Goal: Use online tool/utility: Utilize a website feature to perform a specific function

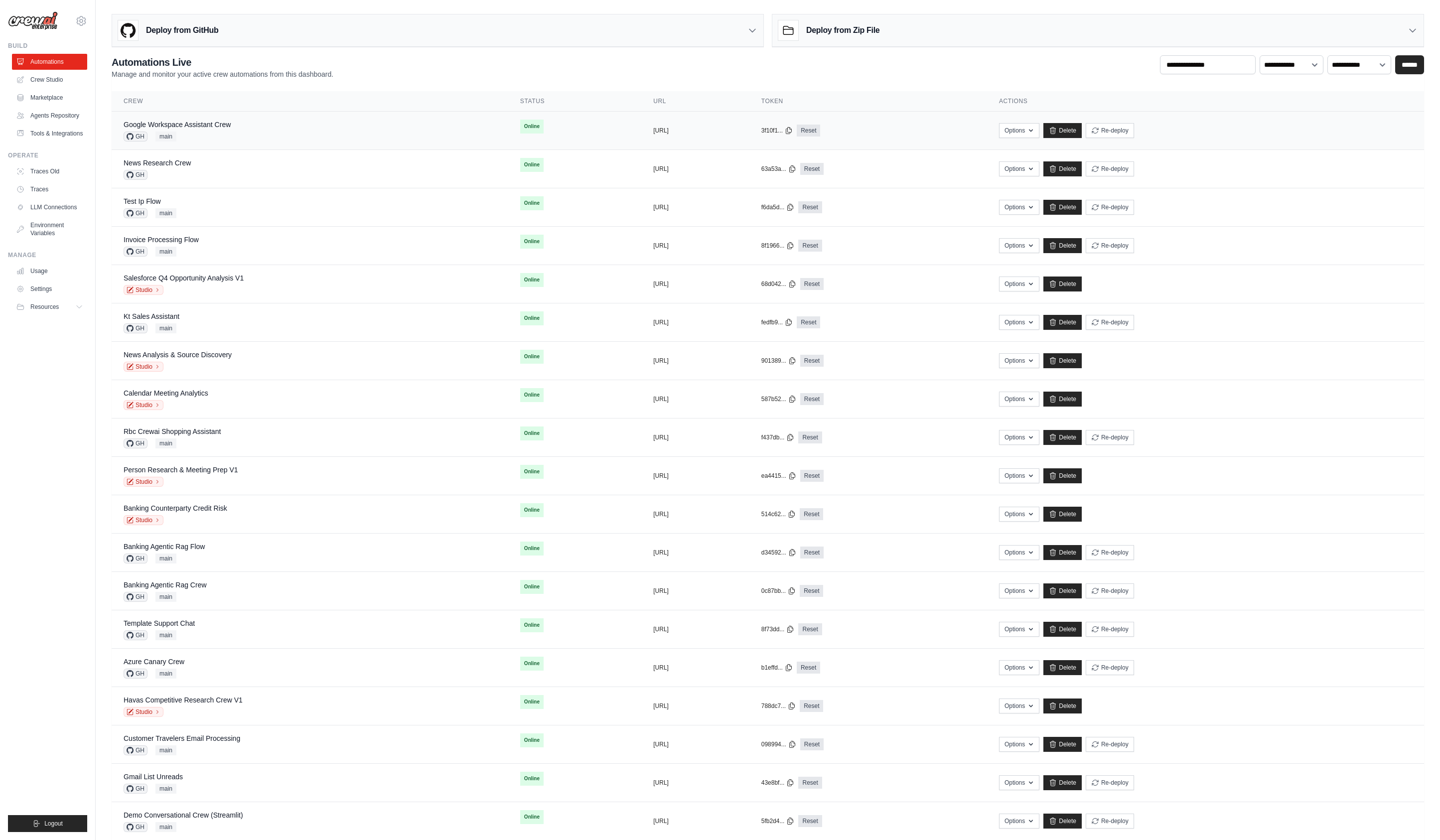
click at [234, 136] on div "Google Workspace Assistant Crew GH main" at bounding box center [310, 130] width 373 height 22
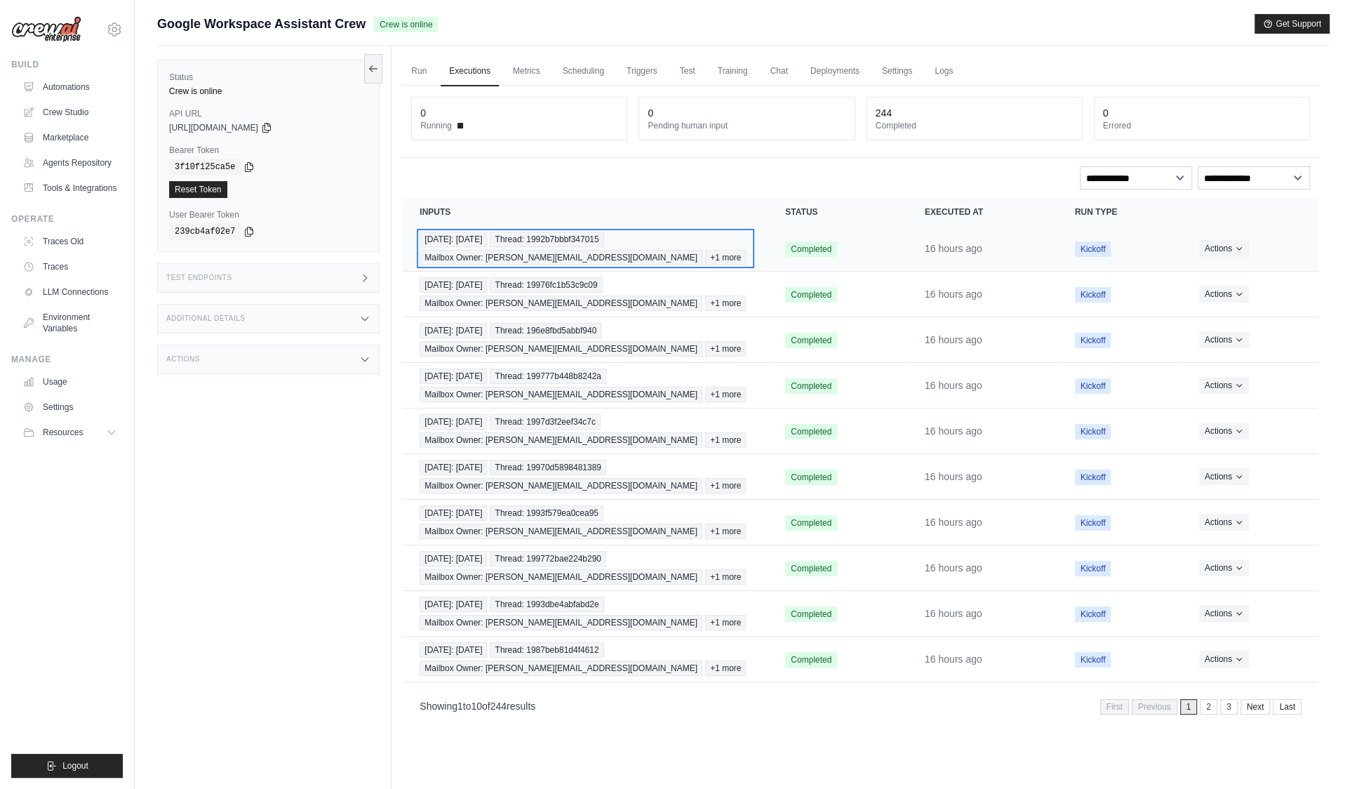
click at [551, 241] on span "Thread: 1992b7bbbf347015" at bounding box center [547, 239] width 114 height 15
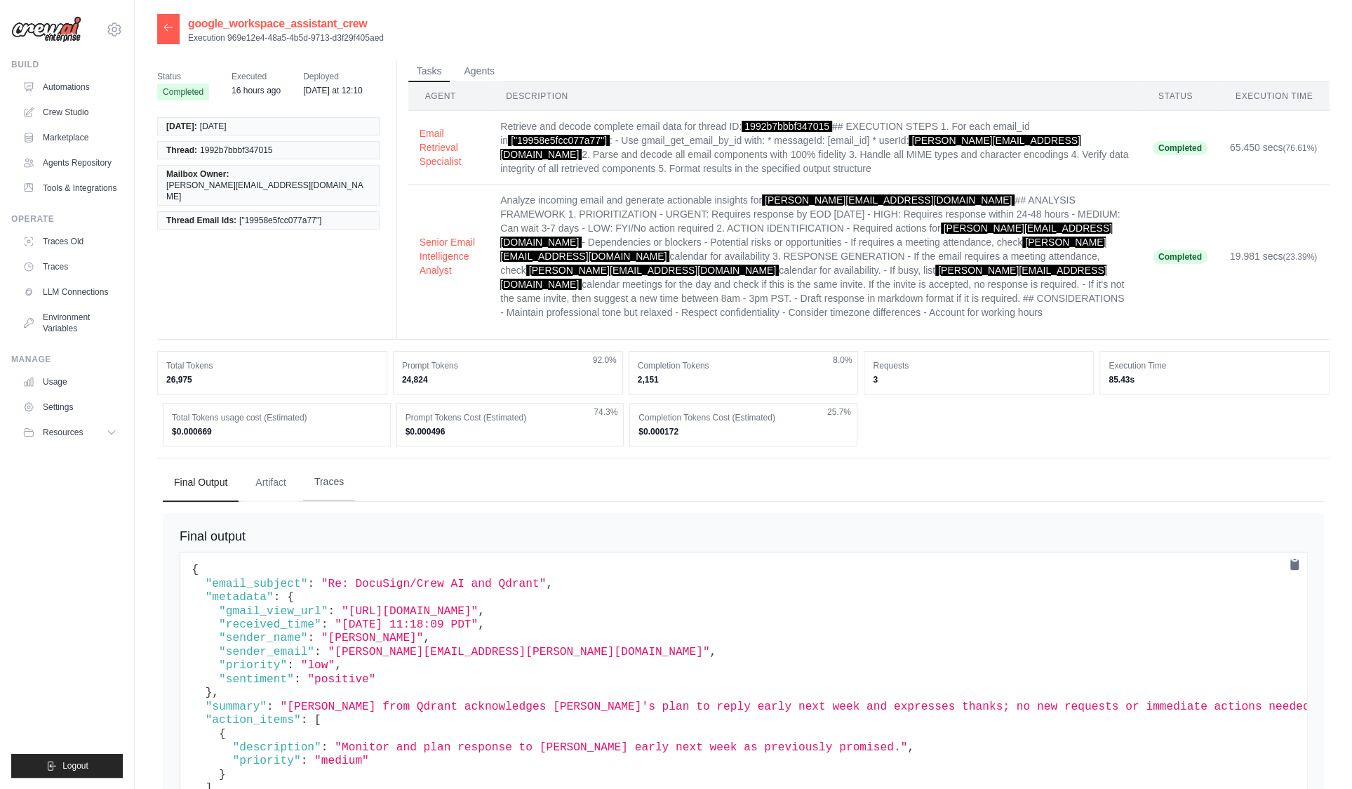
click at [317, 473] on button "Traces" at bounding box center [329, 482] width 52 height 38
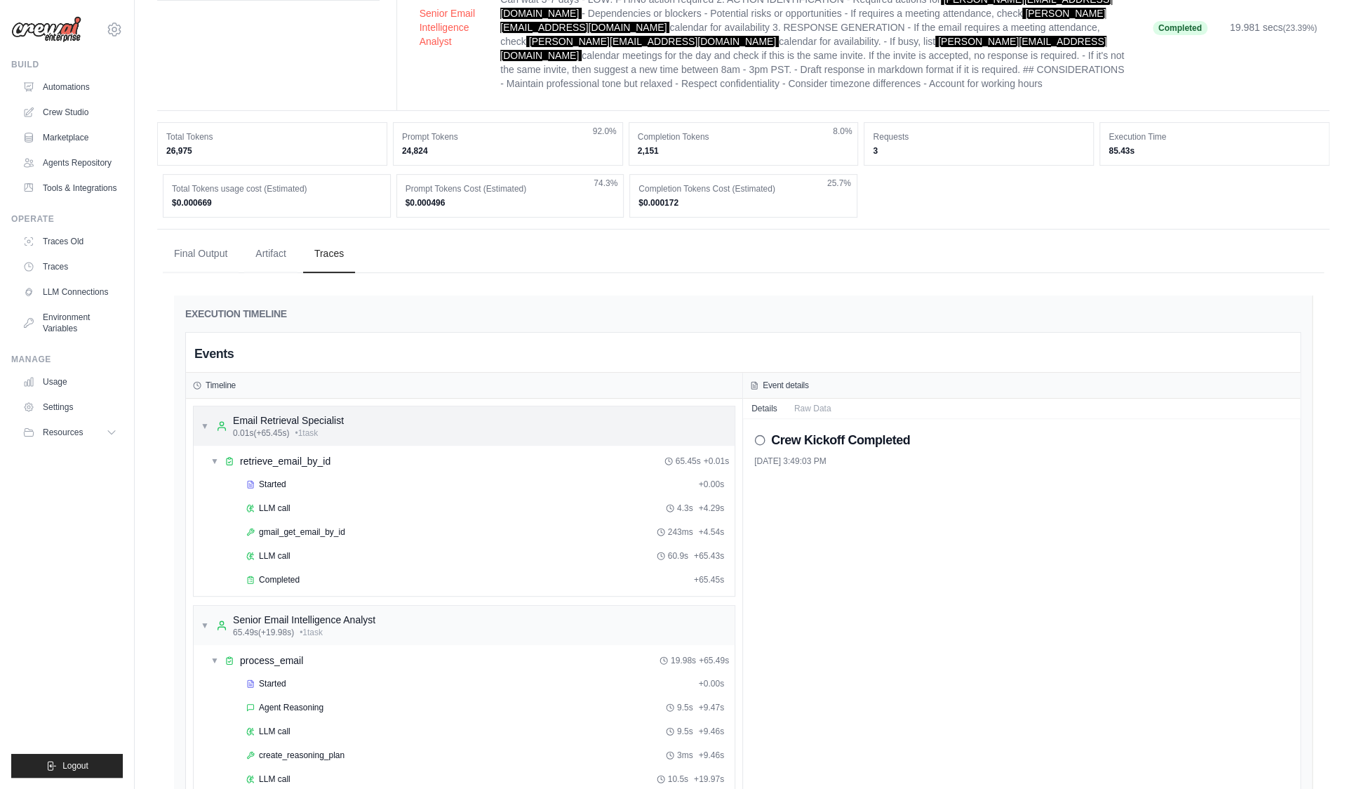
scroll to position [426, 0]
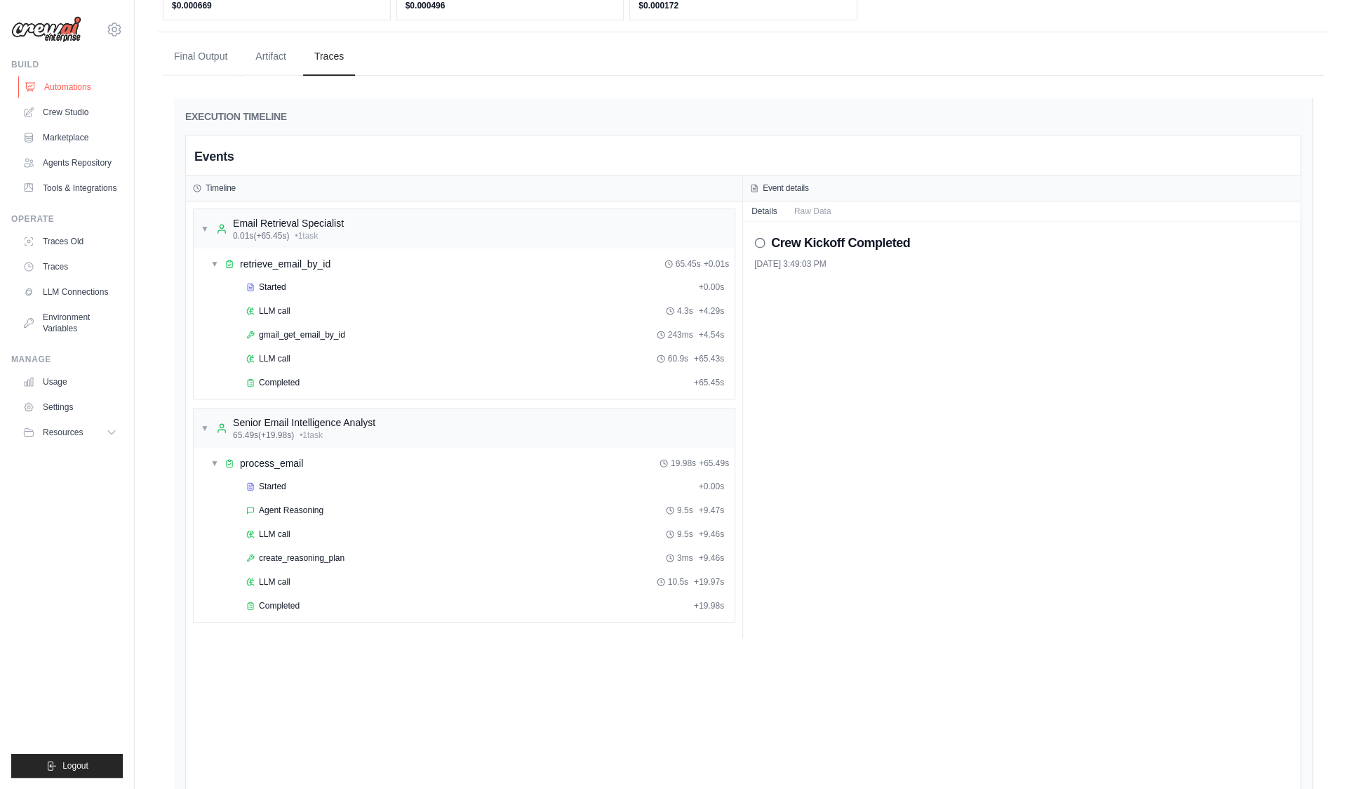
click at [76, 87] on link "Automations" at bounding box center [71, 87] width 106 height 22
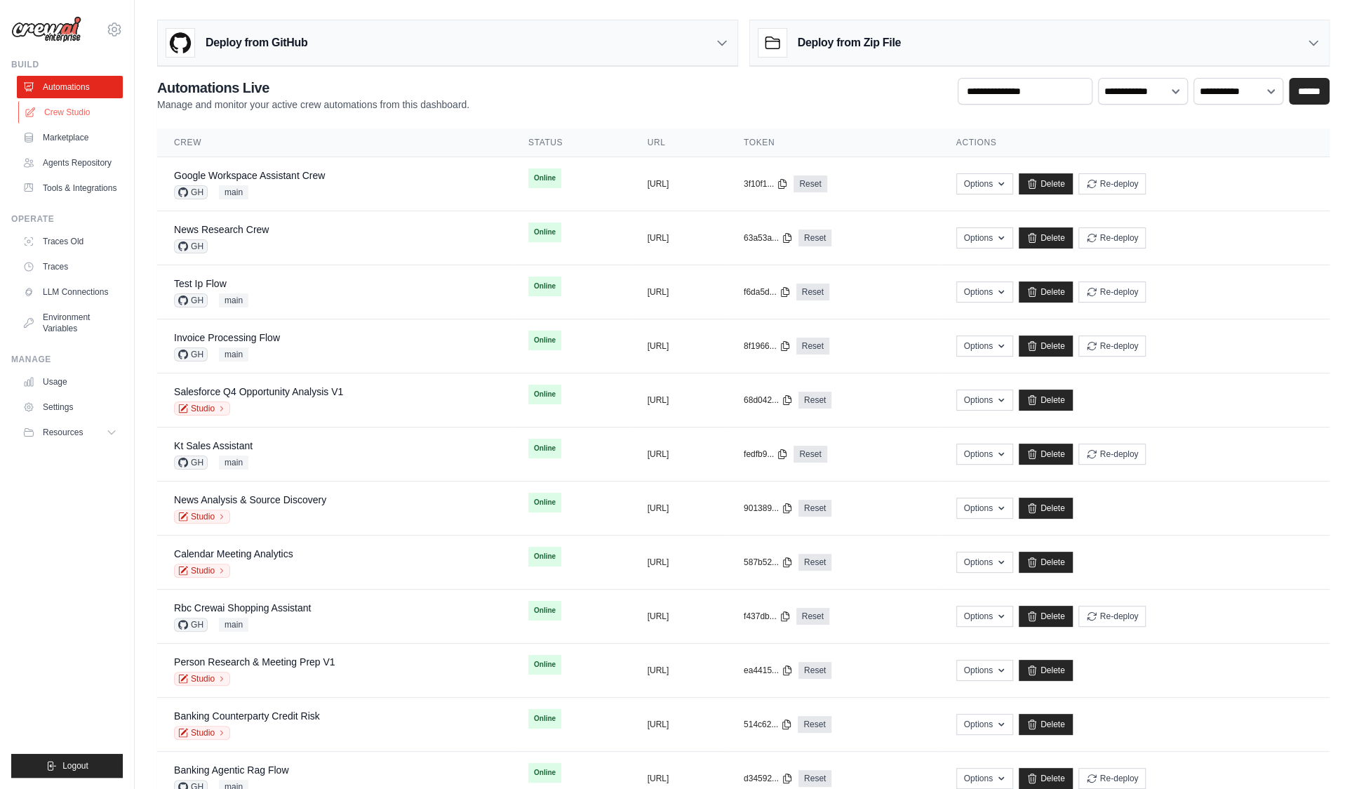
click at [93, 109] on link "Crew Studio" at bounding box center [71, 112] width 106 height 22
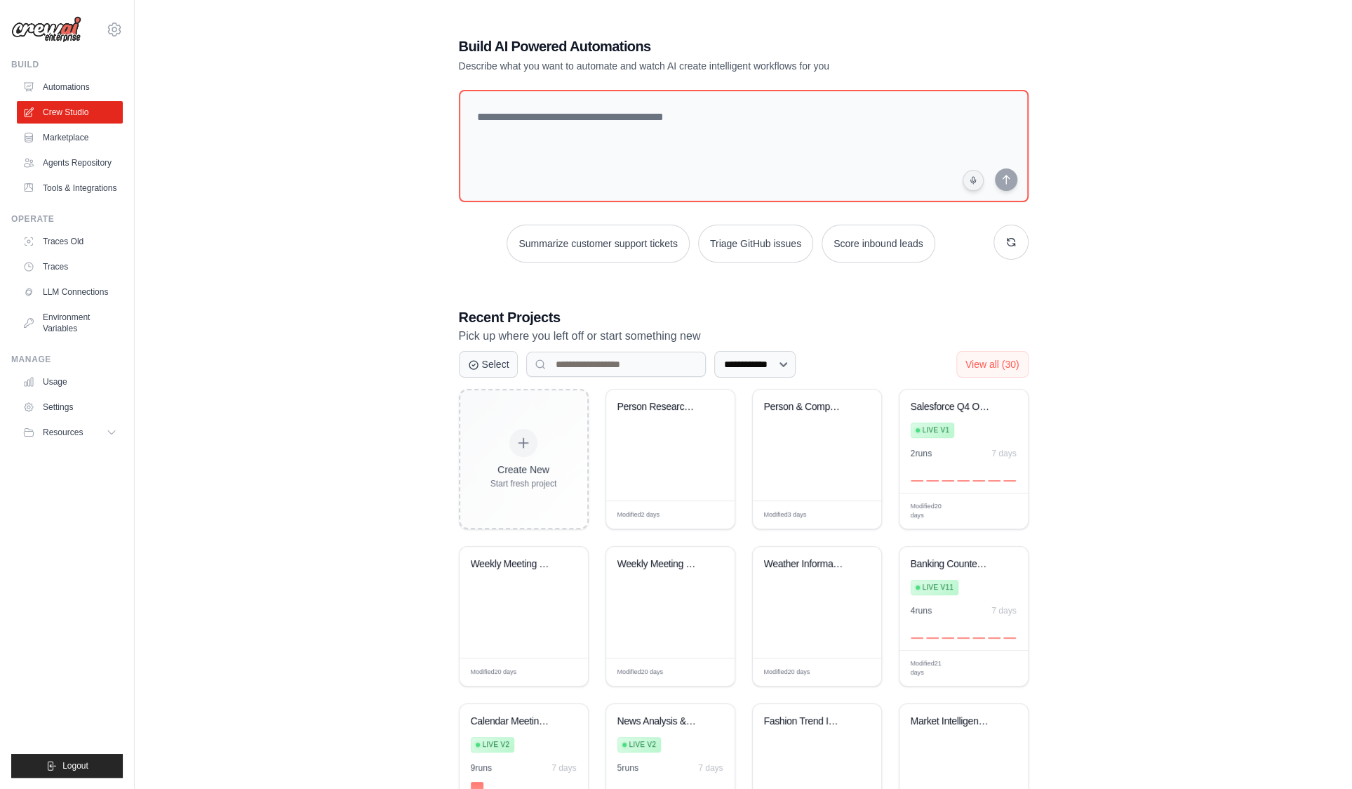
click at [239, 571] on div "**********" at bounding box center [743, 440] width 1172 height 852
click at [565, 149] on textarea at bounding box center [742, 146] width 575 height 114
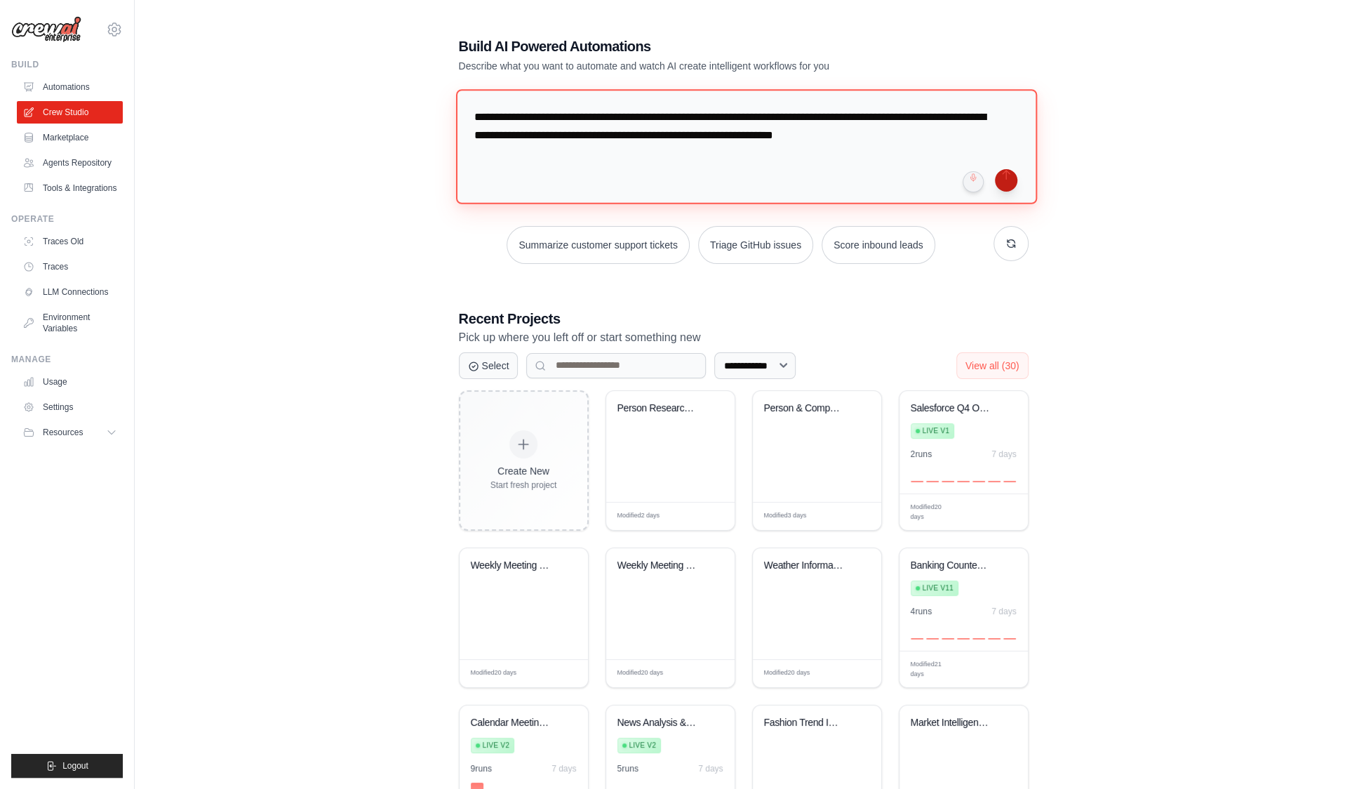
type textarea "**********"
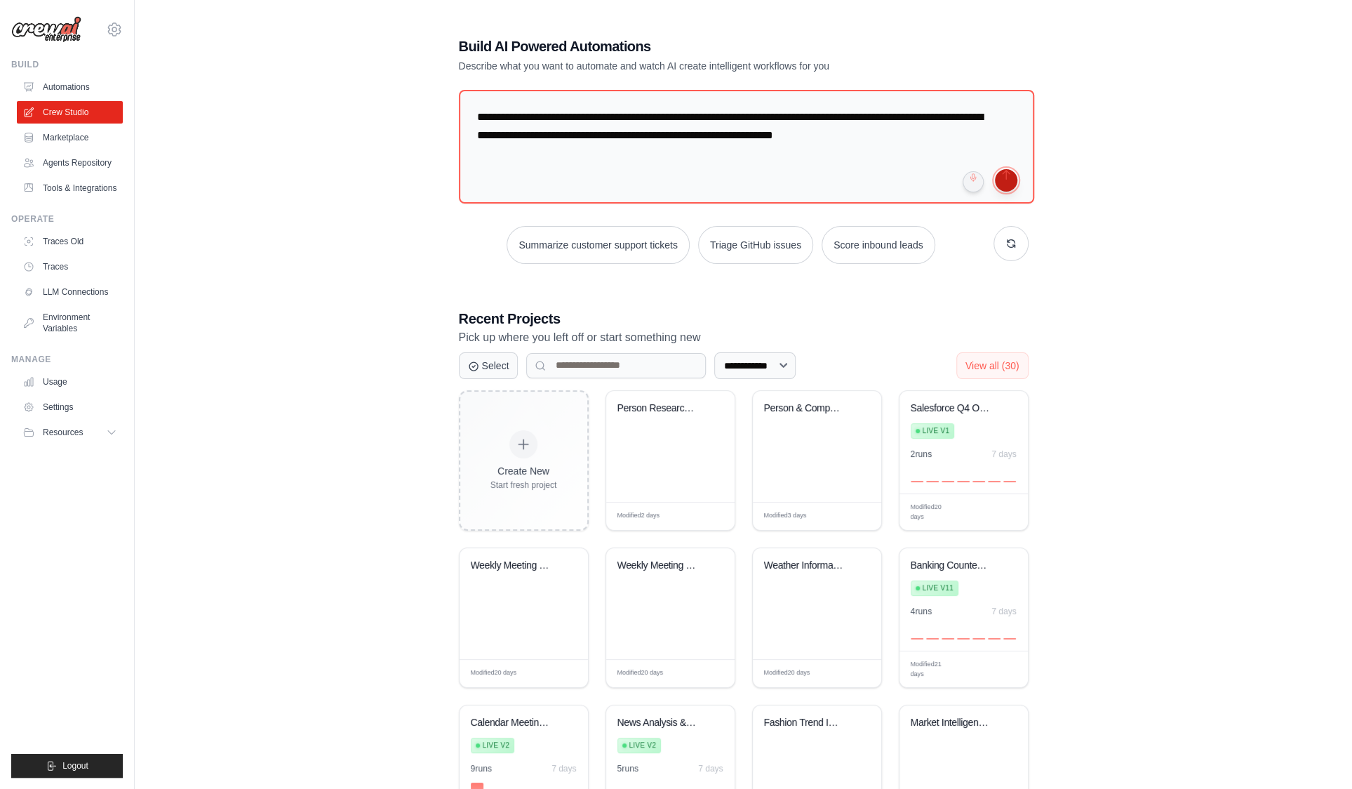
click at [1007, 173] on button "submit" at bounding box center [1006, 180] width 22 height 22
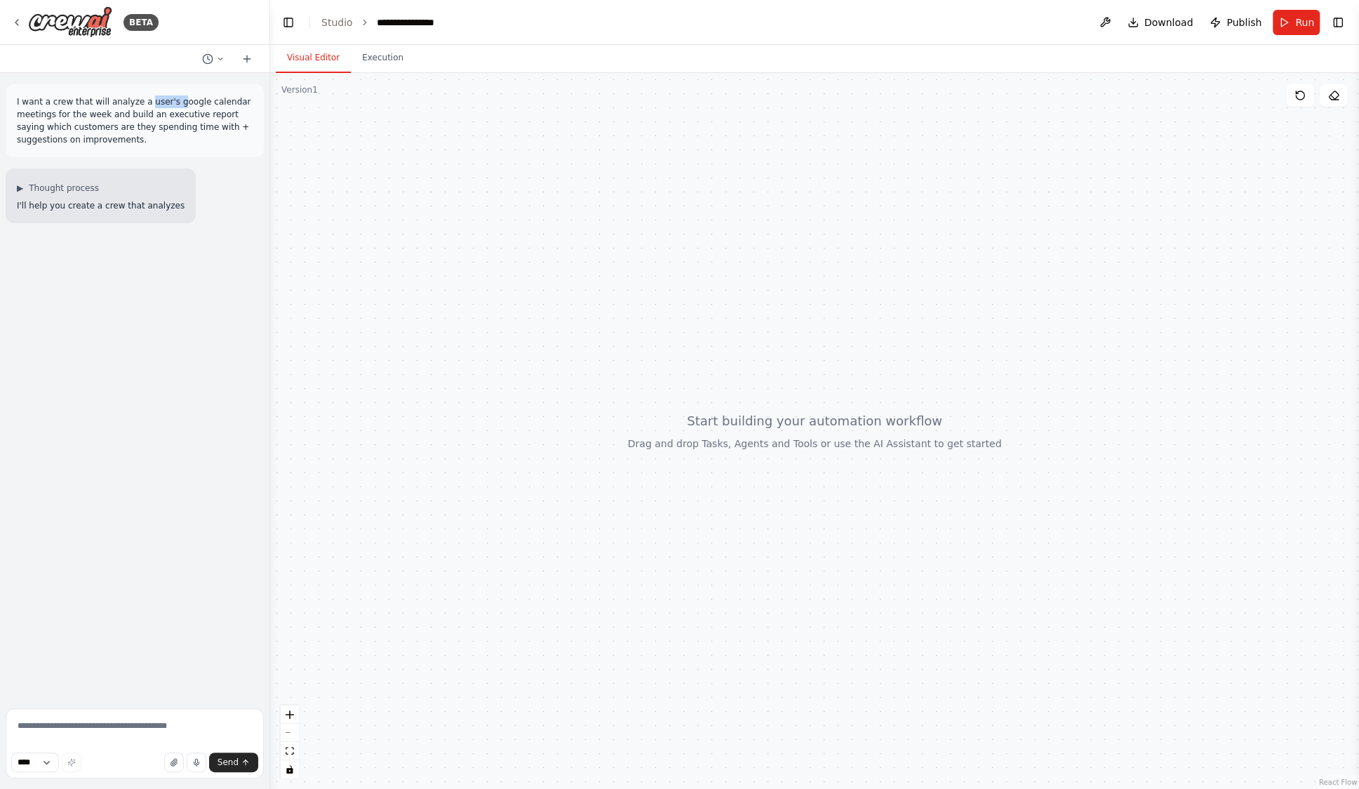
drag, startPoint x: 143, startPoint y: 104, endPoint x: 177, endPoint y: 105, distance: 33.7
click at [177, 105] on p "I want a crew that will analyze a user's google calendar meetings for the week …" at bounding box center [135, 120] width 236 height 51
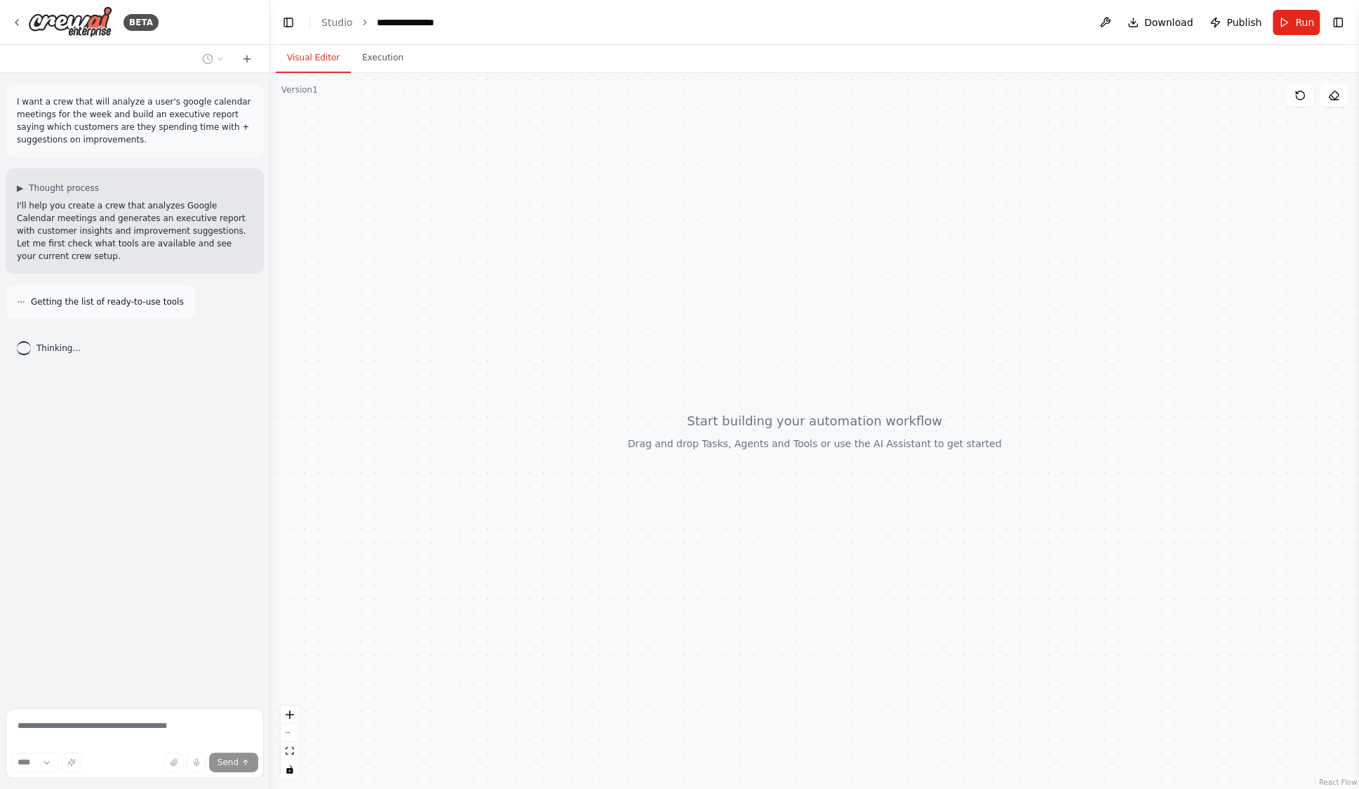
click at [173, 149] on div "I want a crew that will analyze a user's google calendar meetings for the week …" at bounding box center [135, 120] width 258 height 73
click at [1333, 23] on button "Toggle Right Sidebar" at bounding box center [1338, 23] width 20 height 20
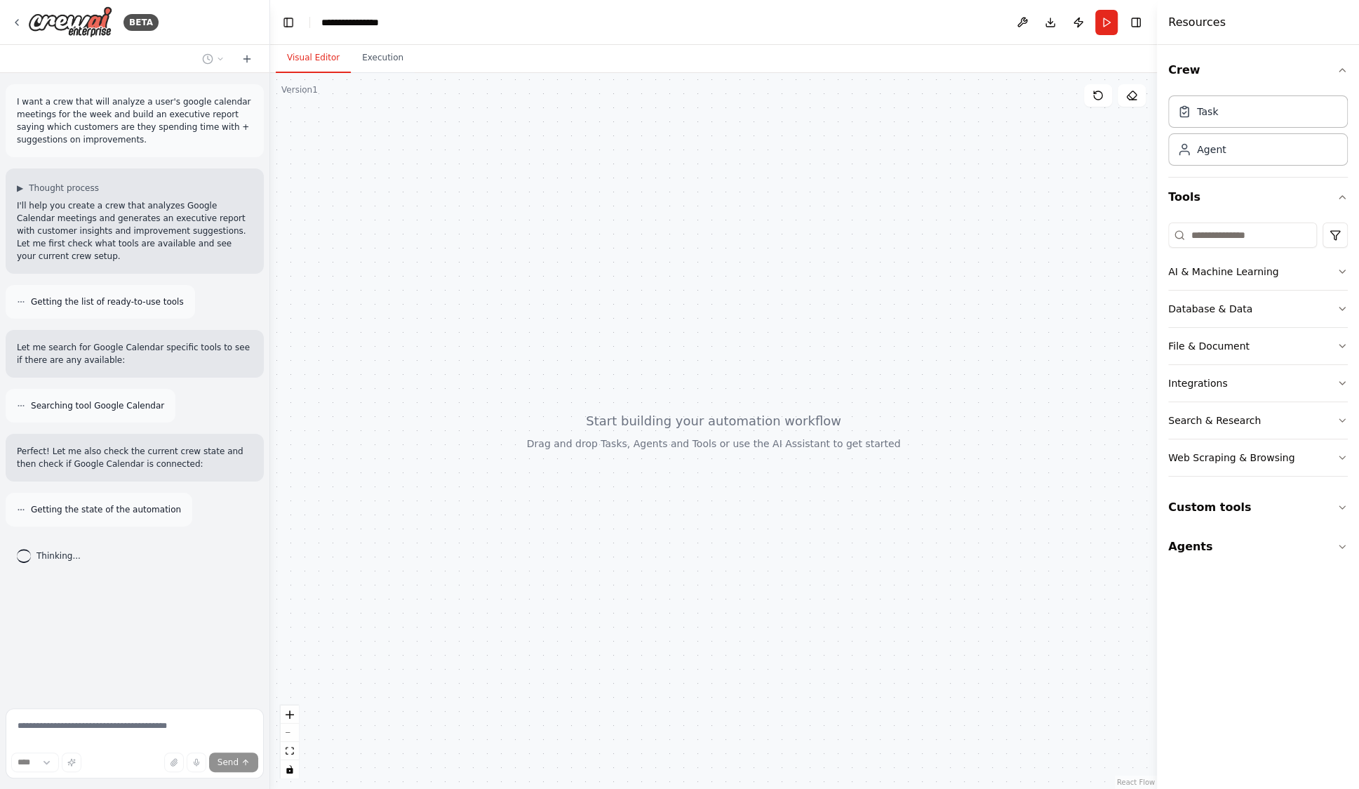
click at [1197, 646] on div "Crew Task Agent Tools AI & Machine Learning Database & Data File & Document Int…" at bounding box center [1258, 417] width 202 height 744
click at [1284, 373] on button "Integrations" at bounding box center [1258, 383] width 180 height 36
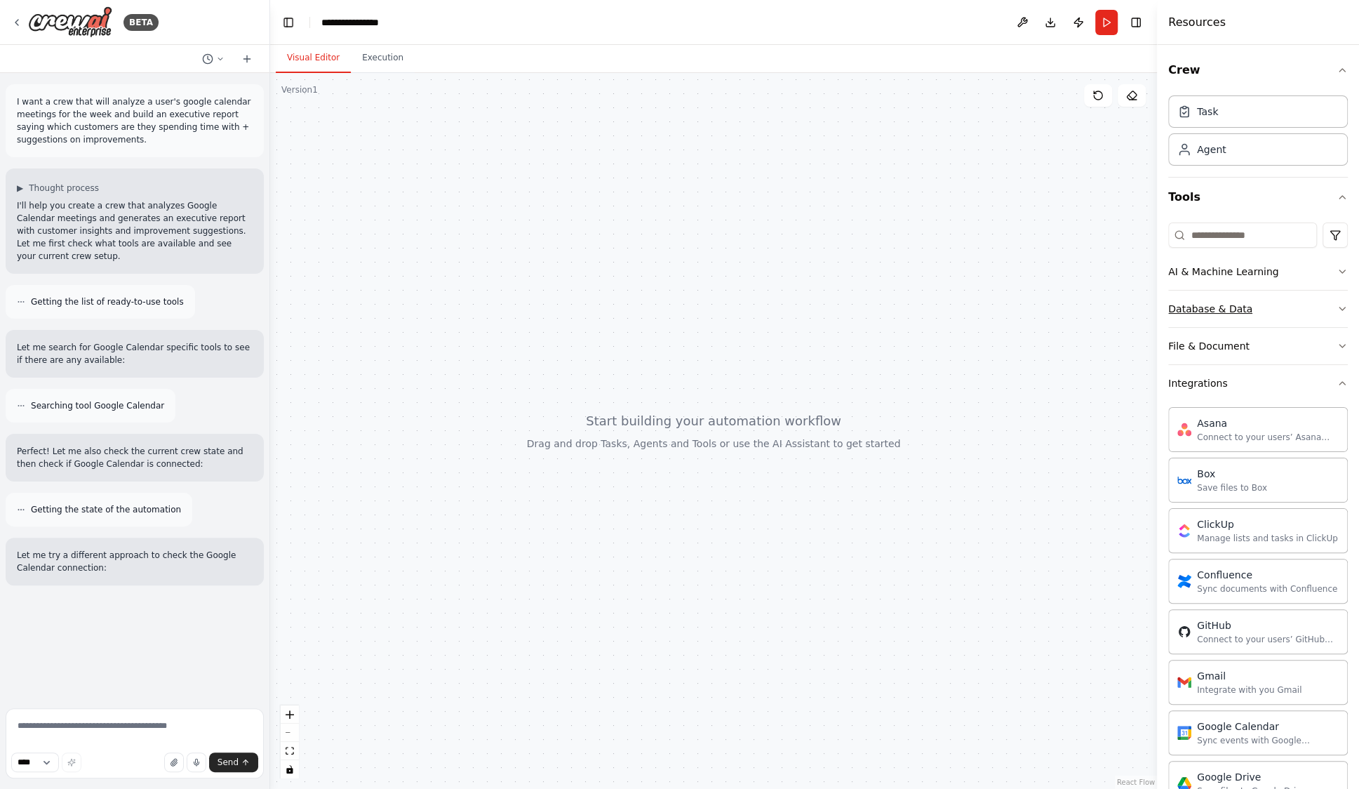
click at [1248, 307] on button "Database & Data" at bounding box center [1258, 308] width 180 height 36
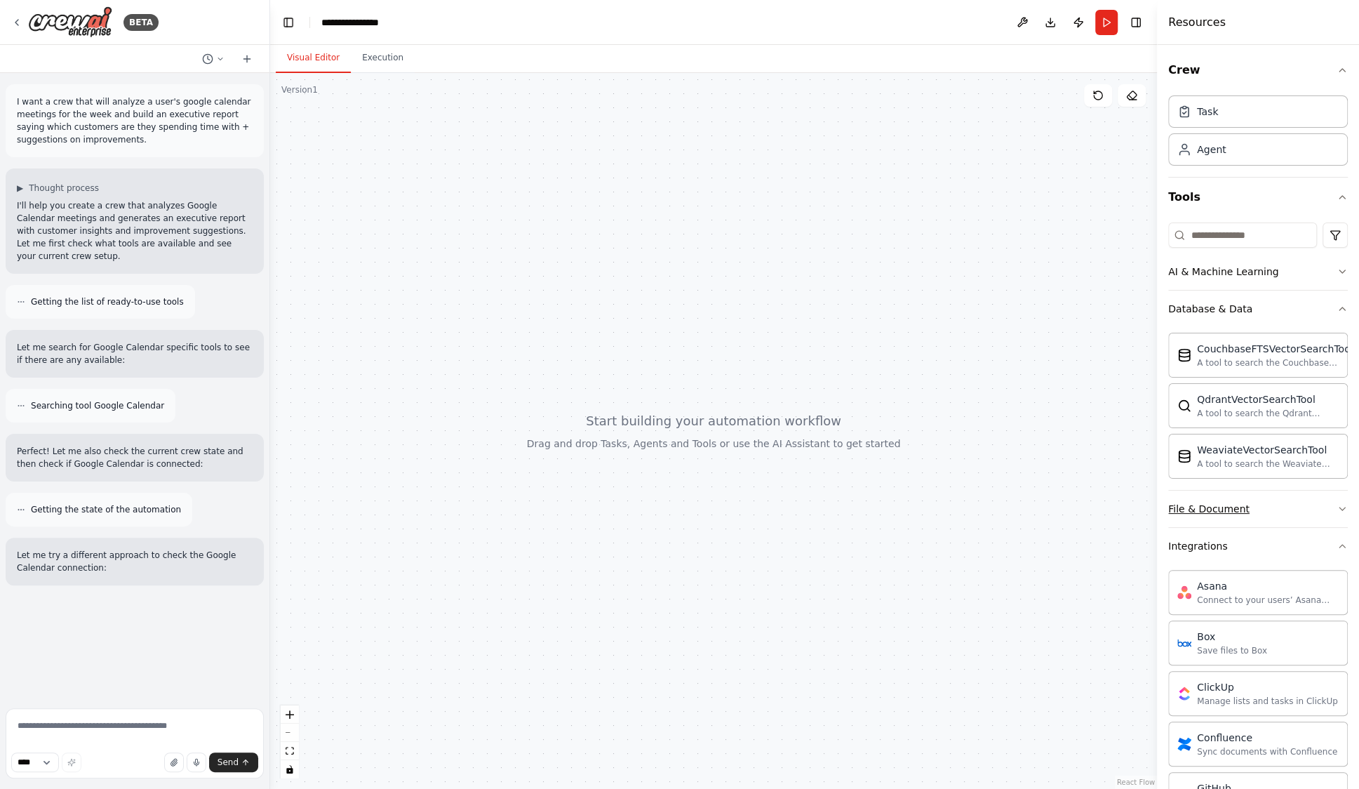
click at [1289, 508] on button "File & Document" at bounding box center [1258, 508] width 180 height 36
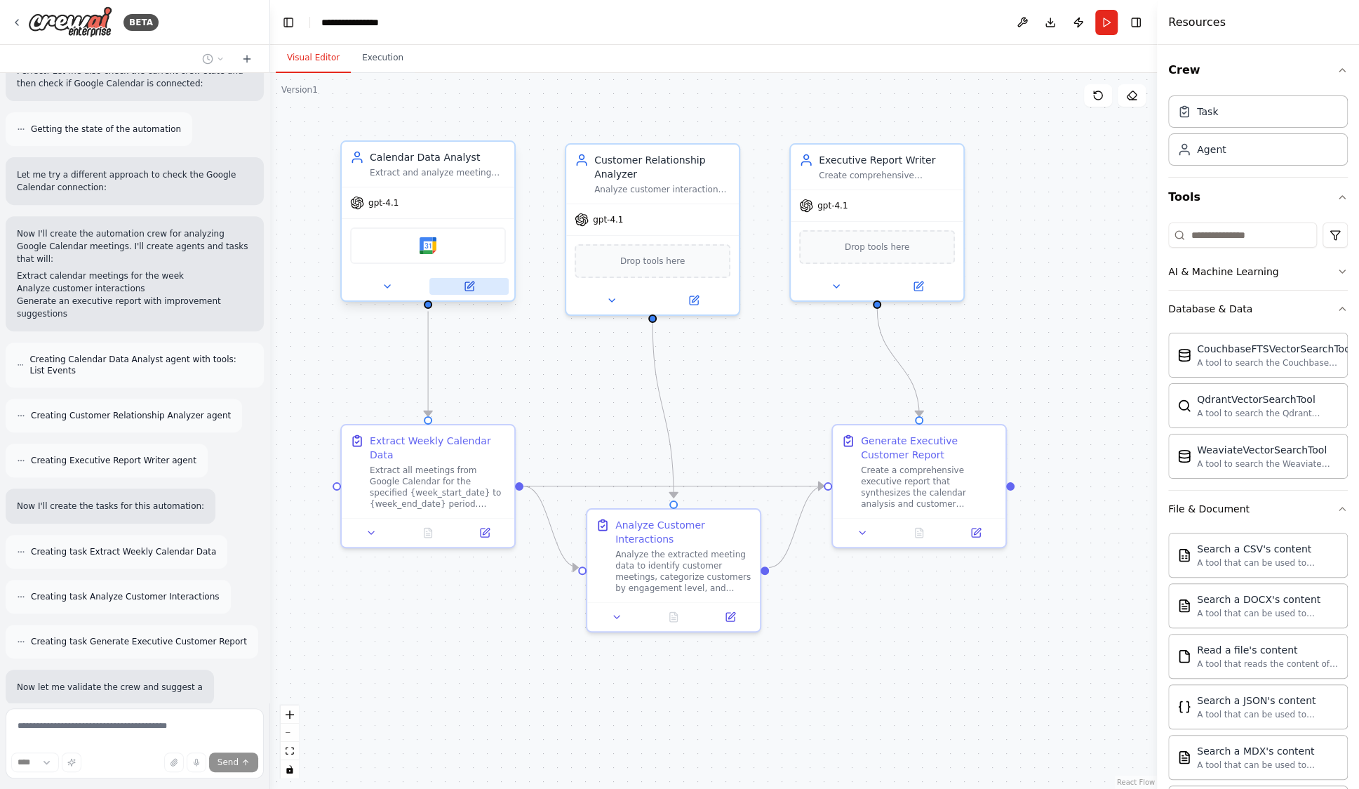
scroll to position [485, 0]
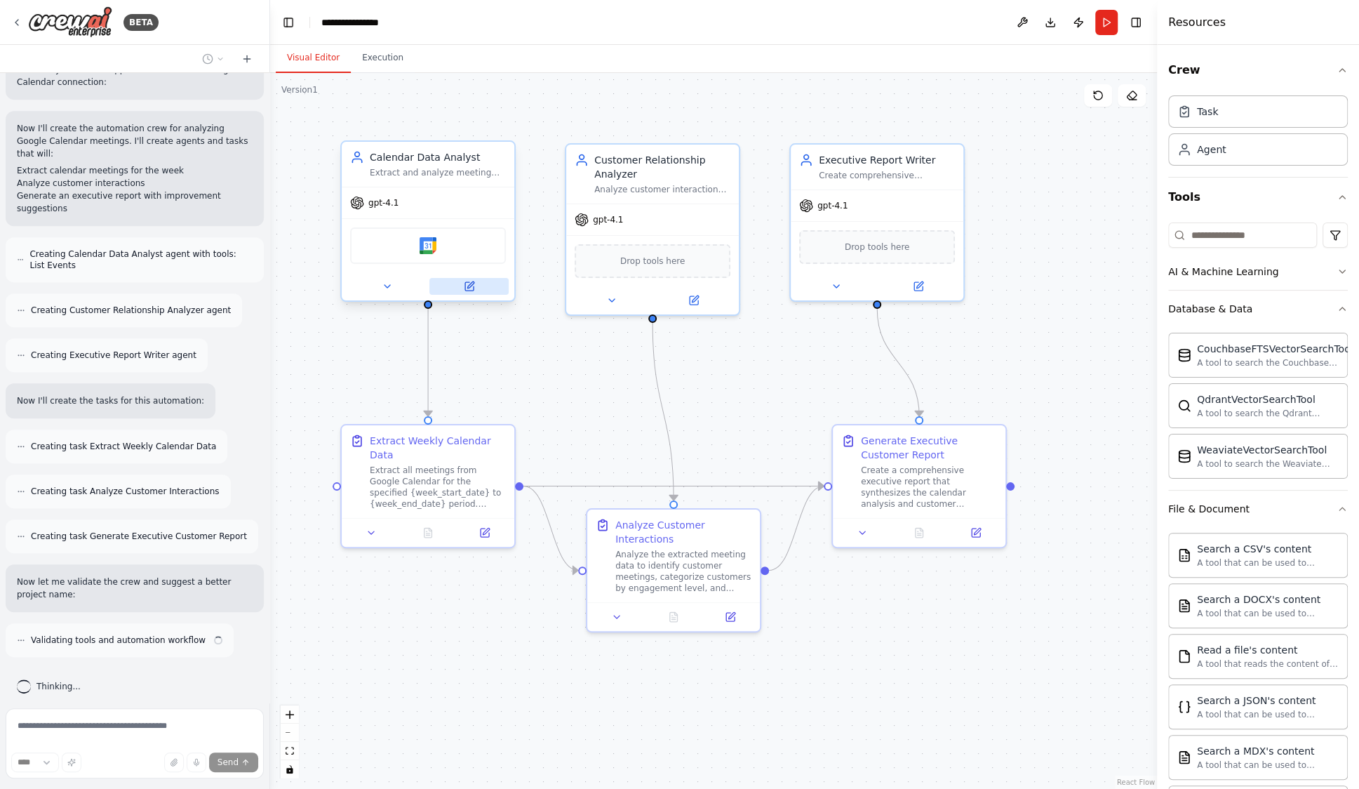
click at [483, 286] on button at bounding box center [468, 286] width 79 height 17
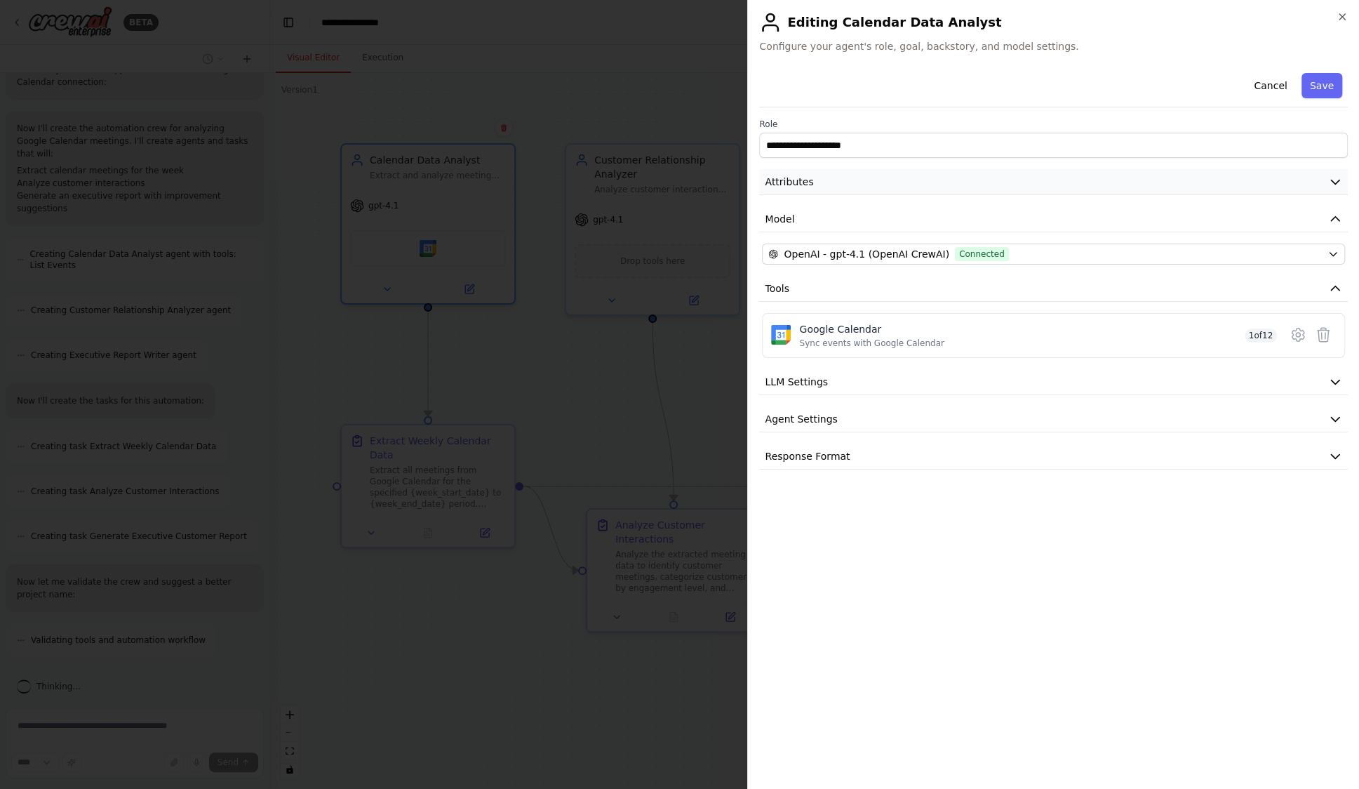
click at [1323, 177] on button "Attributes" at bounding box center [1053, 182] width 589 height 26
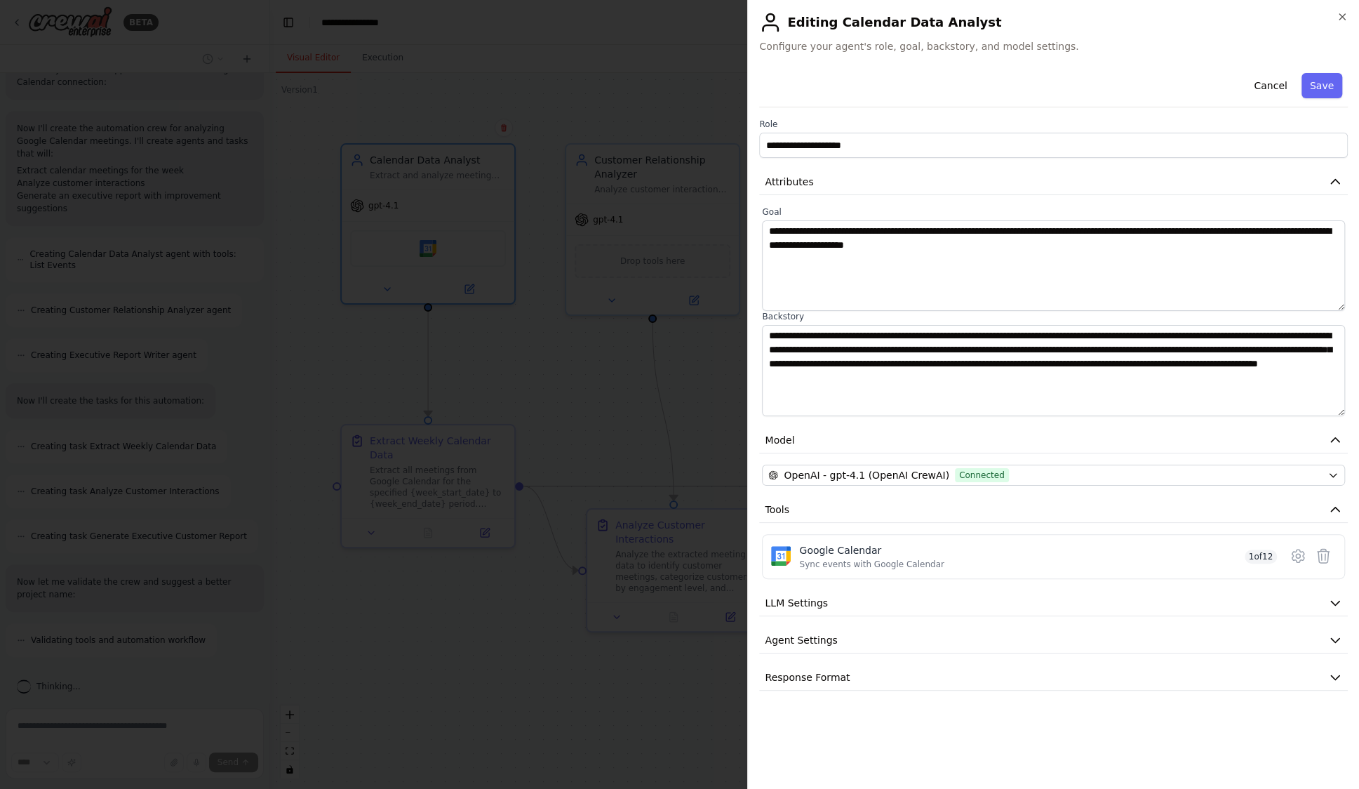
scroll to position [530, 0]
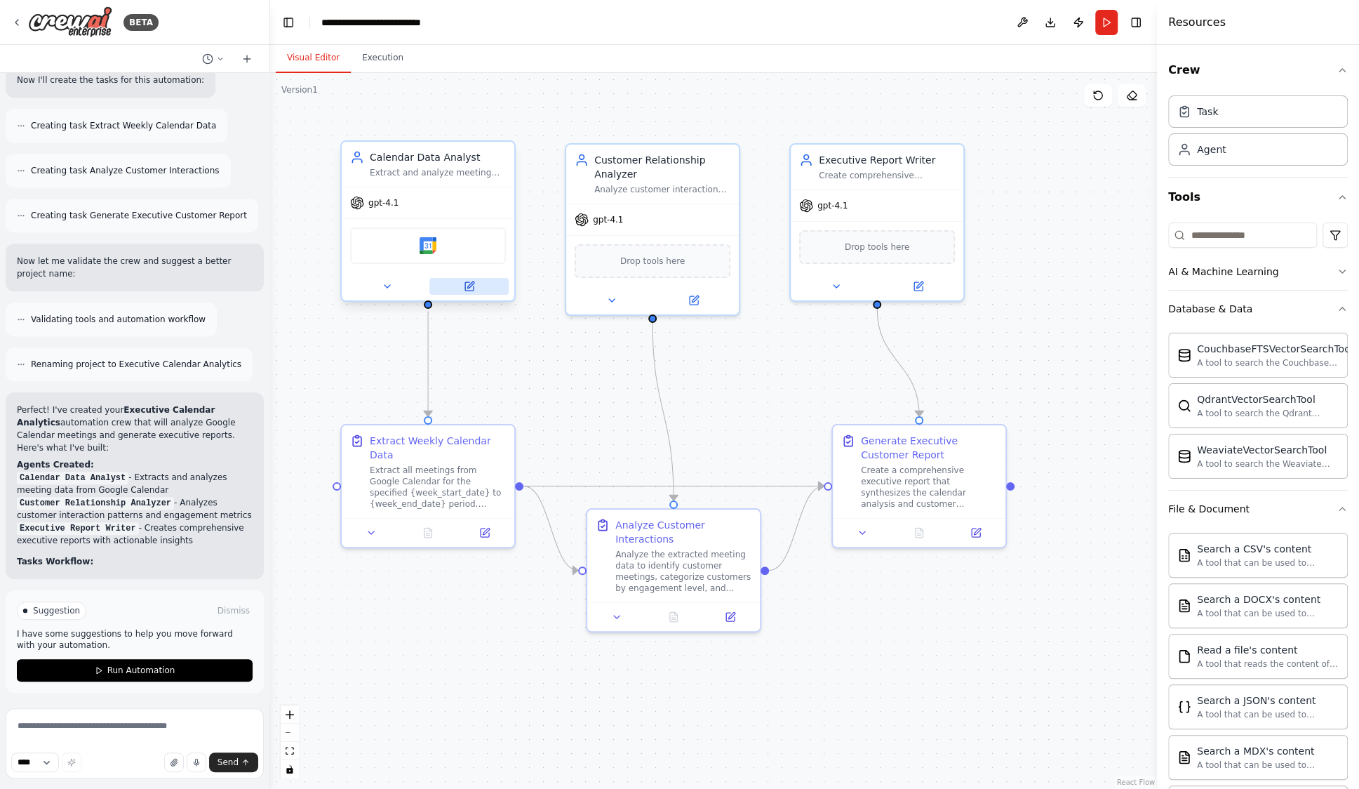
click at [476, 286] on button at bounding box center [468, 286] width 79 height 17
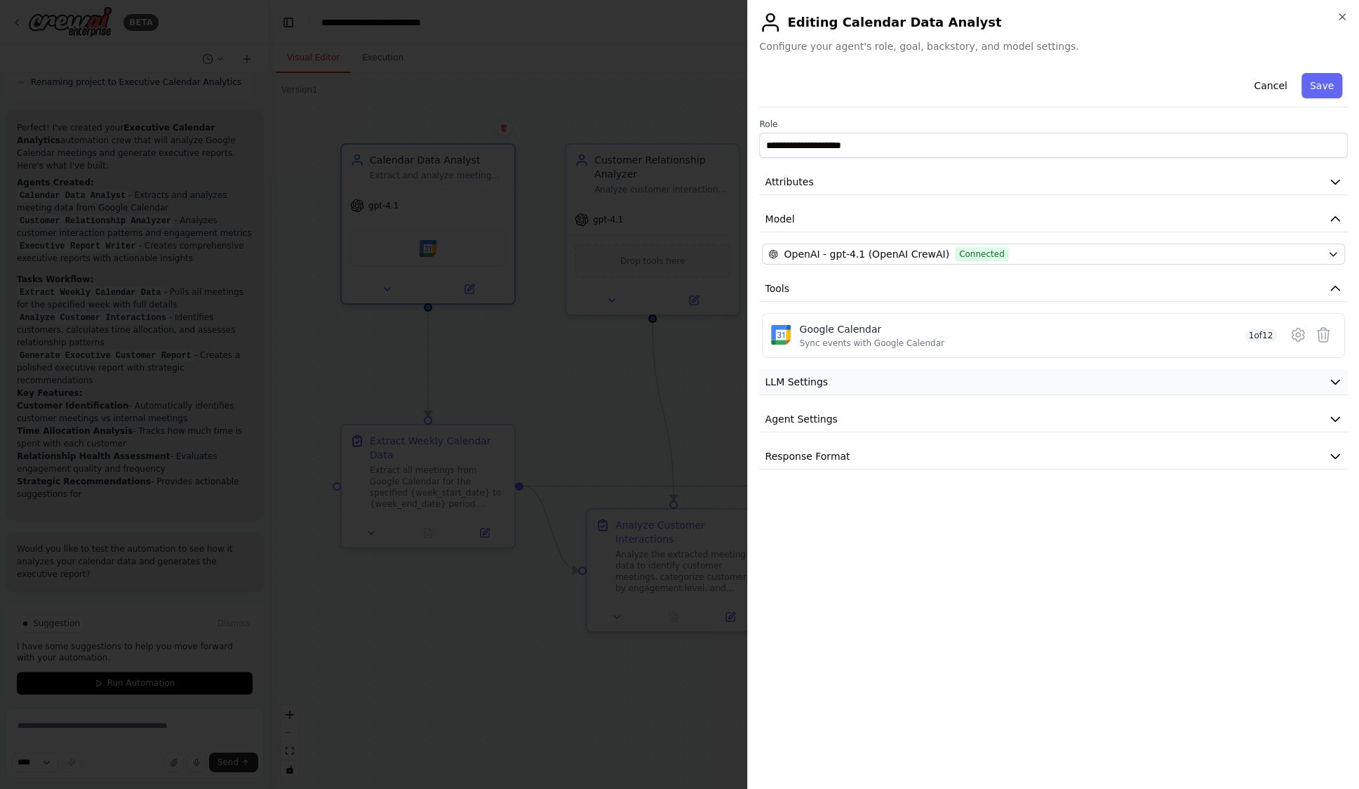
click at [1301, 381] on button "LLM Settings" at bounding box center [1053, 382] width 589 height 26
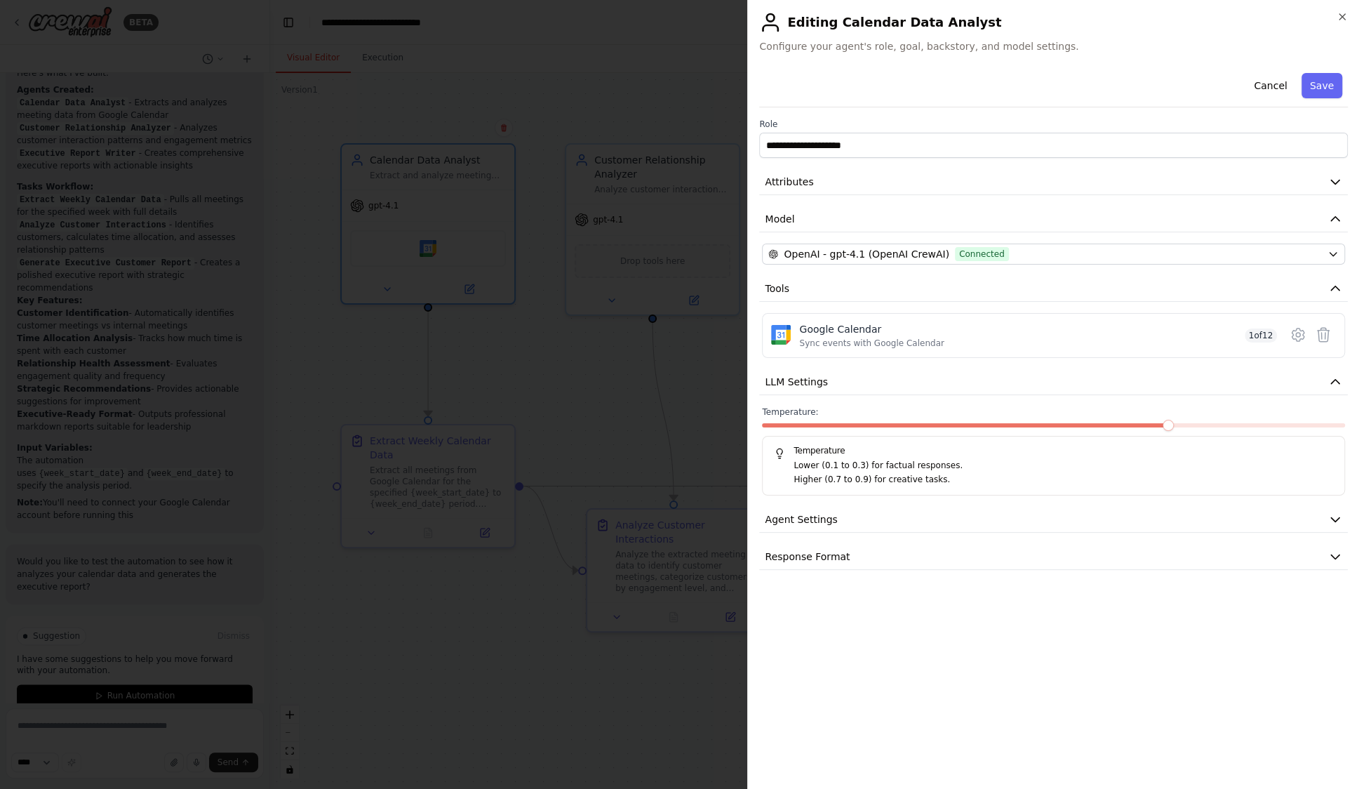
scroll to position [1193, 0]
click at [967, 519] on button "Agent Settings" at bounding box center [1053, 520] width 589 height 26
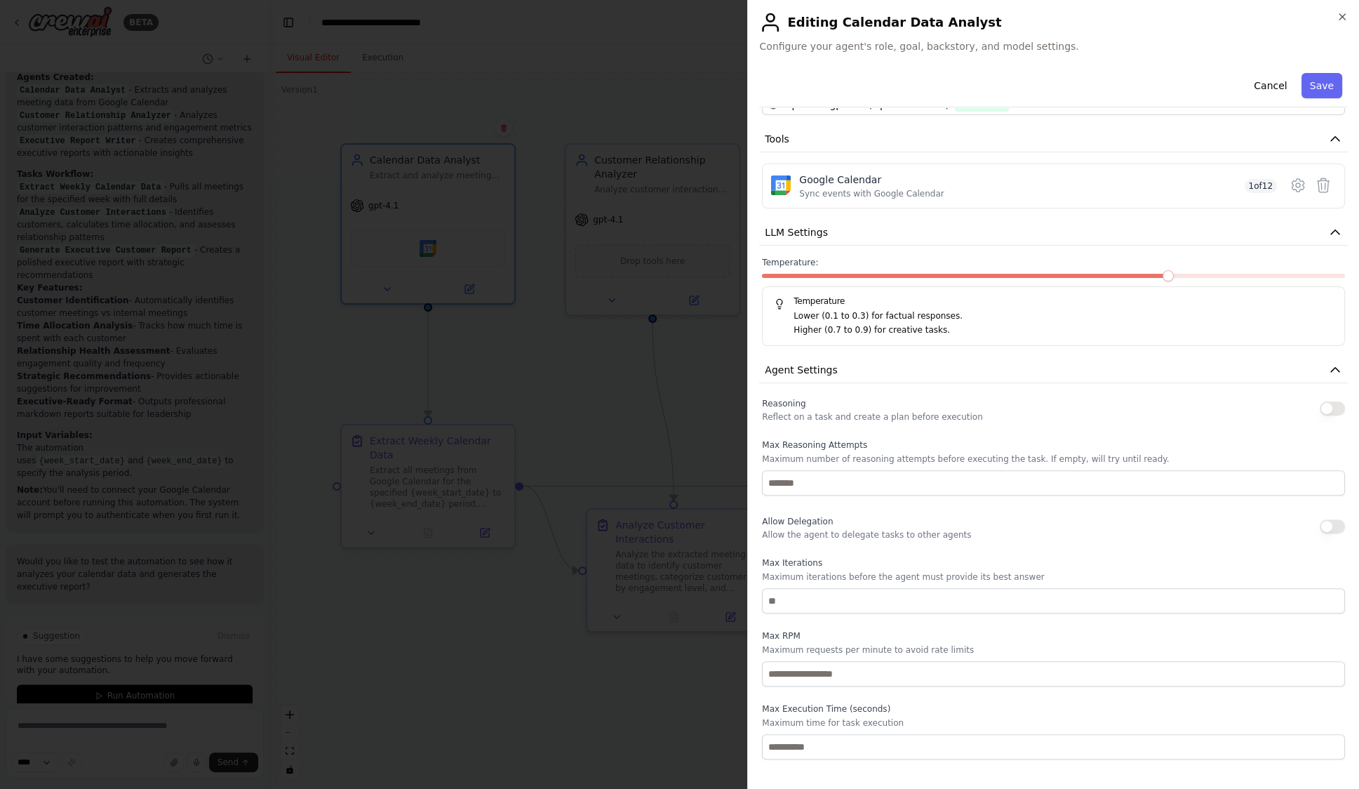
scroll to position [177, 0]
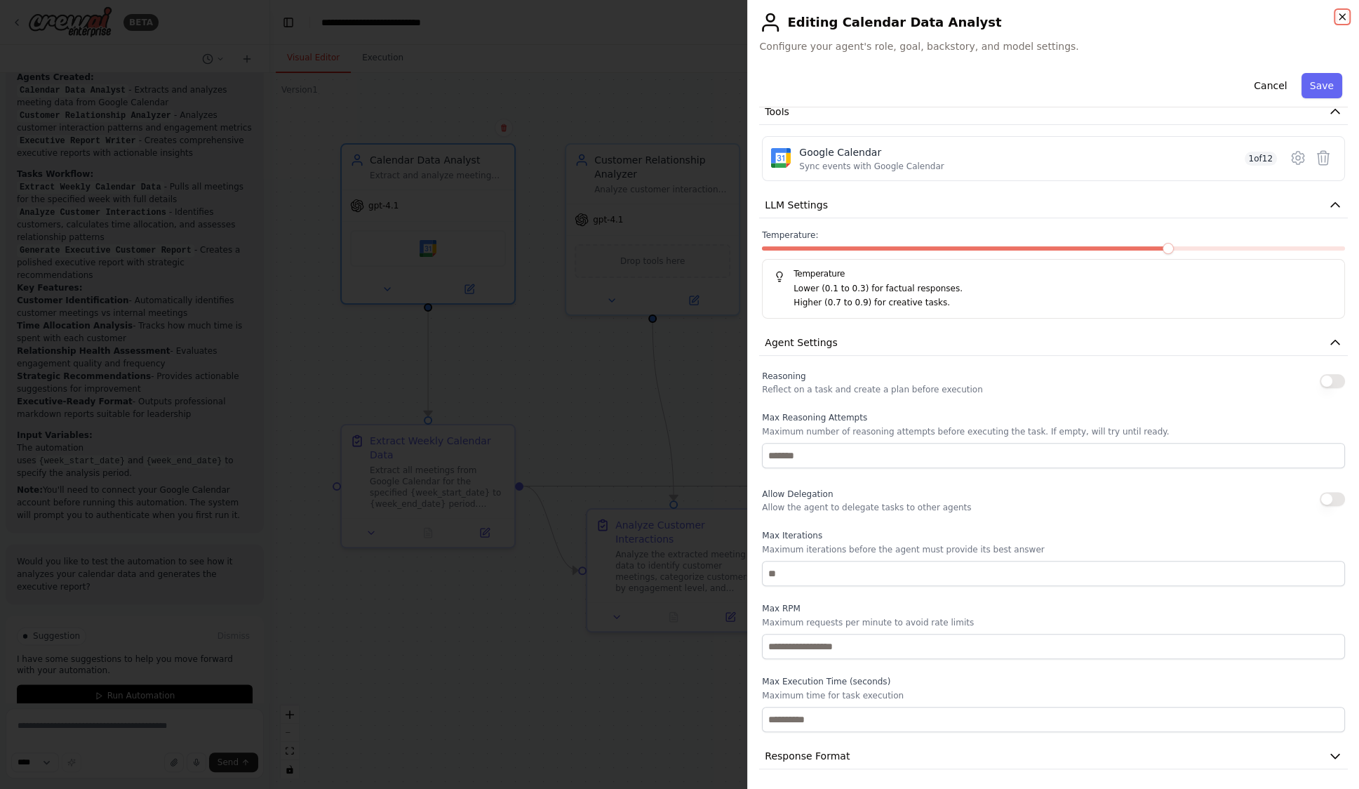
click at [1340, 18] on icon "button" at bounding box center [1342, 17] width 6 height 6
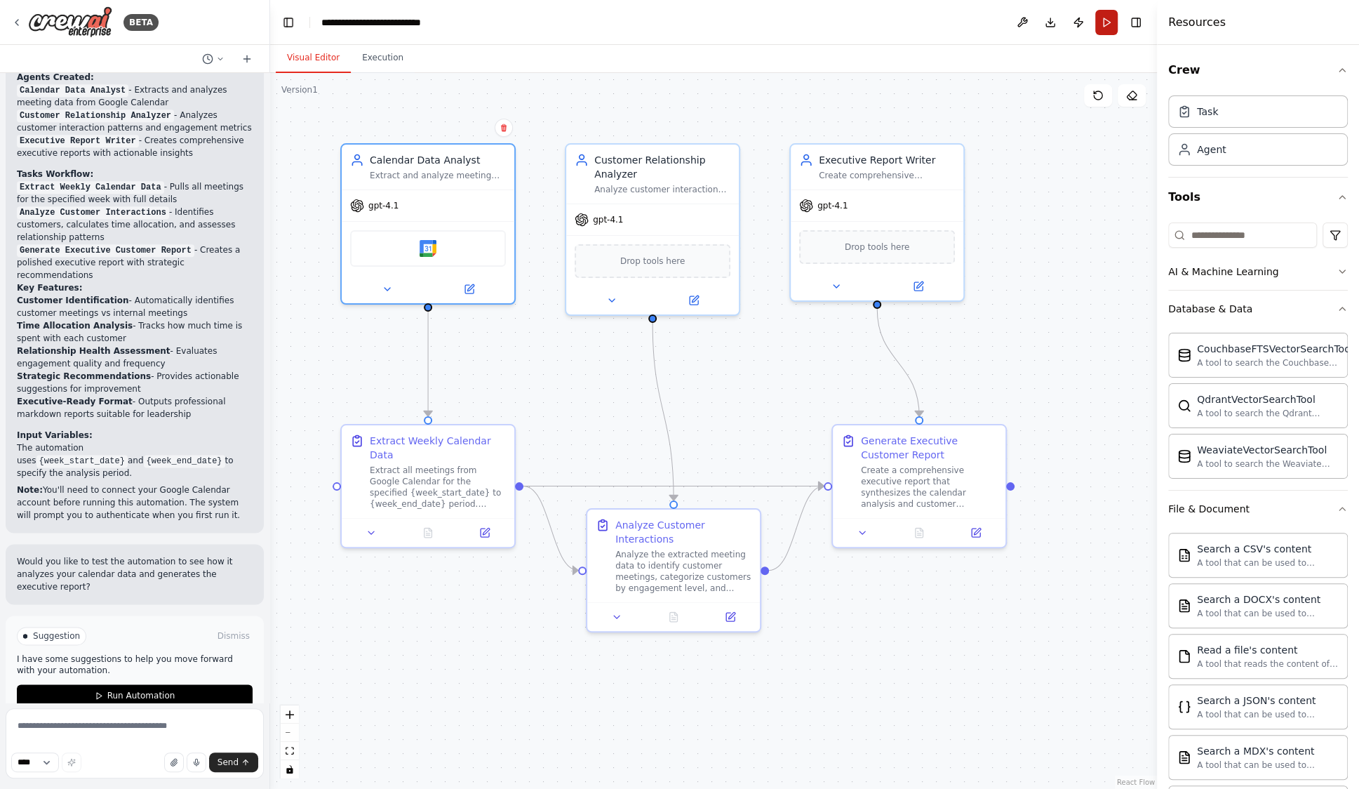
click at [1111, 20] on button "Run" at bounding box center [1106, 22] width 22 height 25
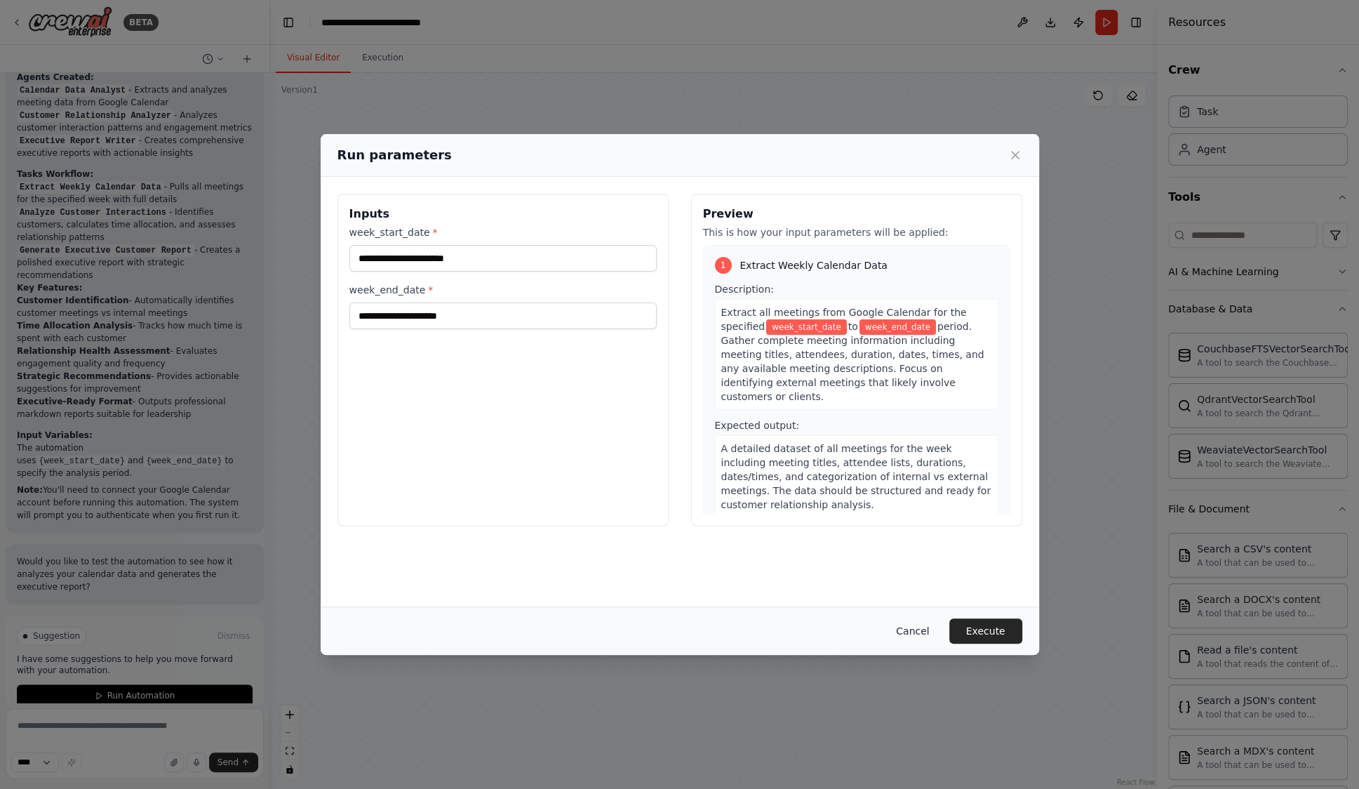
click at [894, 629] on button "Cancel" at bounding box center [912, 630] width 55 height 25
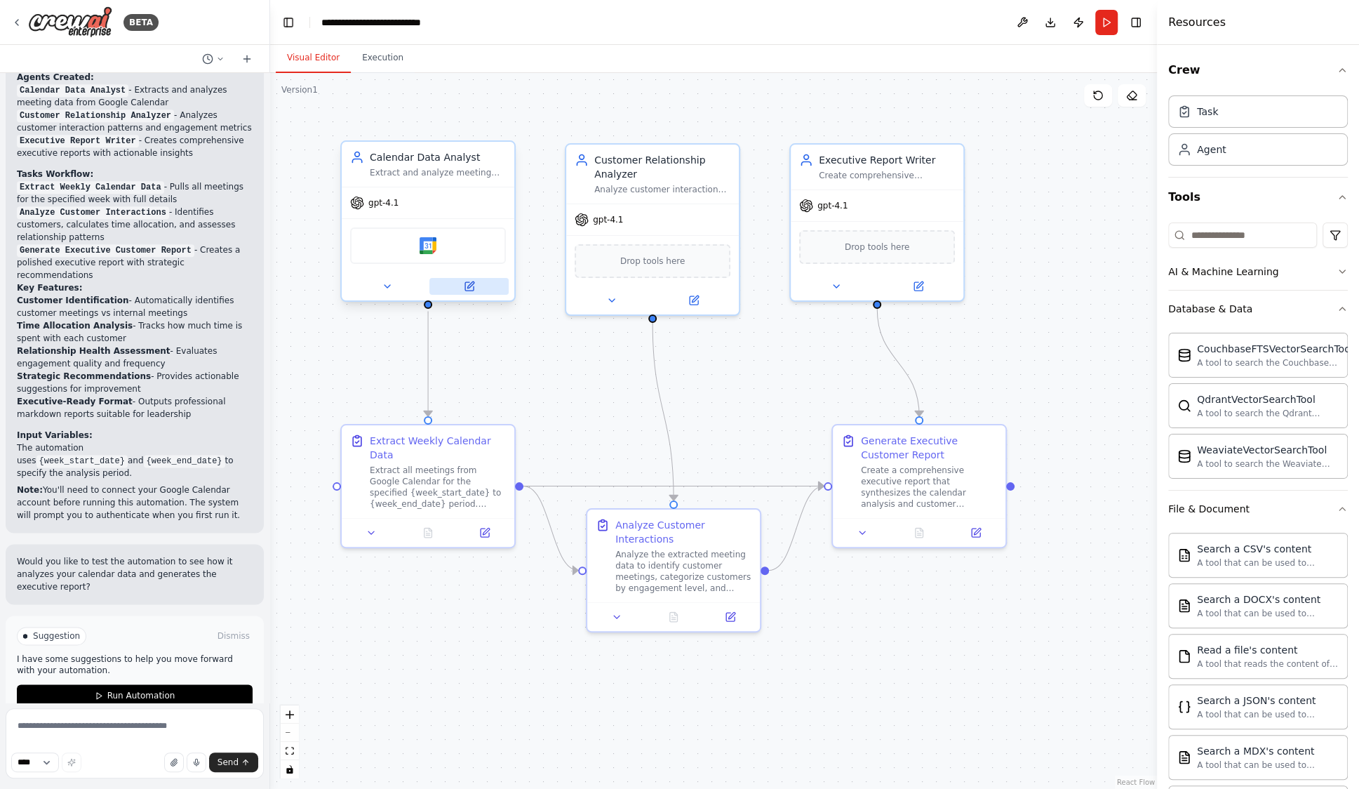
click at [469, 293] on button at bounding box center [468, 286] width 79 height 17
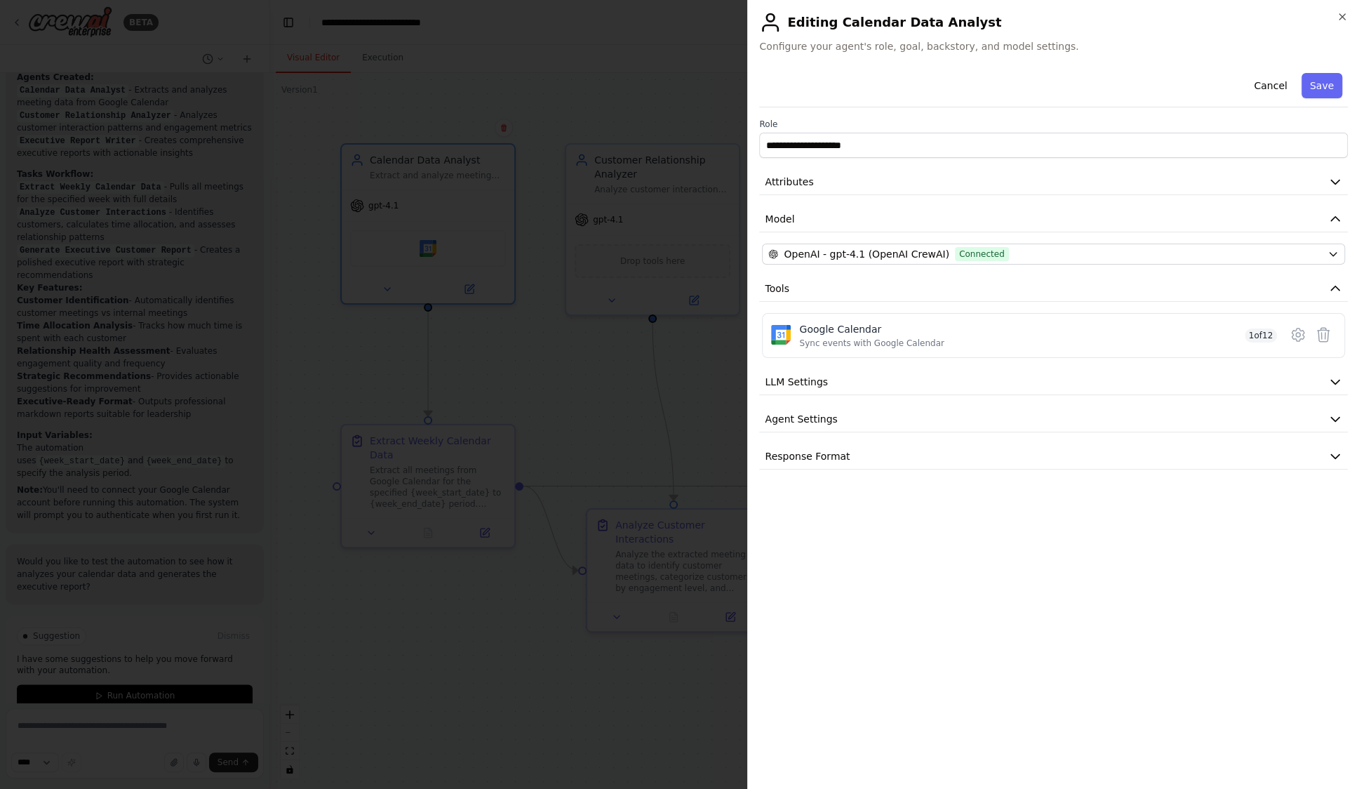
click at [1342, 4] on div "**********" at bounding box center [1053, 394] width 612 height 789
click at [1348, 18] on div "**********" at bounding box center [1053, 394] width 612 height 789
click at [1344, 17] on icon "button" at bounding box center [1341, 16] width 11 height 11
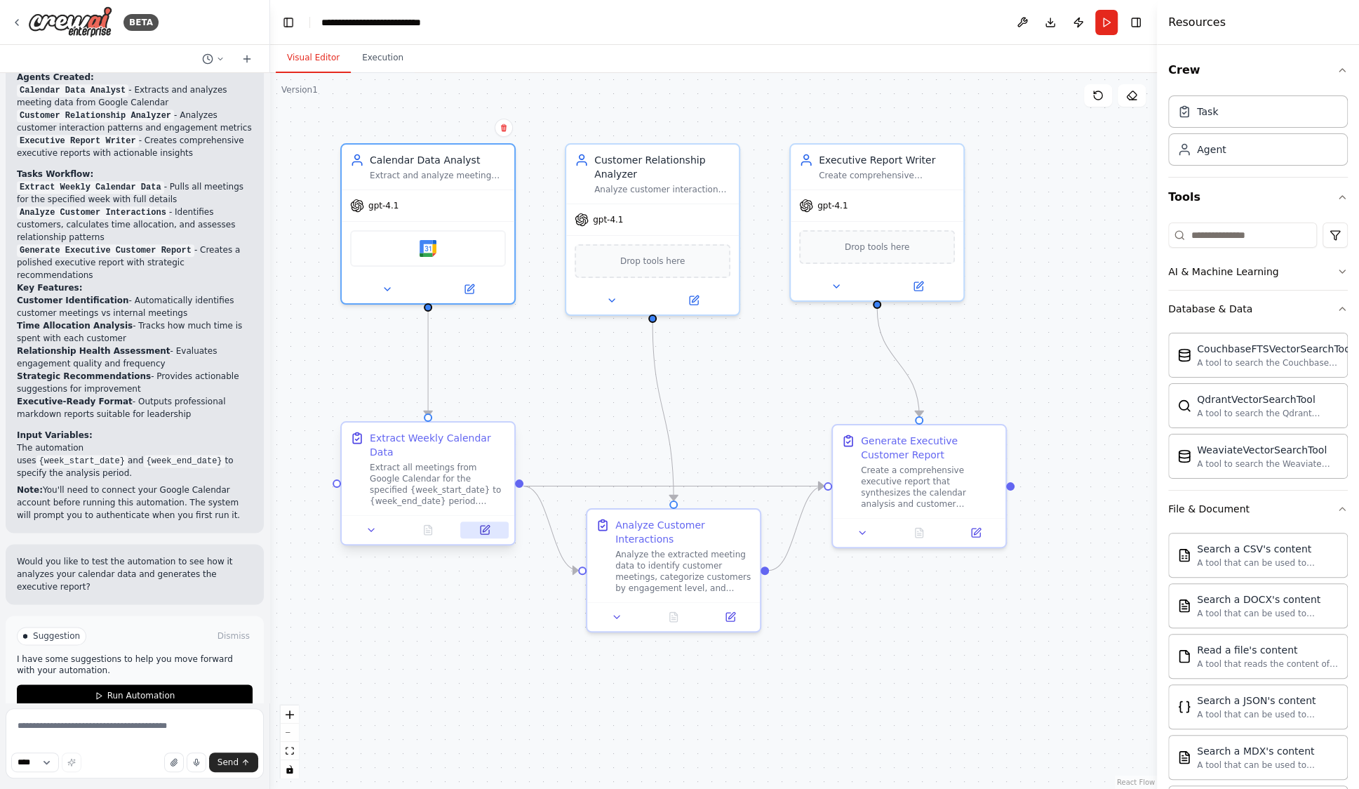
click at [479, 525] on icon at bounding box center [484, 529] width 11 height 11
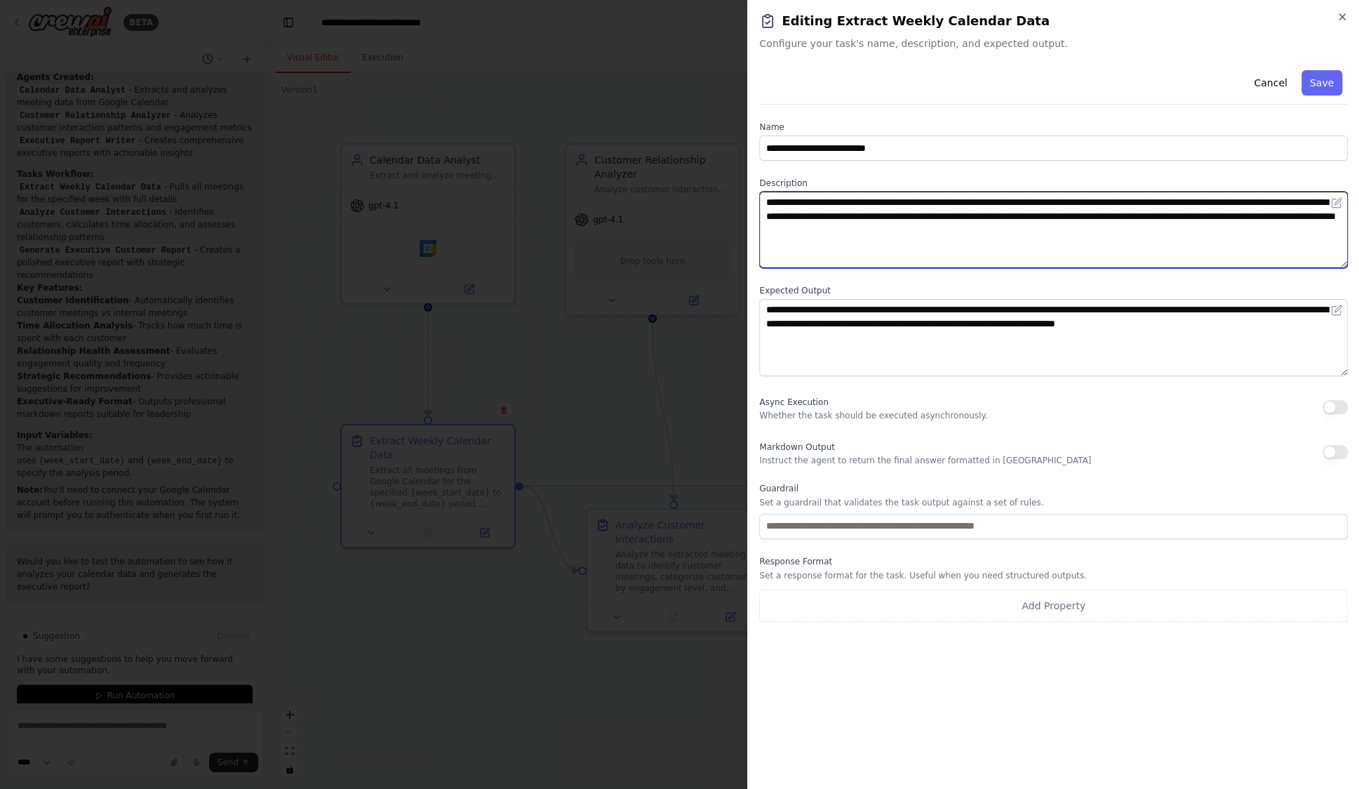
click at [989, 201] on textarea "**********" at bounding box center [1053, 230] width 589 height 76
type textarea "**********"
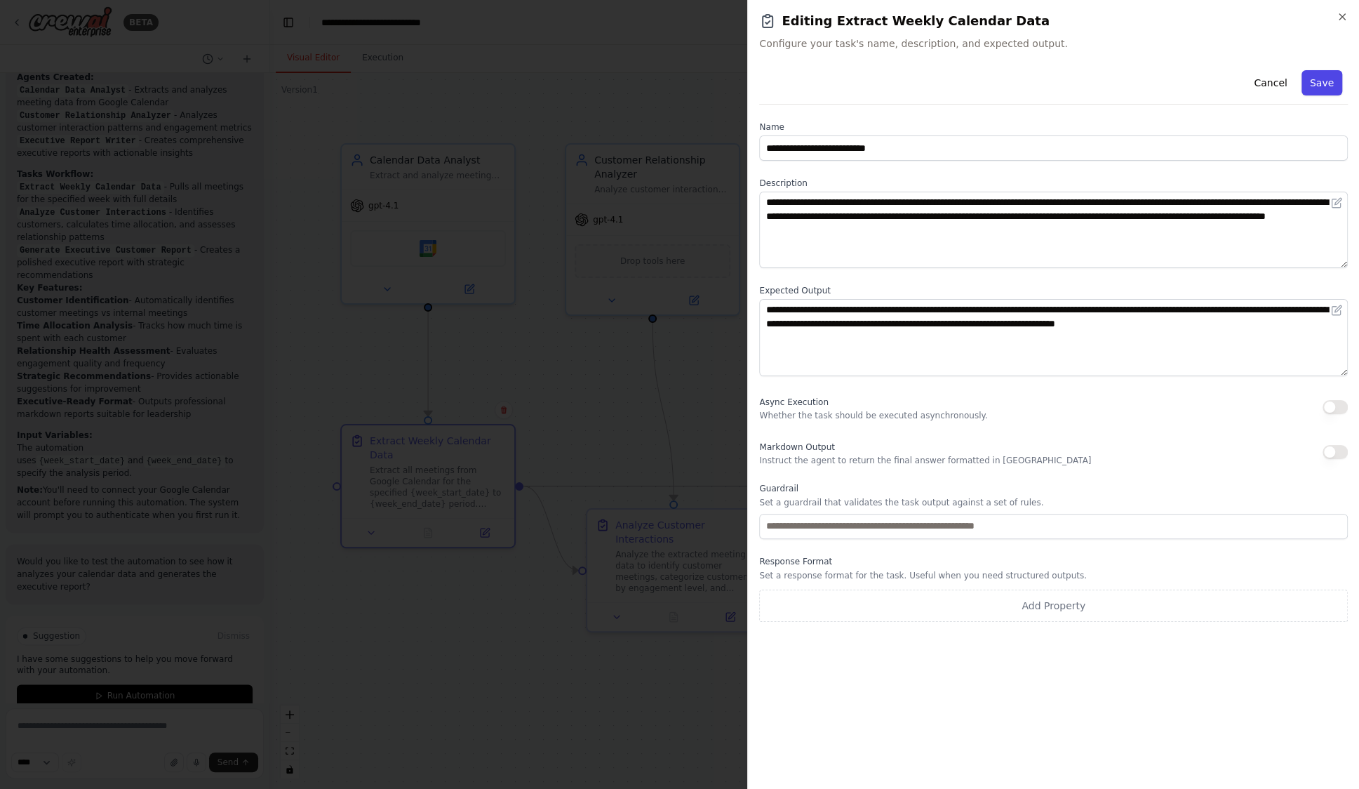
click at [1319, 84] on button "Save" at bounding box center [1321, 82] width 41 height 25
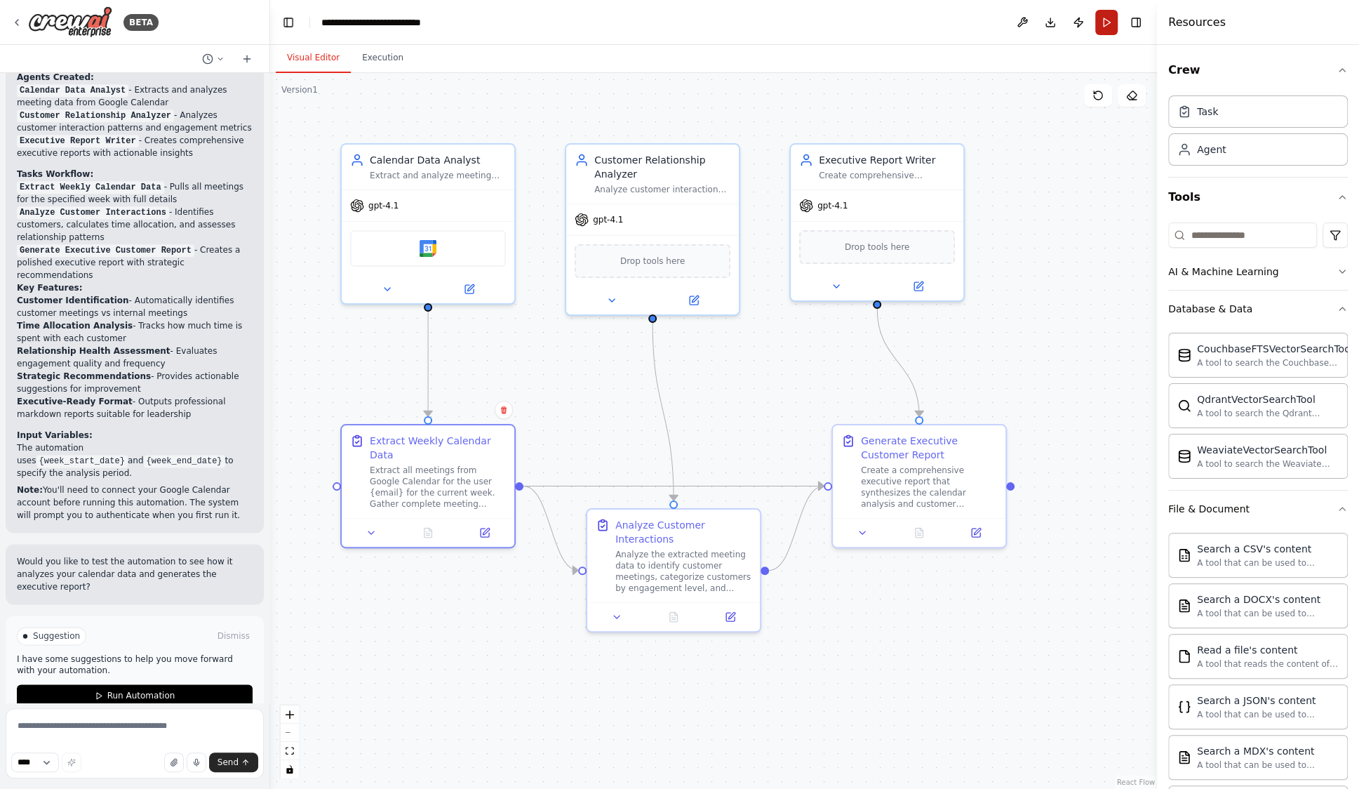
click at [1097, 23] on button "Run" at bounding box center [1106, 22] width 22 height 25
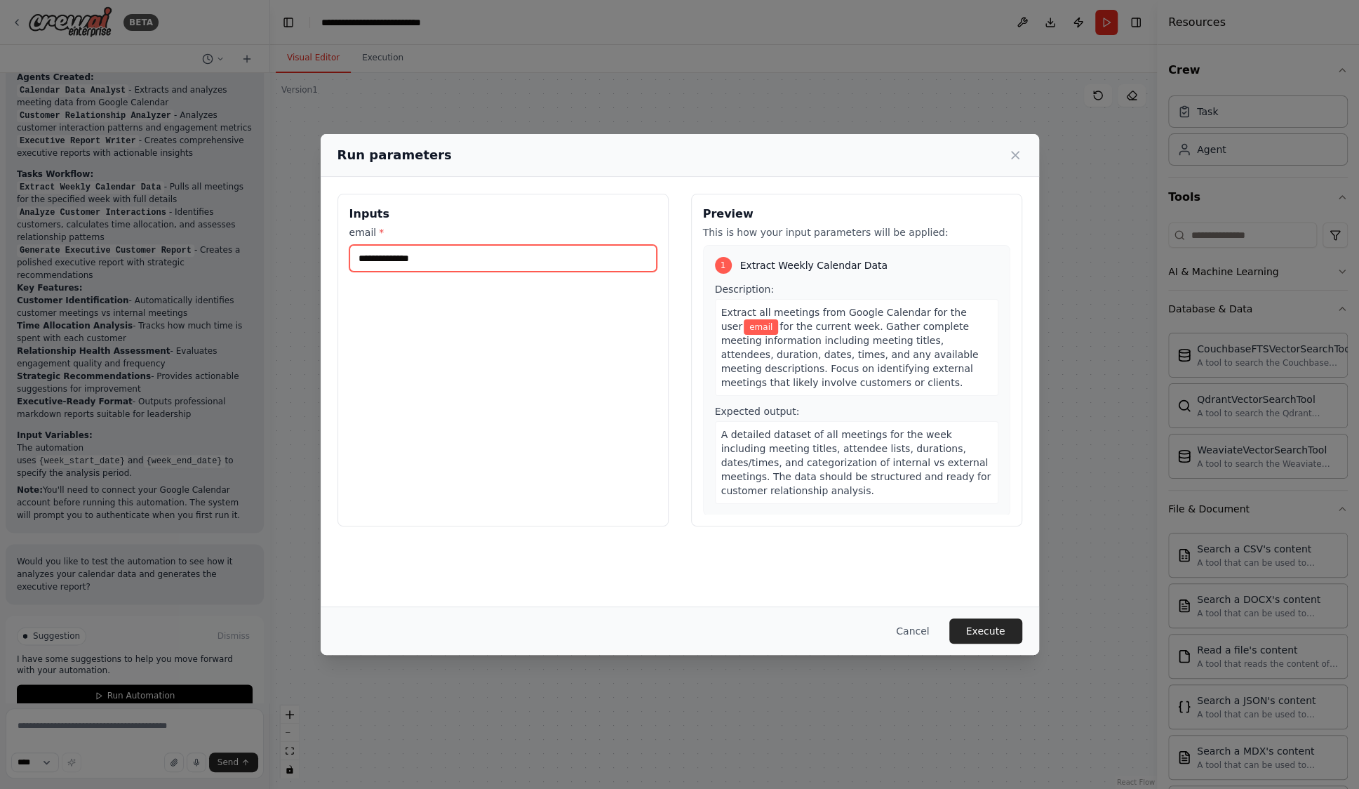
click at [417, 256] on input "email *" at bounding box center [502, 258] width 307 height 27
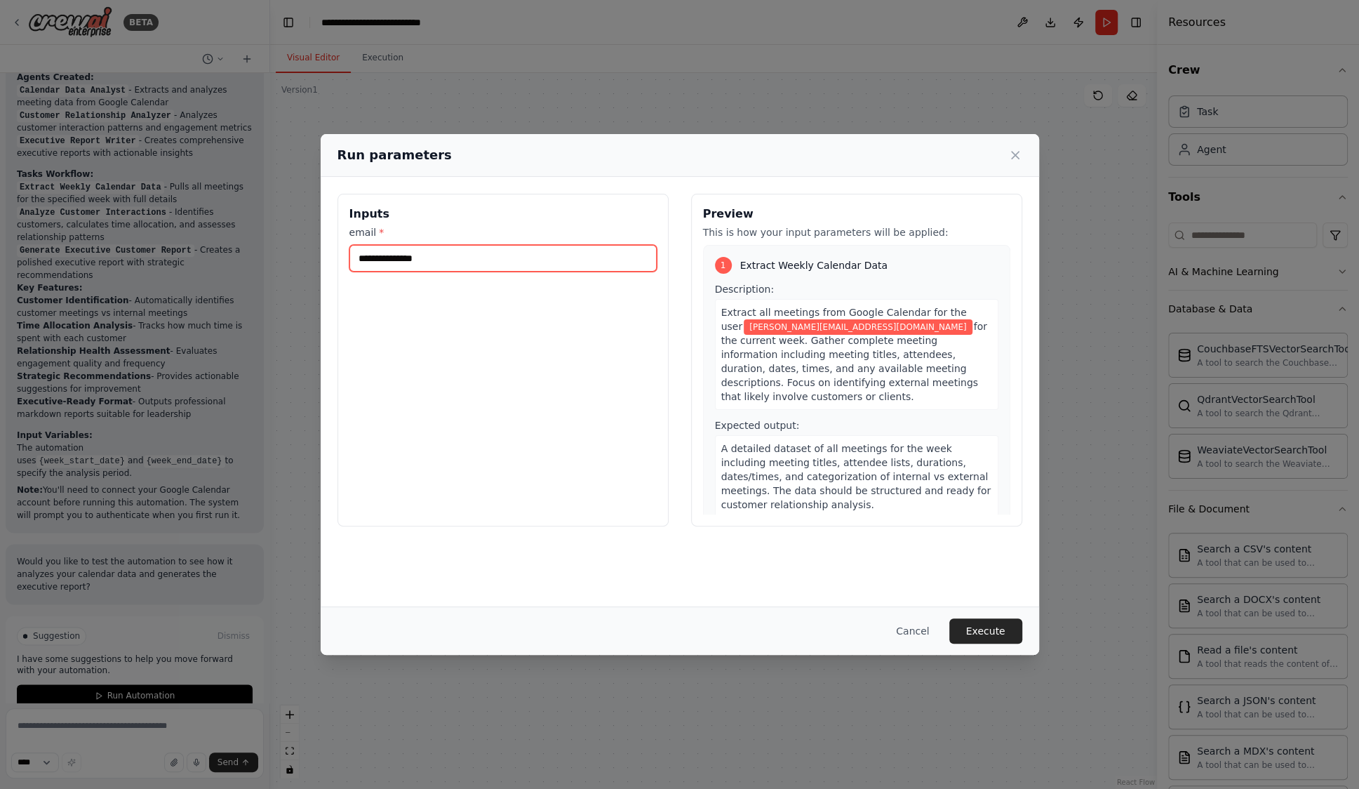
type input "**********"
click at [643, 419] on div "**********" at bounding box center [502, 360] width 331 height 333
click at [985, 631] on button "Execute" at bounding box center [985, 630] width 73 height 25
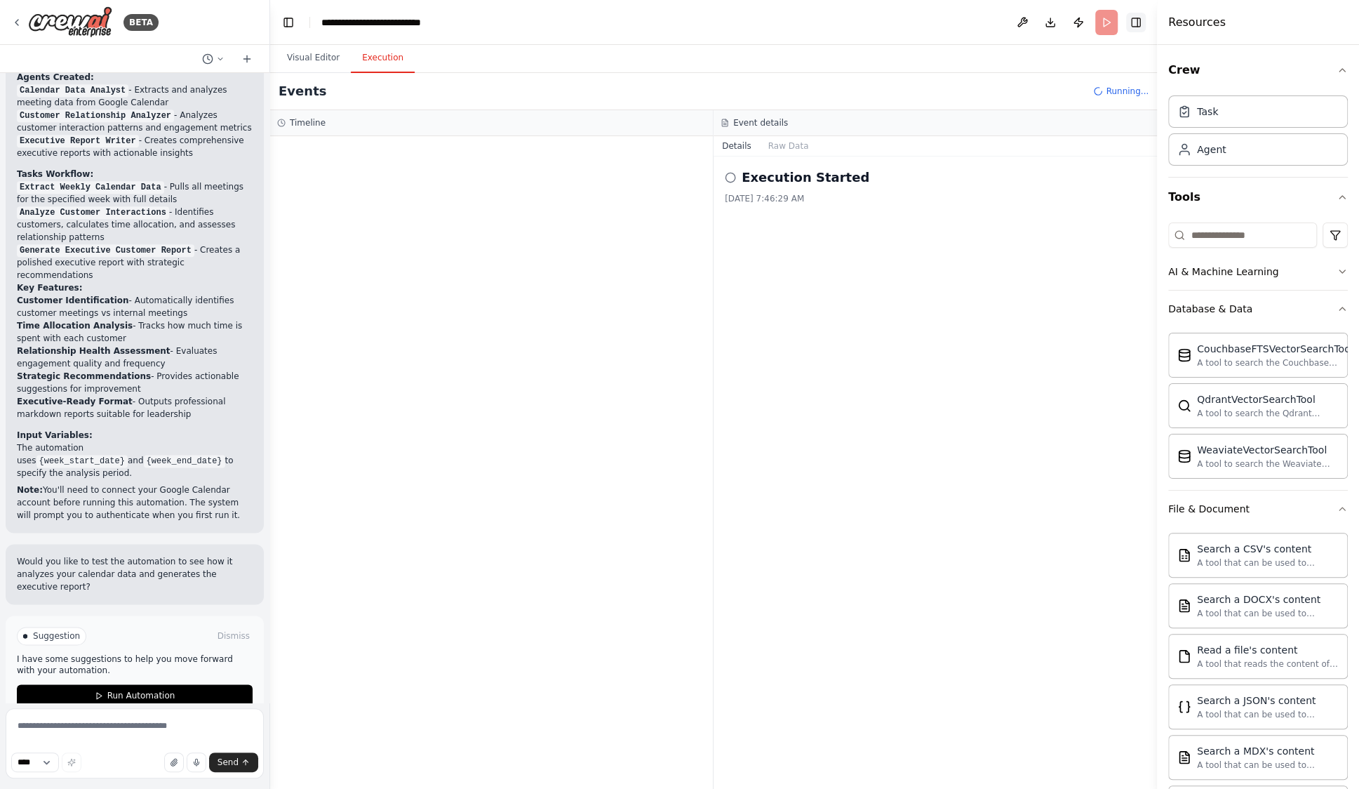
click at [1139, 29] on button "Toggle Right Sidebar" at bounding box center [1136, 23] width 20 height 20
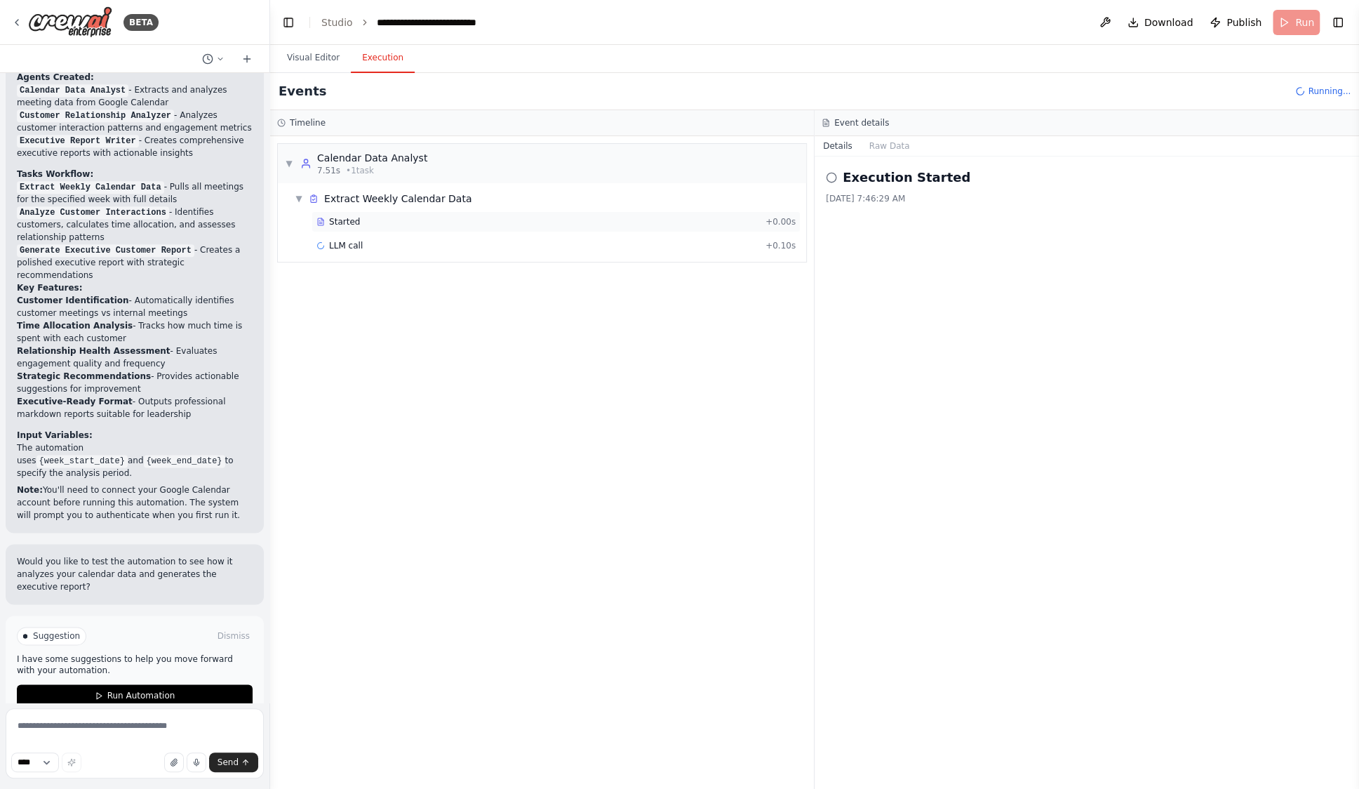
click at [361, 225] on div "Started" at bounding box center [537, 221] width 443 height 11
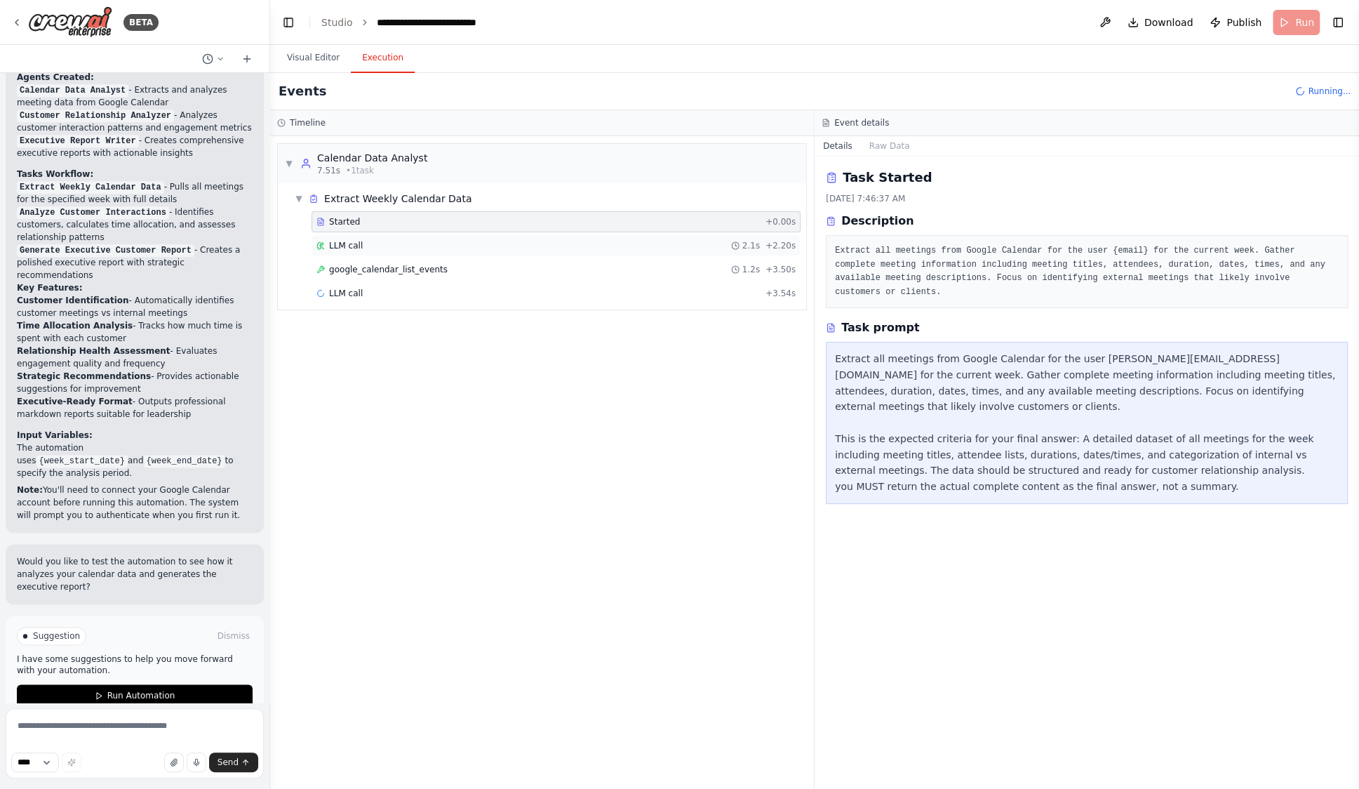
click at [351, 247] on span "LLM call" at bounding box center [346, 245] width 34 height 11
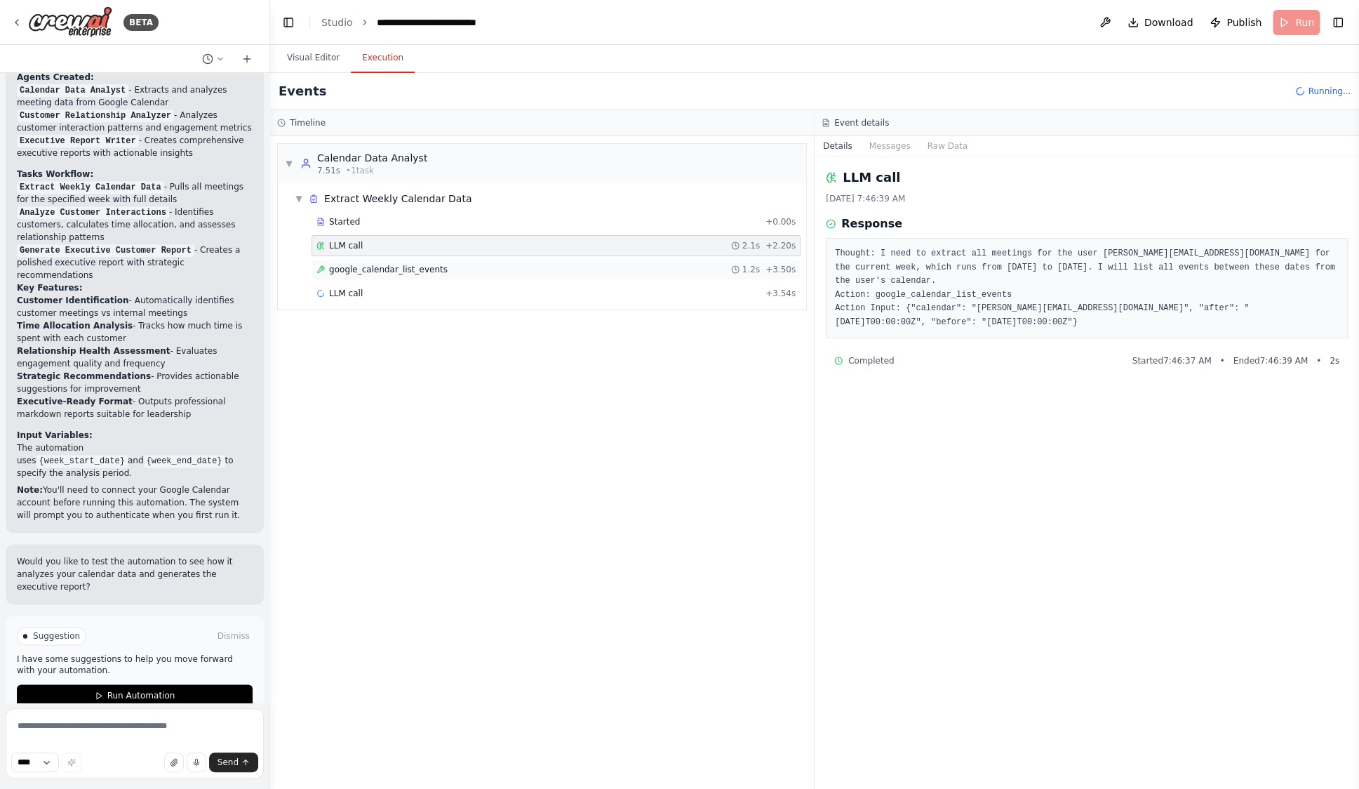
click at [435, 269] on span "google_calendar_list_events" at bounding box center [388, 269] width 119 height 11
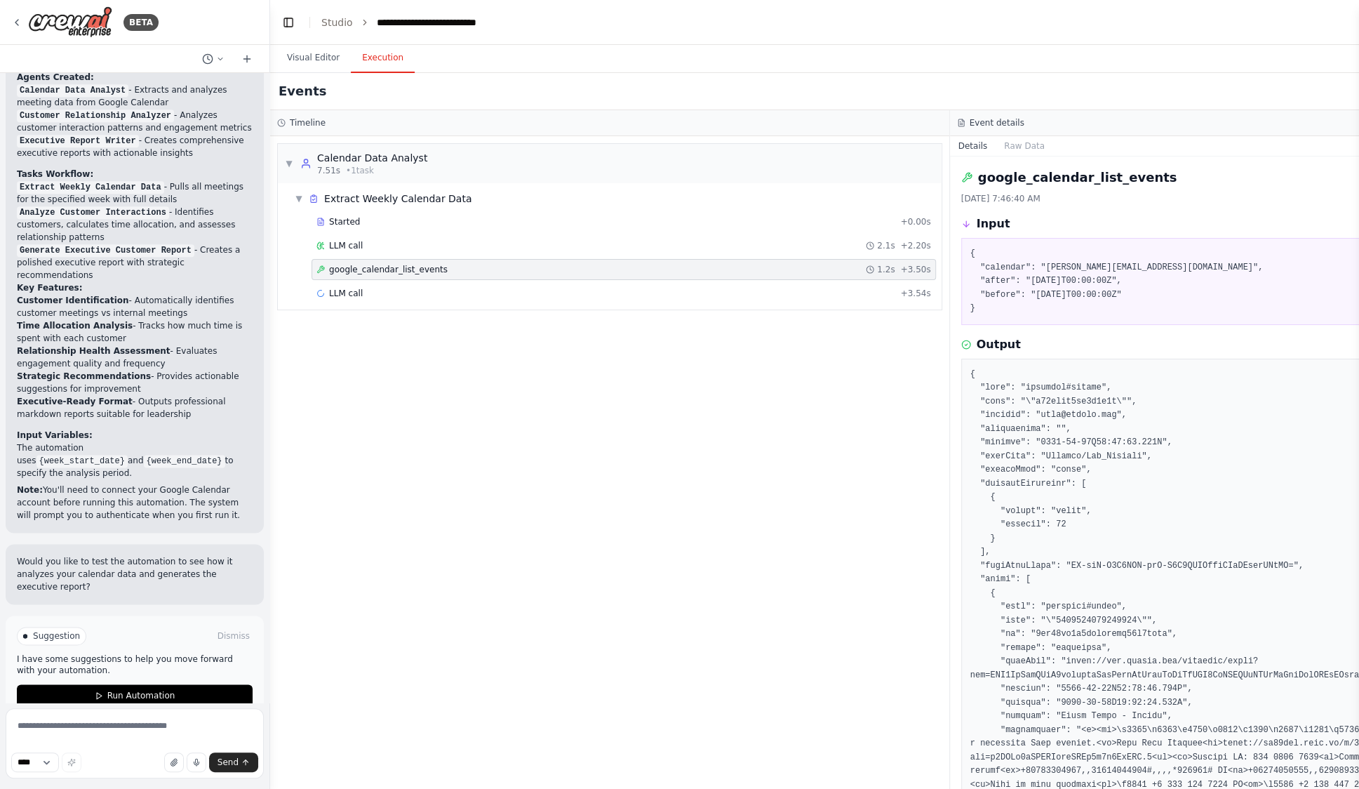
scroll to position [18, 0]
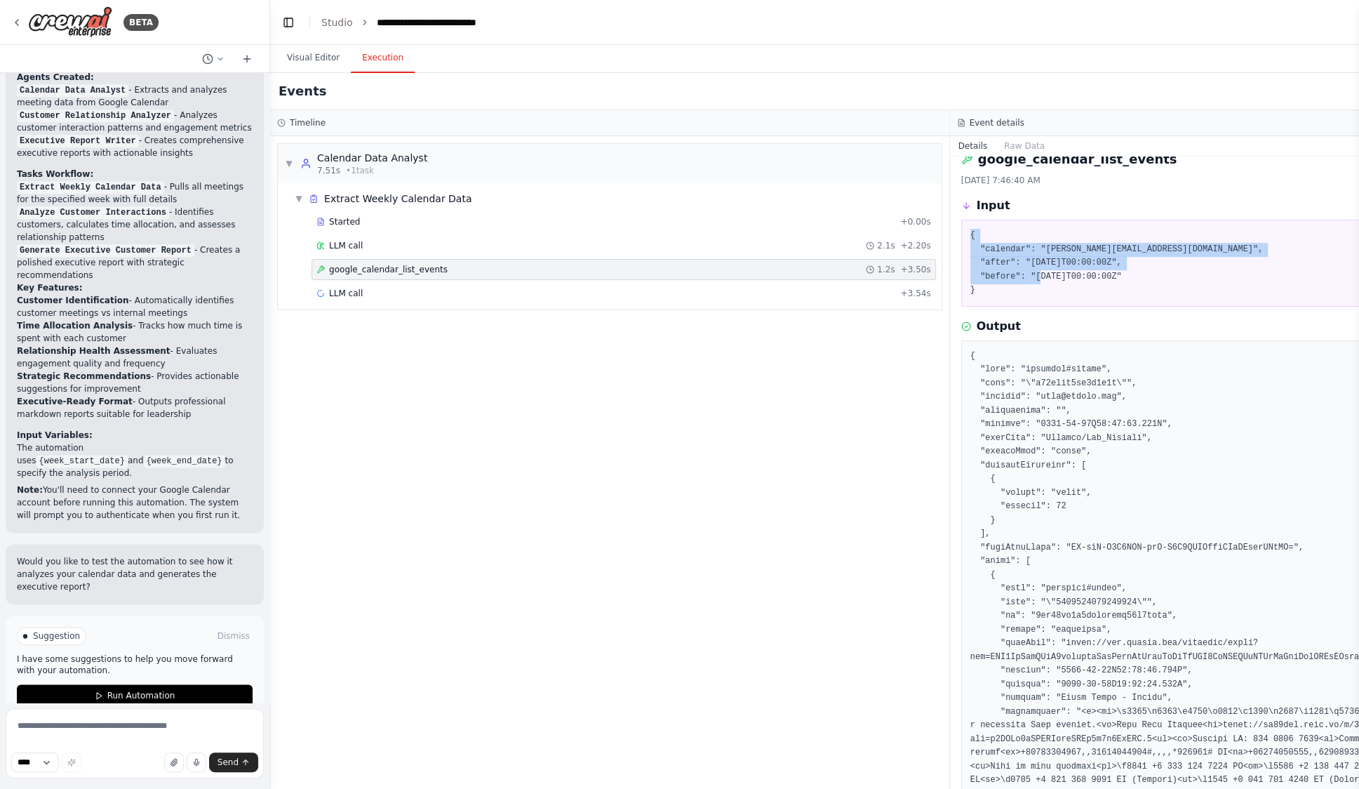
drag, startPoint x: 972, startPoint y: 234, endPoint x: 1159, endPoint y: 284, distance: 194.0
click at [1159, 284] on pre "{ "calendar": "mike@crewai.com", "after": "2025-09-22T00:00:00Z", "before": "20…" at bounding box center [1289, 263] width 639 height 69
click at [1085, 269] on pre "{ "calendar": "mike@crewai.com", "after": "2025-09-22T00:00:00Z", "before": "20…" at bounding box center [1289, 263] width 639 height 69
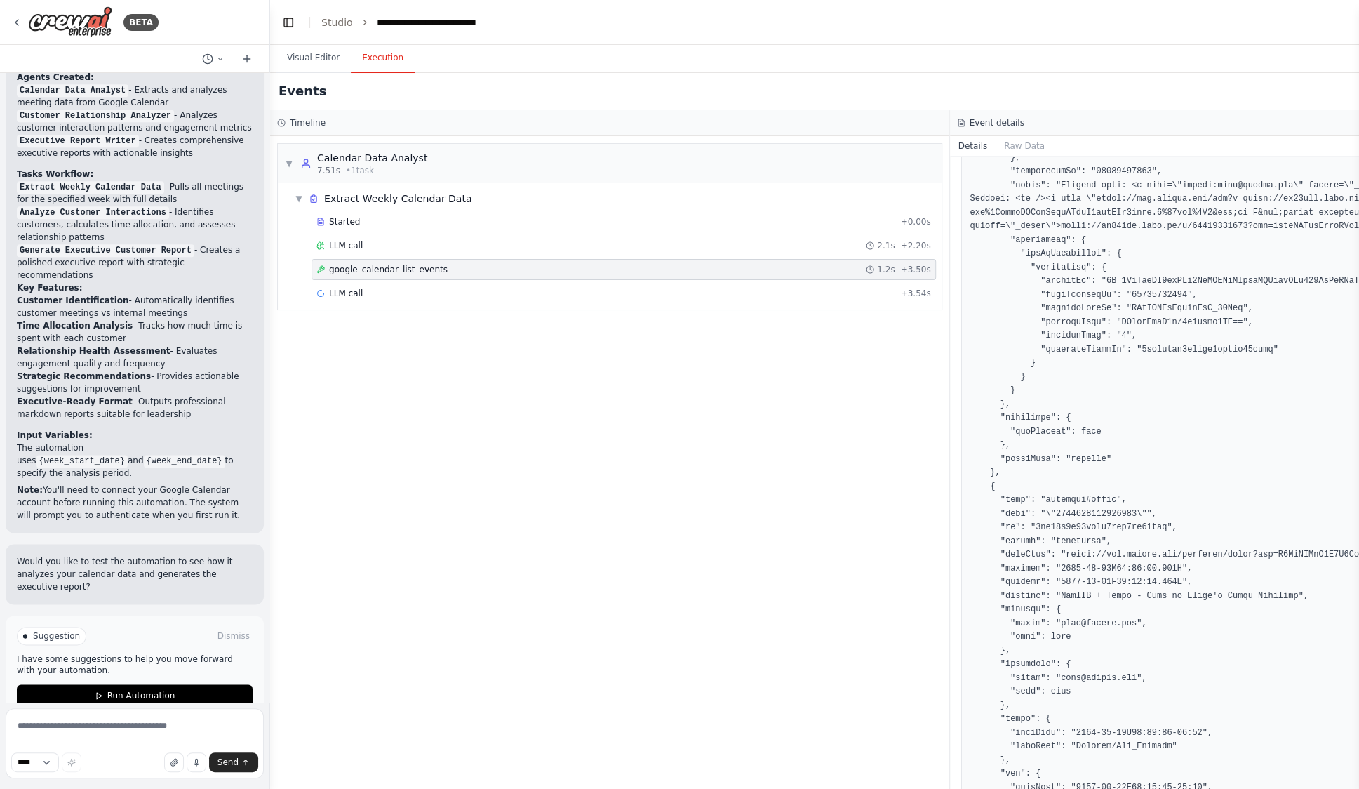
scroll to position [99355, 0]
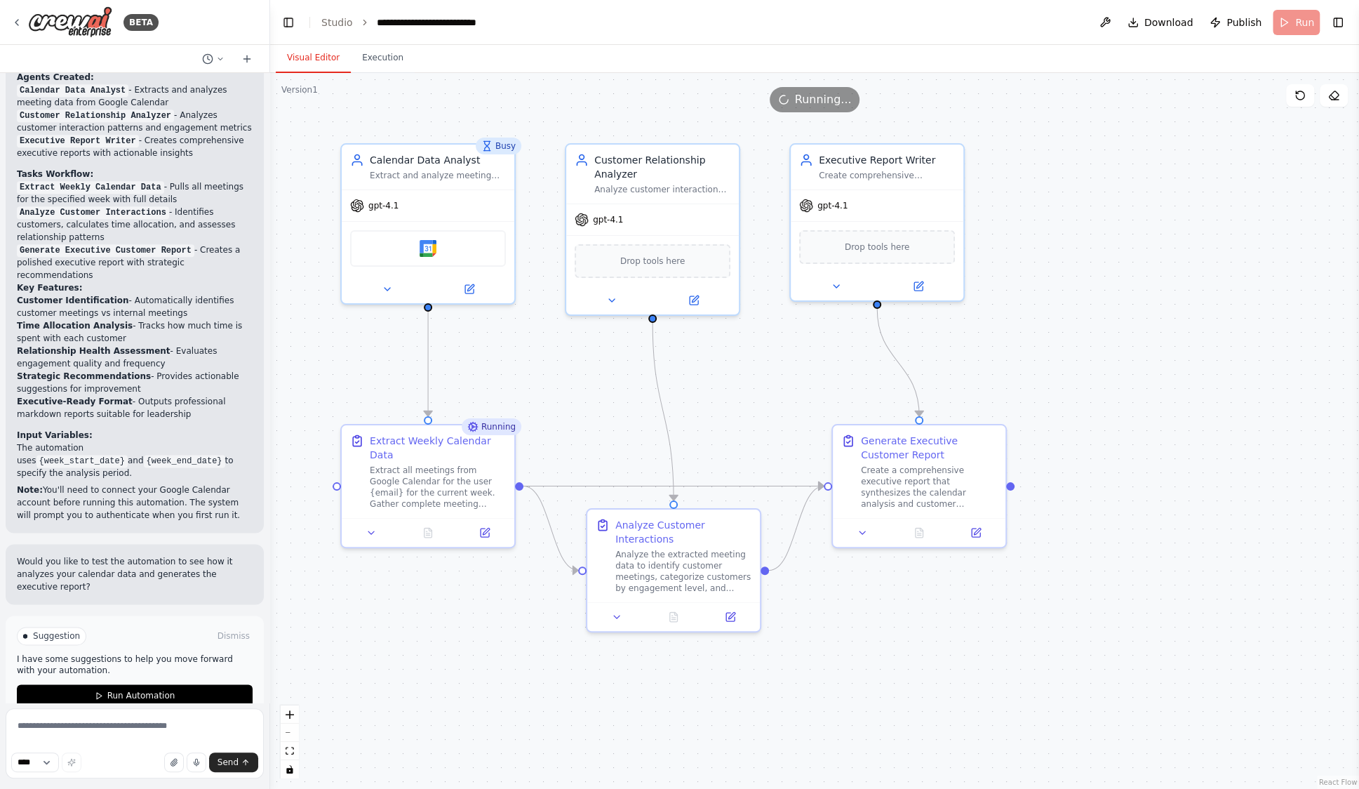
click at [316, 66] on button "Visual Editor" at bounding box center [313, 57] width 75 height 29
click at [972, 29] on header "**********" at bounding box center [814, 22] width 1089 height 45
click at [1015, 36] on header "**********" at bounding box center [814, 22] width 1089 height 45
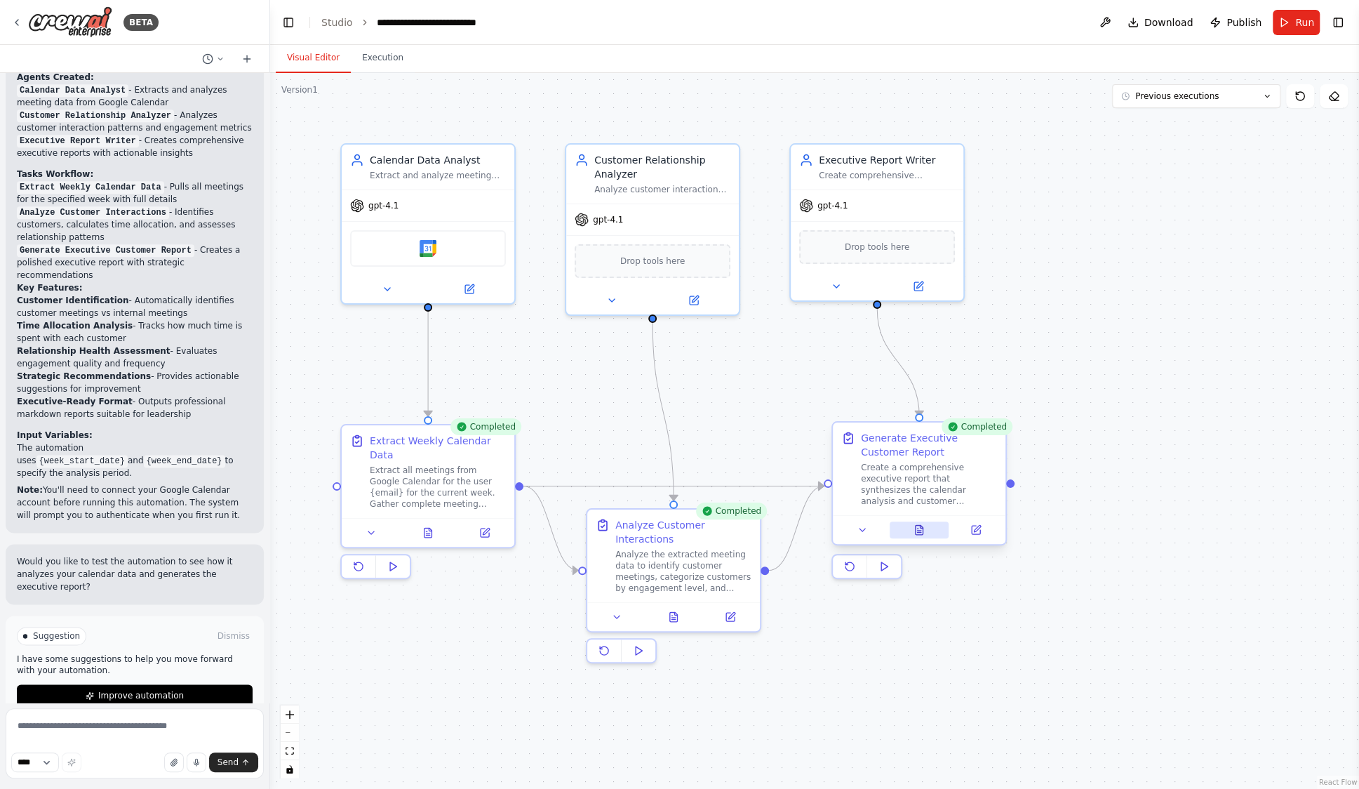
click at [916, 531] on icon at bounding box center [920, 529] width 8 height 9
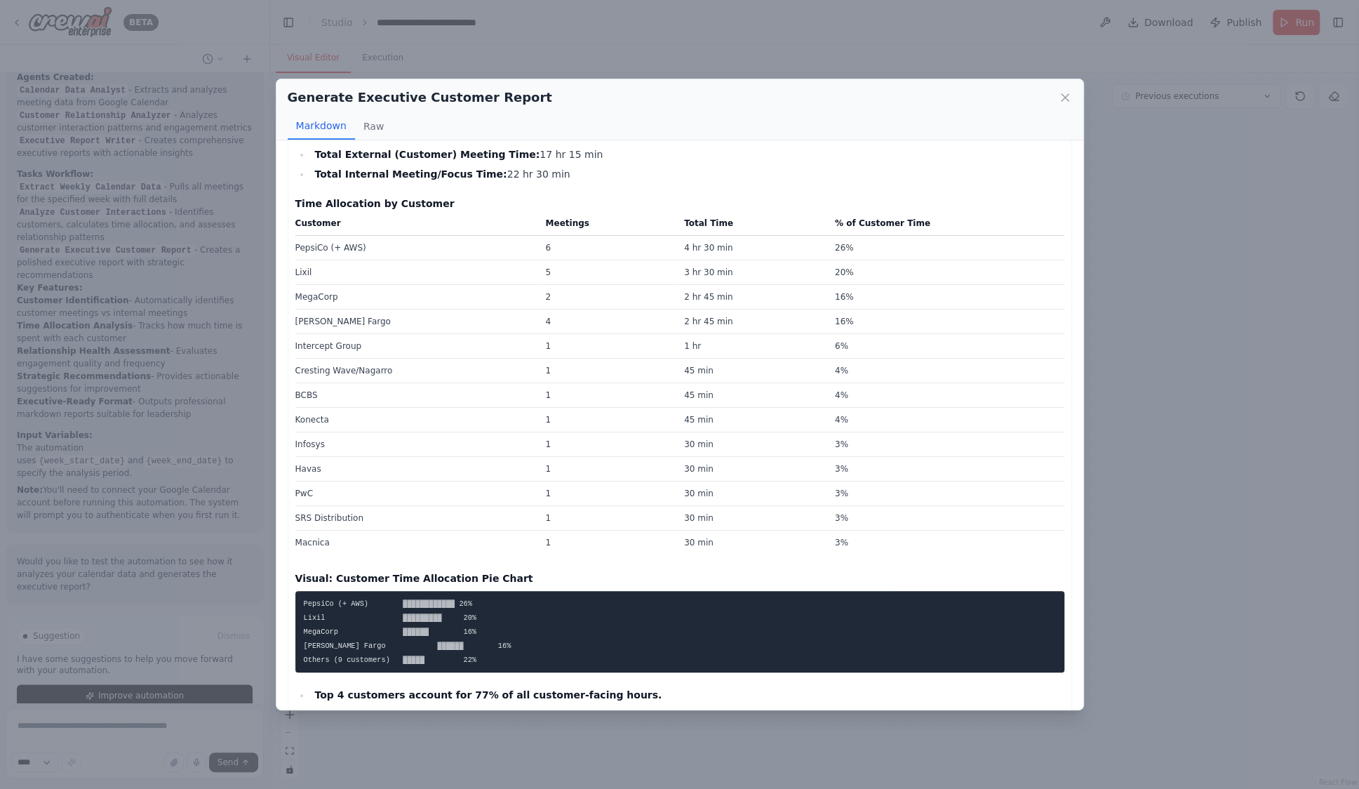
scroll to position [411, 0]
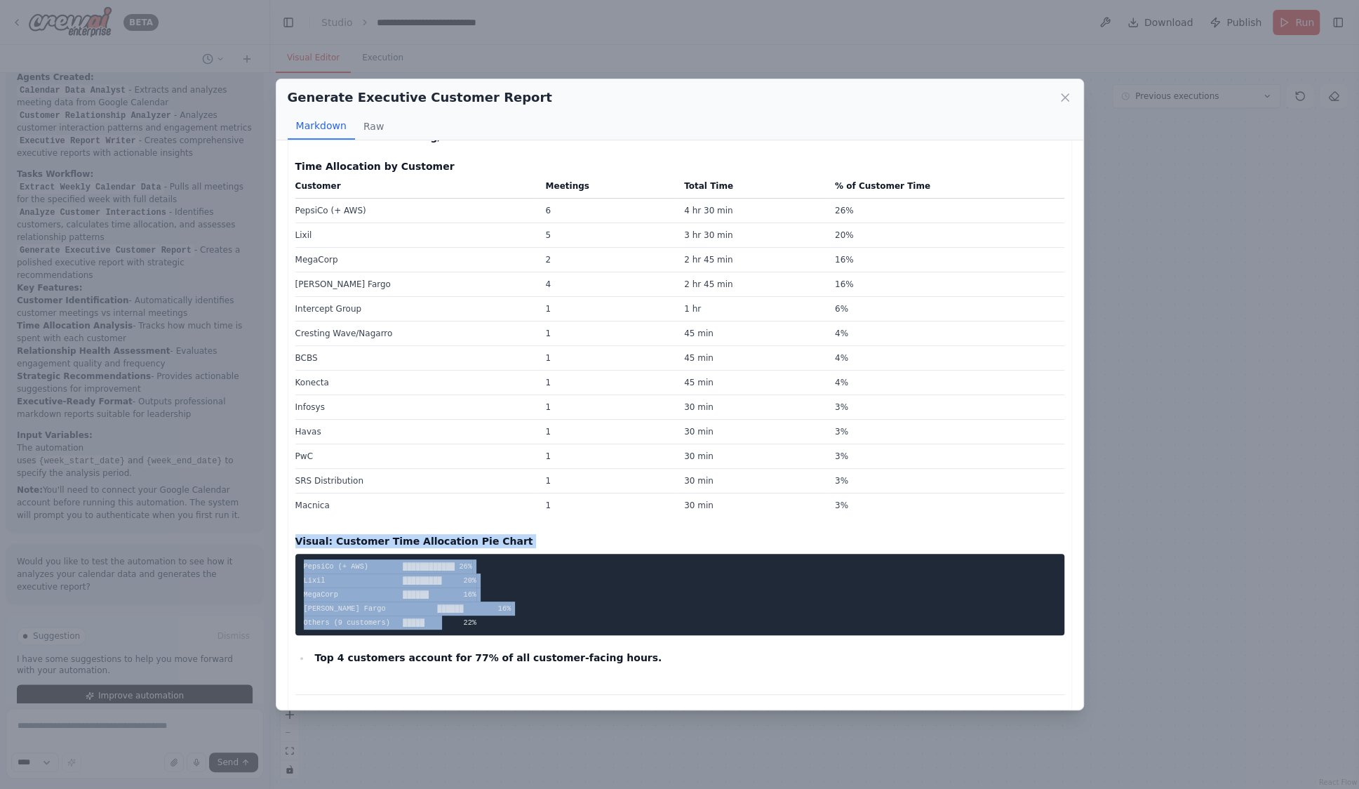
drag, startPoint x: 290, startPoint y: 540, endPoint x: 570, endPoint y: 613, distance: 289.3
click at [522, 619] on pre "PepsiCo (+ AWS) ▓▓▓▓▓▓▓▓▓▓▓▓ 26% Lixil ▓▓▓▓▓▓▓▓▓ 20% MegaCorp ▓▓▓▓▓▓ 16% Wells …" at bounding box center [679, 594] width 769 height 81
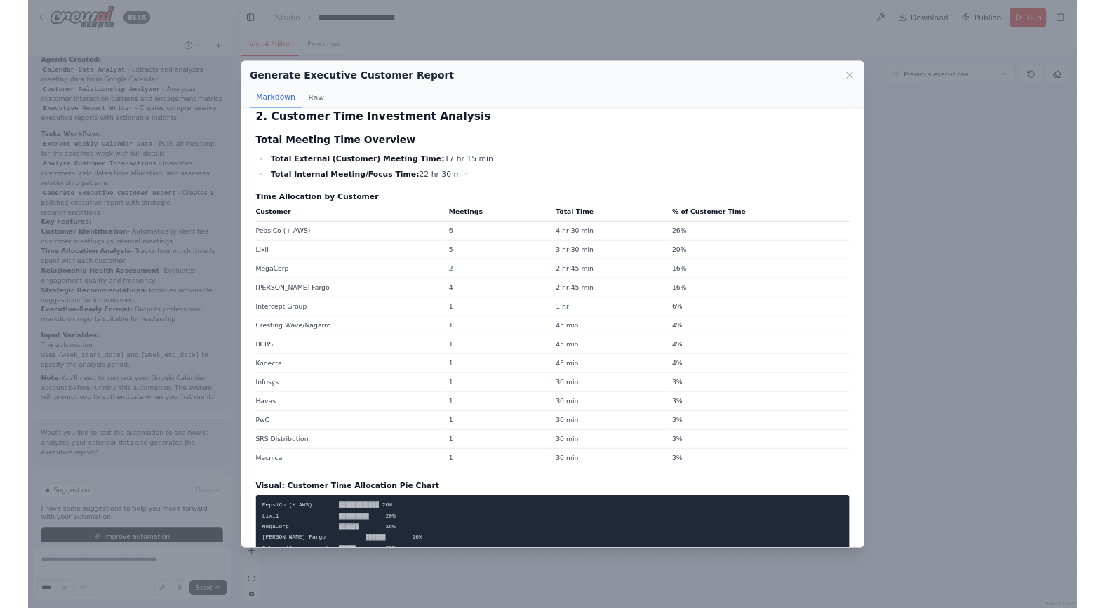
scroll to position [0, 0]
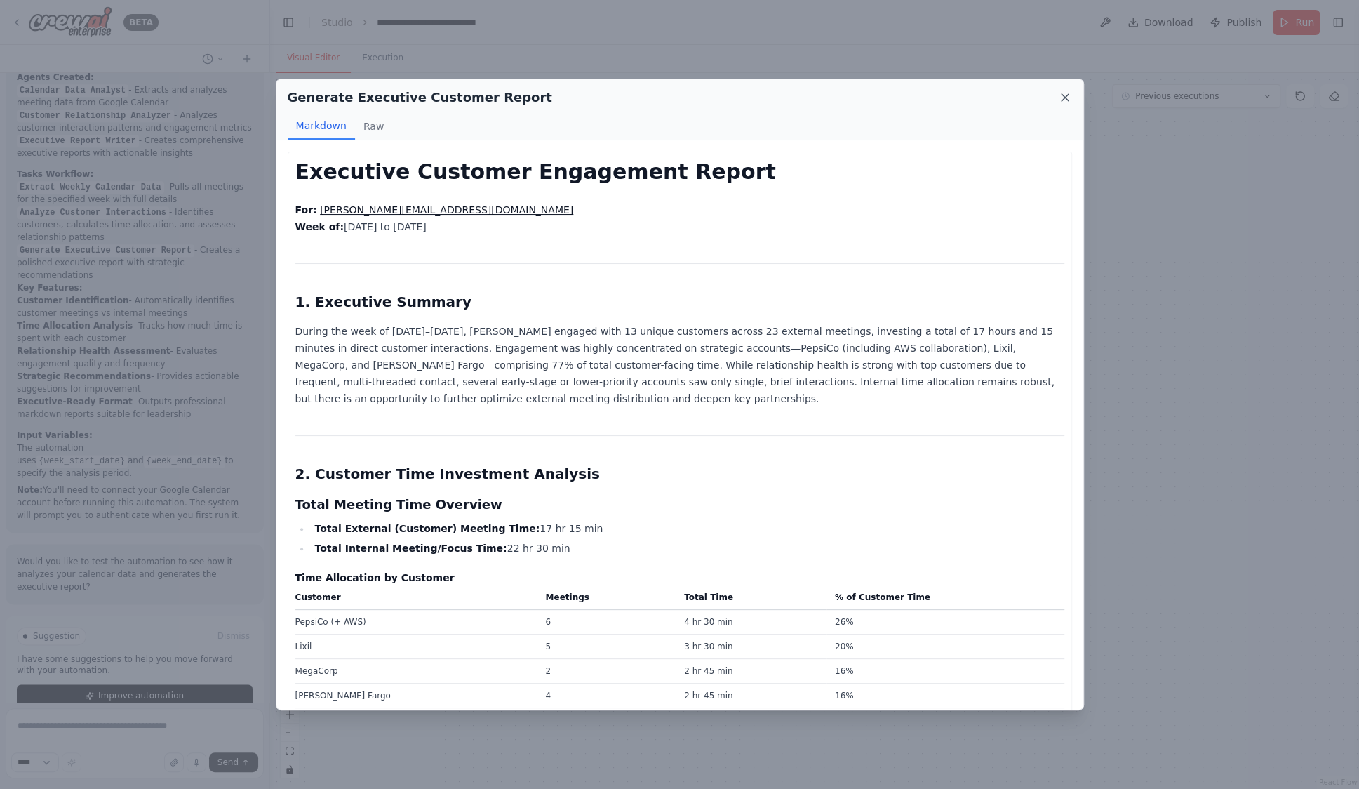
click at [1059, 95] on icon at bounding box center [1065, 98] width 14 height 14
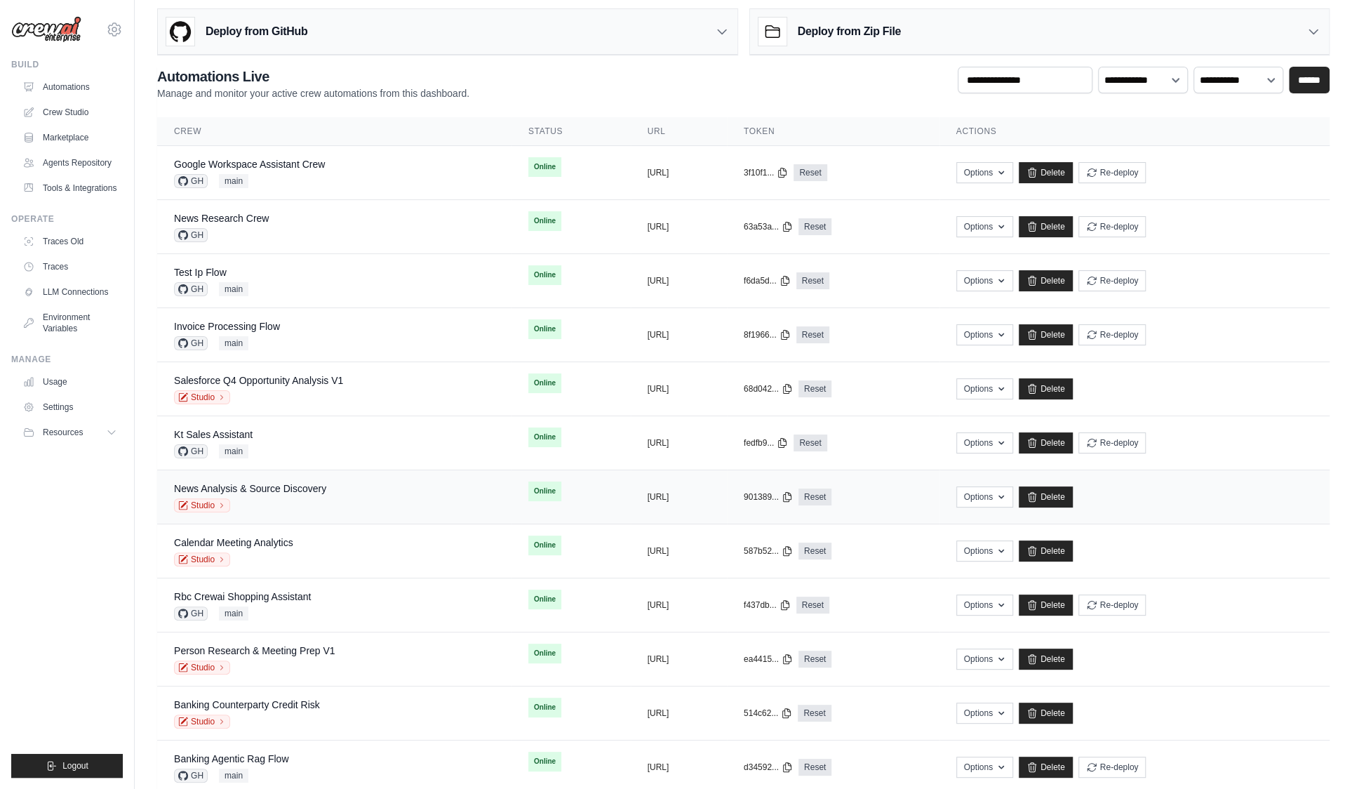
scroll to position [528, 0]
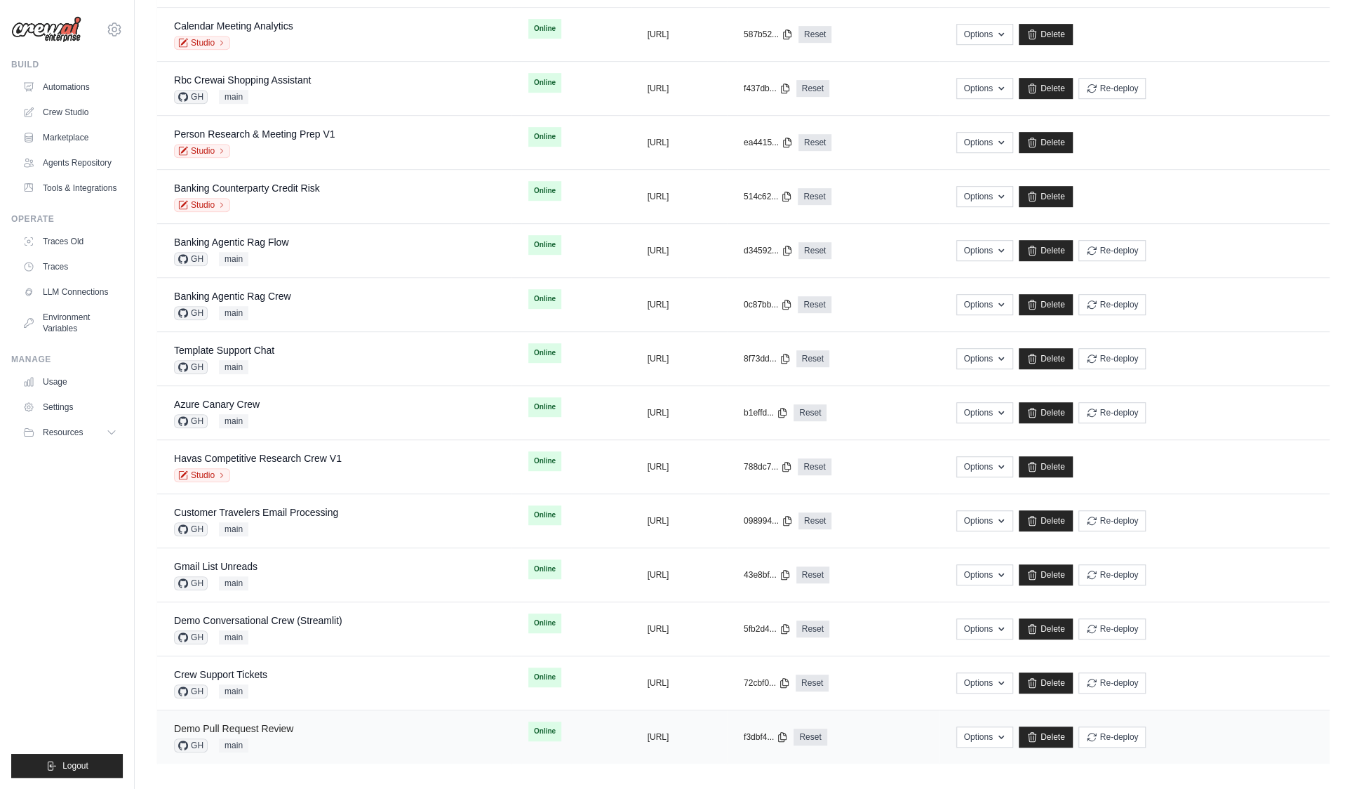
click at [288, 728] on link "Demo Pull Request Review" at bounding box center [233, 728] width 119 height 11
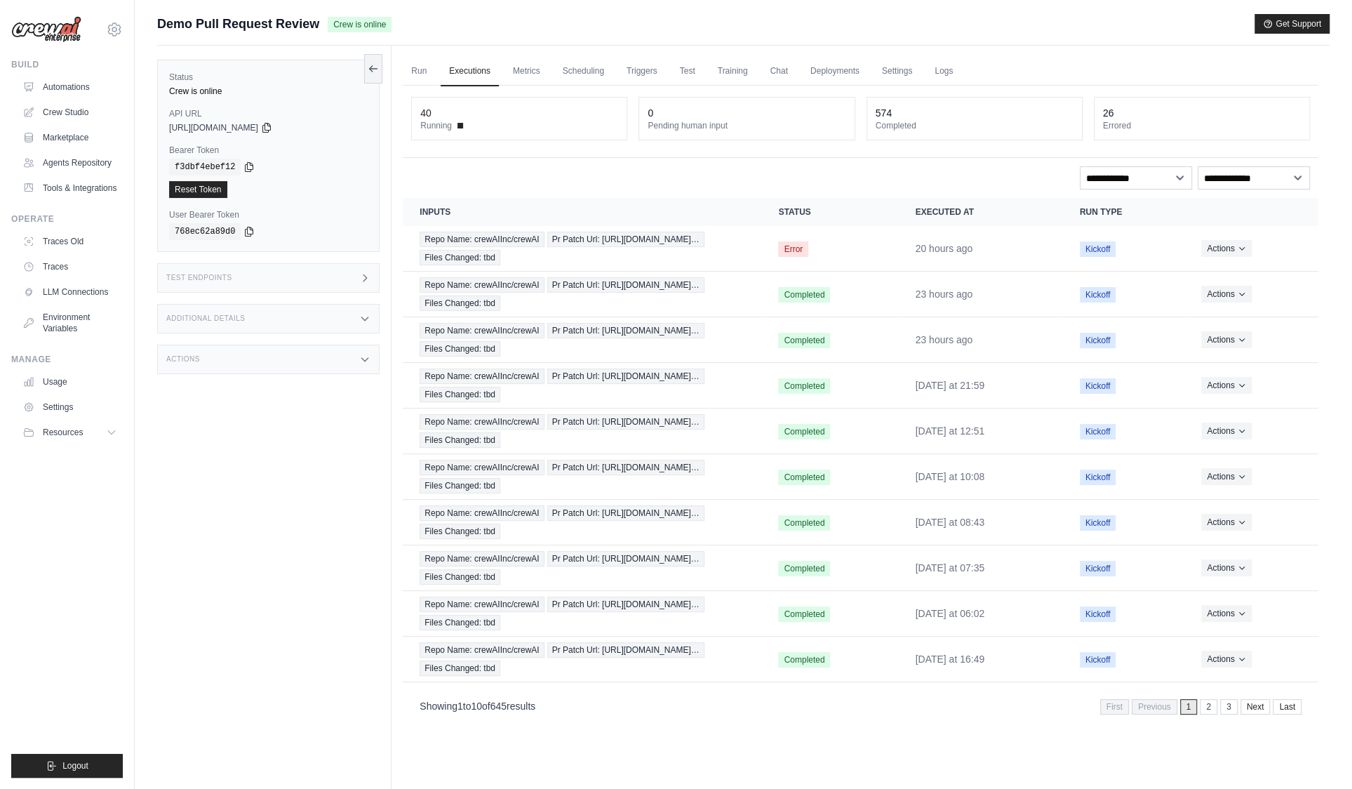
click at [175, 22] on span "Demo Pull Request Review" at bounding box center [238, 24] width 162 height 20
click at [326, 483] on div "Status Crew is online API URL copied https://demo-pull-request-review-759b0117-…" at bounding box center [274, 440] width 234 height 789
click at [368, 270] on div "Test Endpoints" at bounding box center [268, 277] width 222 height 29
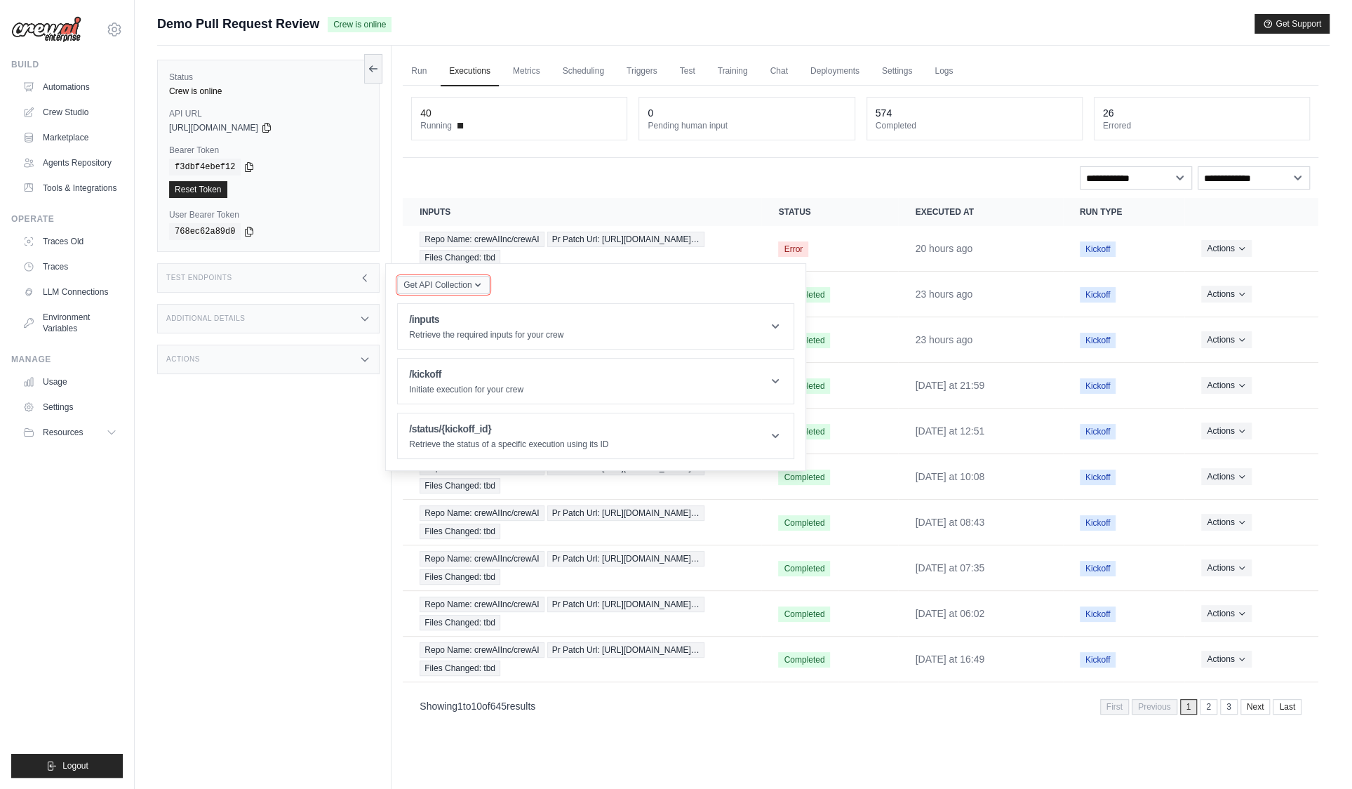
click at [476, 283] on icon "button" at bounding box center [477, 284] width 11 height 11
click at [478, 282] on icon "button" at bounding box center [477, 284] width 11 height 11
click at [509, 282] on div "Get API Collection Postman API Collection /inputs Retrieve the required inputs …" at bounding box center [595, 367] width 397 height 184
click at [369, 356] on icon at bounding box center [364, 359] width 11 height 11
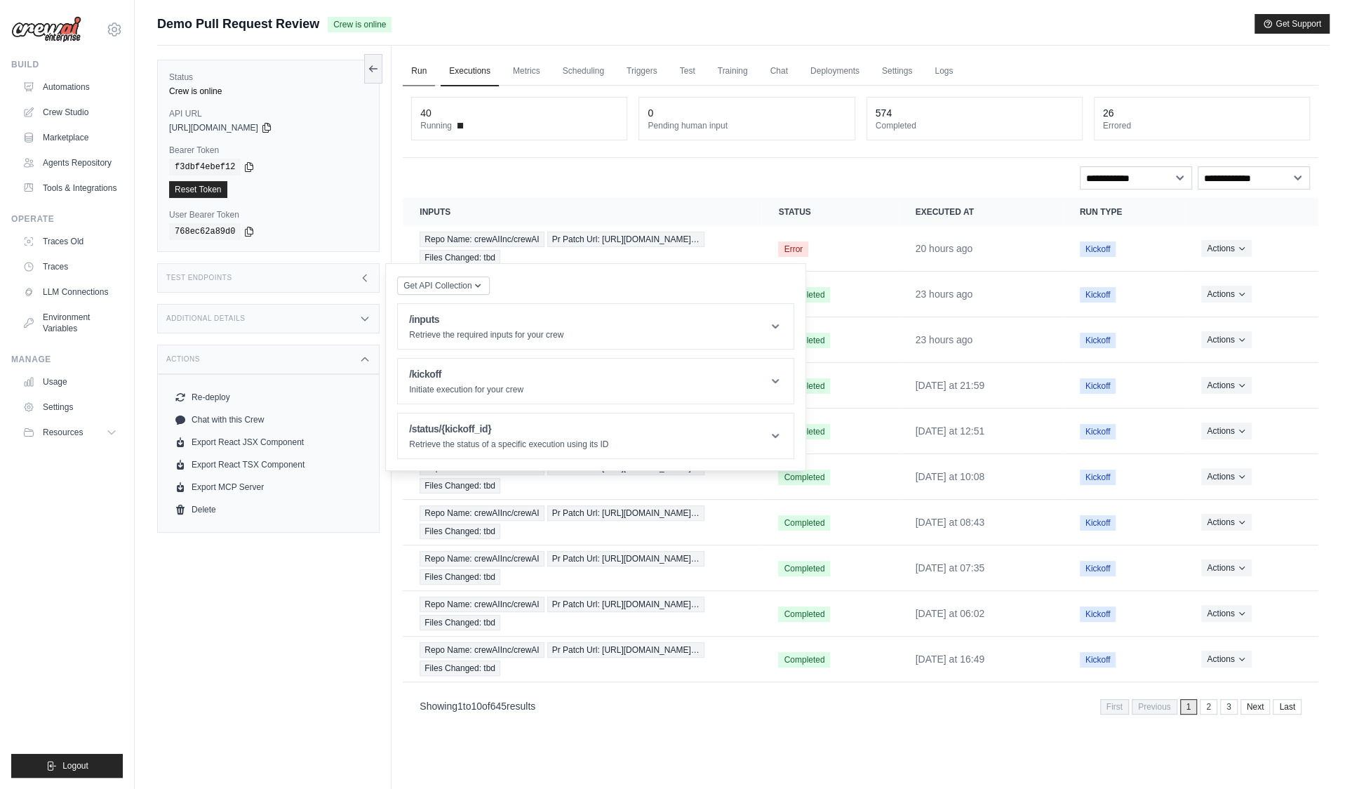
click at [421, 74] on link "Run" at bounding box center [419, 71] width 32 height 29
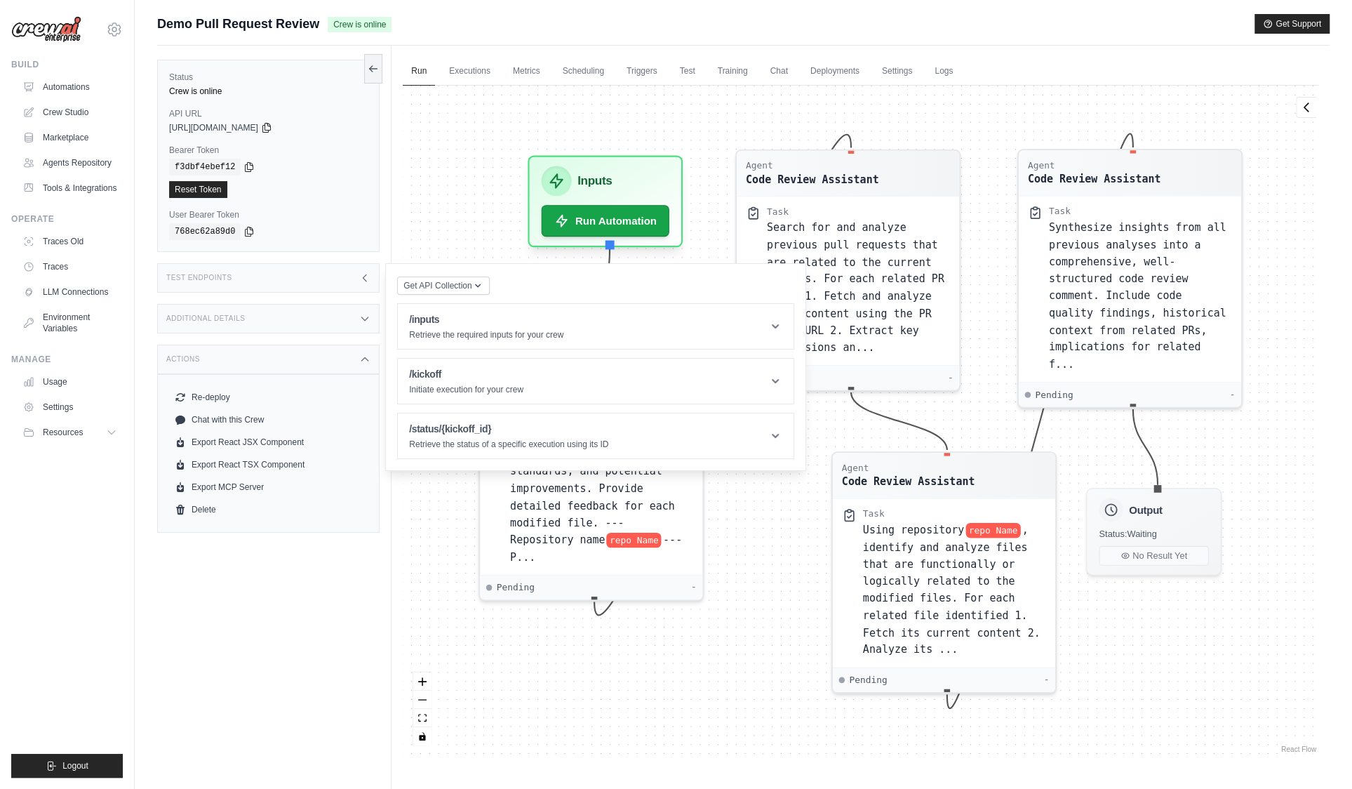
click at [357, 277] on div "Test Endpoints" at bounding box center [268, 277] width 222 height 29
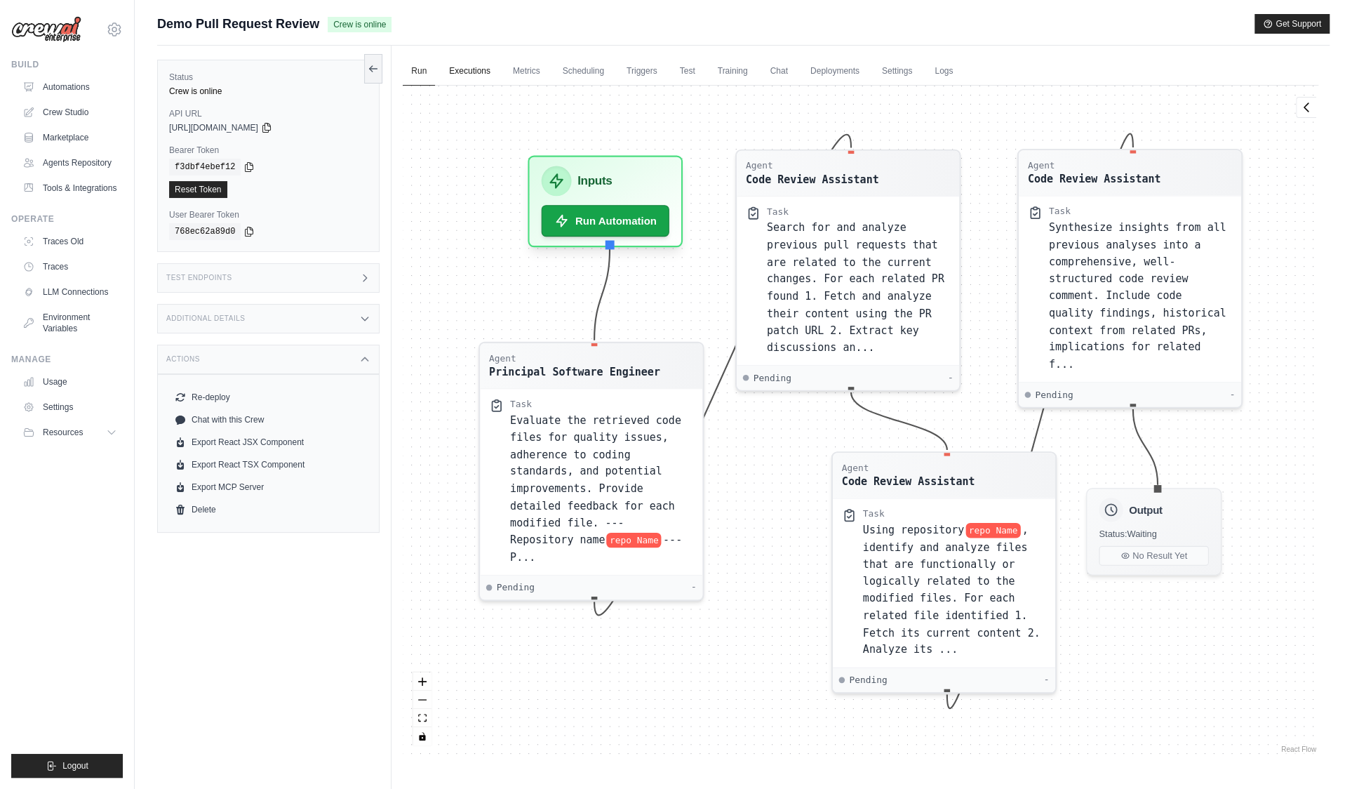
click at [455, 72] on link "Executions" at bounding box center [470, 71] width 58 height 29
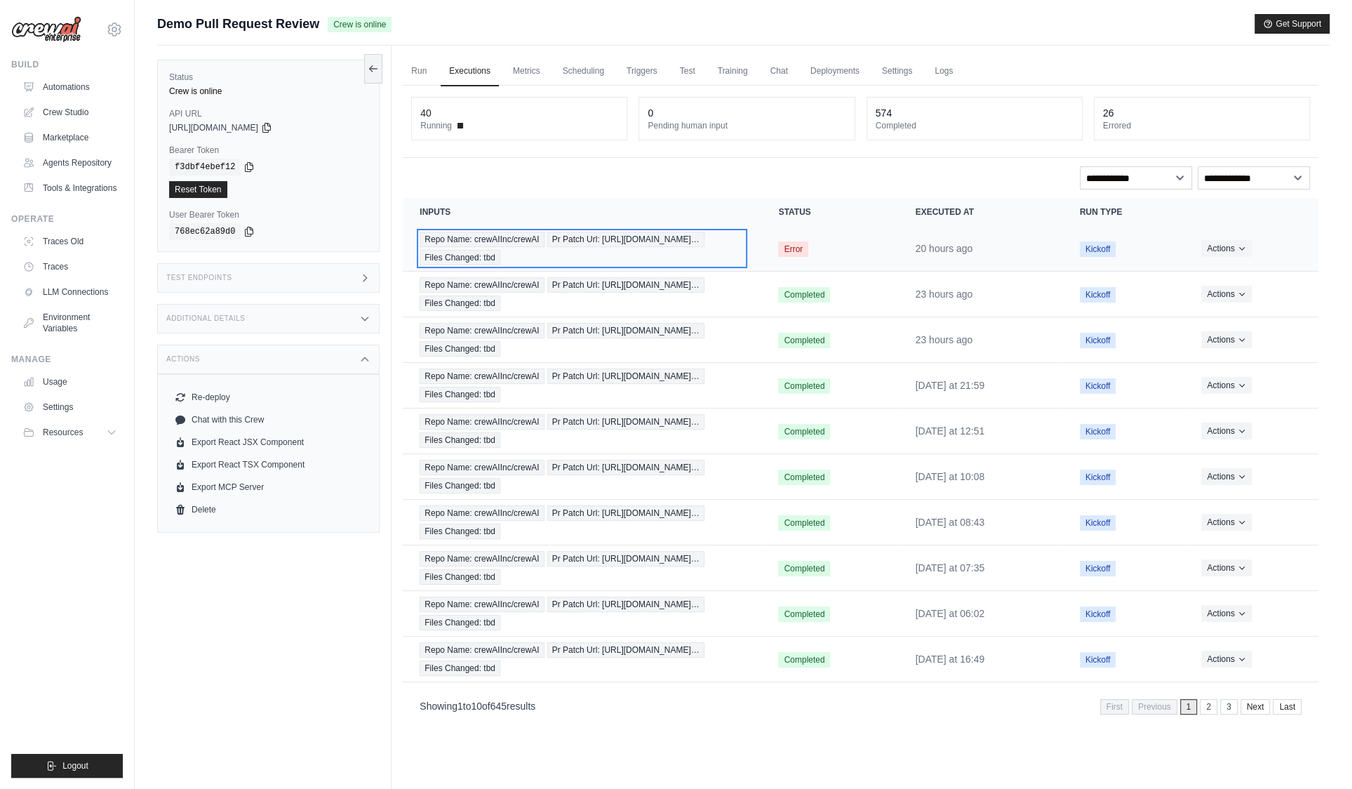
click at [474, 241] on span "Repo Name: crewAIInc/crewAI" at bounding box center [482, 239] width 124 height 15
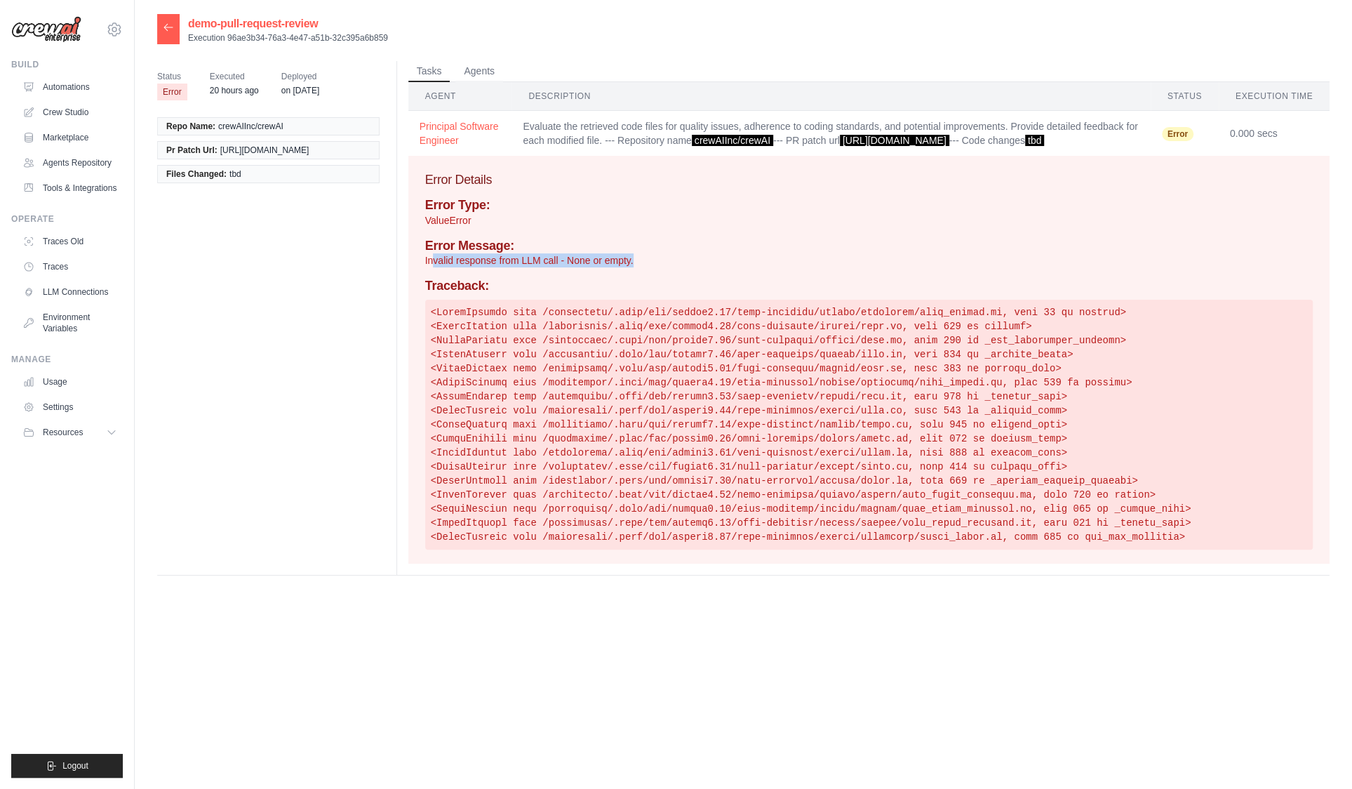
drag, startPoint x: 434, startPoint y: 272, endPoint x: 640, endPoint y: 281, distance: 206.5
click at [640, 267] on p "Invalid response from LLM call - None or empty." at bounding box center [868, 260] width 887 height 14
click at [570, 267] on p "Invalid response from LLM call - None or empty." at bounding box center [868, 260] width 887 height 14
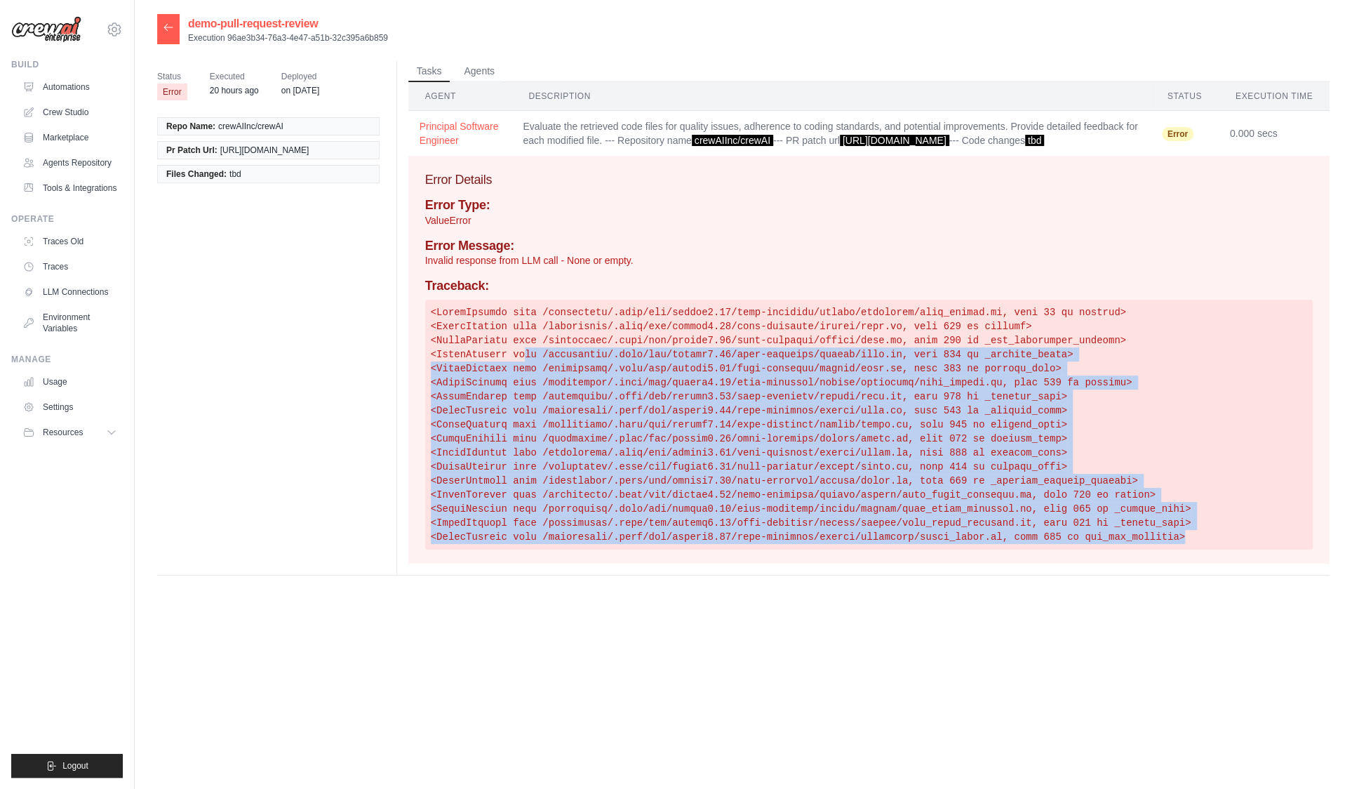
drag, startPoint x: 1202, startPoint y: 556, endPoint x: 522, endPoint y: 372, distance: 704.2
click at [522, 372] on pre at bounding box center [868, 425] width 887 height 250
click at [169, 32] on icon at bounding box center [168, 27] width 11 height 11
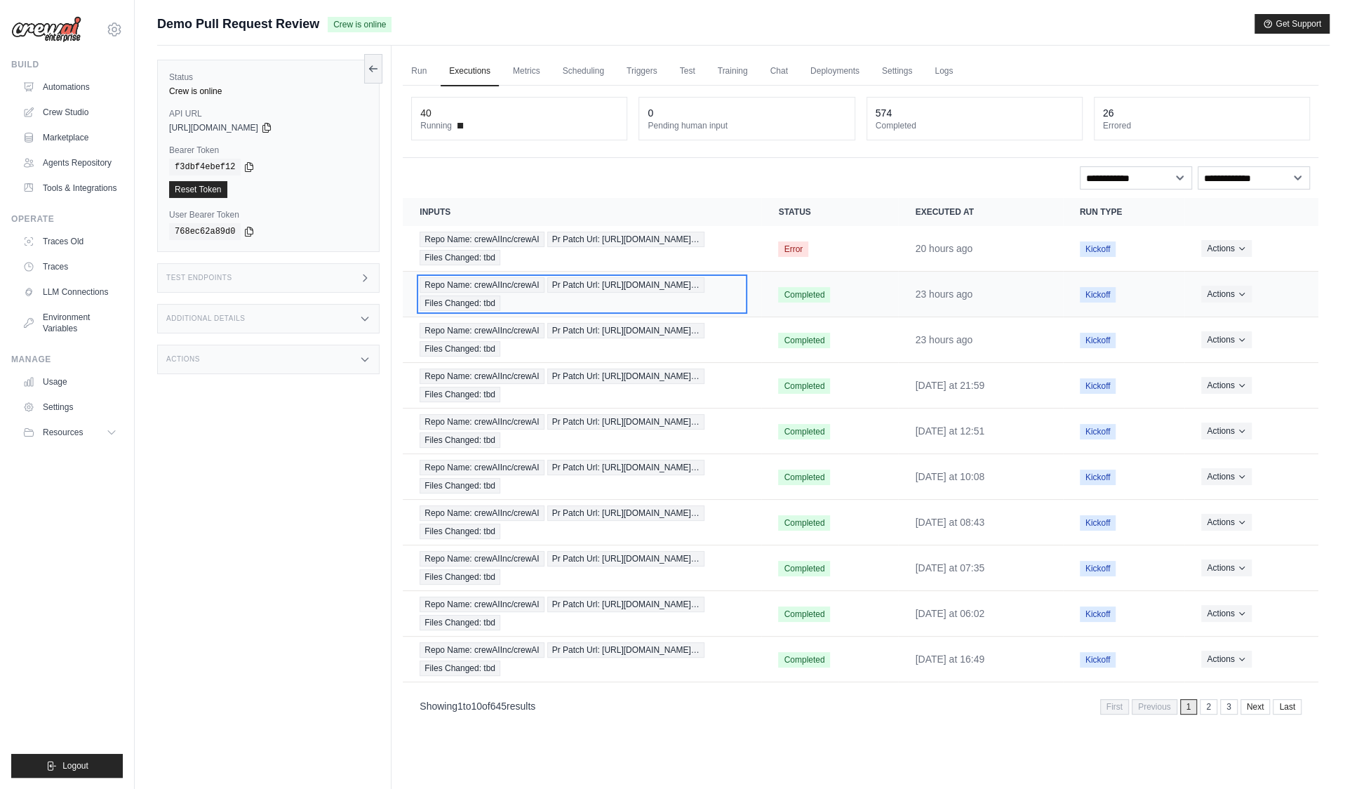
click at [482, 281] on span "Repo Name: crewAIInc/crewAI" at bounding box center [482, 284] width 124 height 15
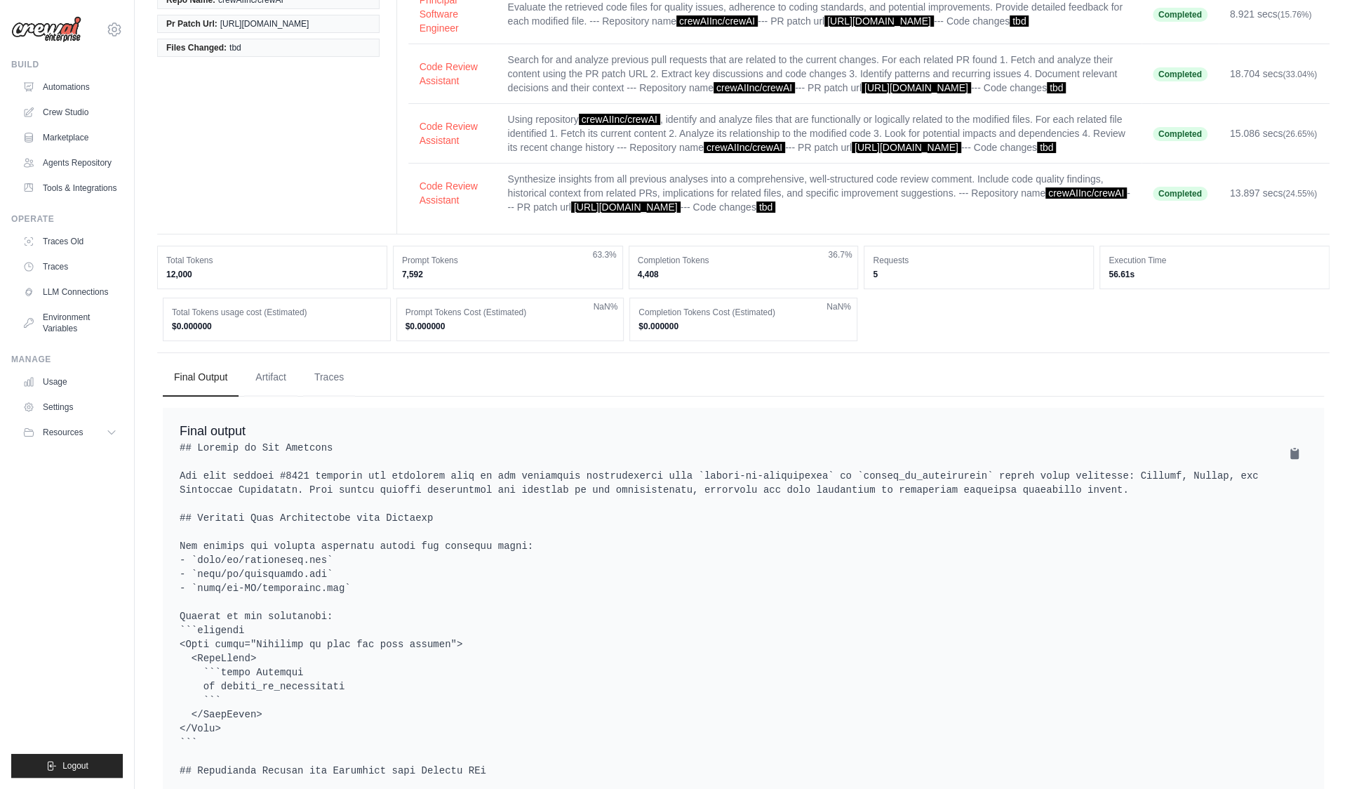
scroll to position [166, 0]
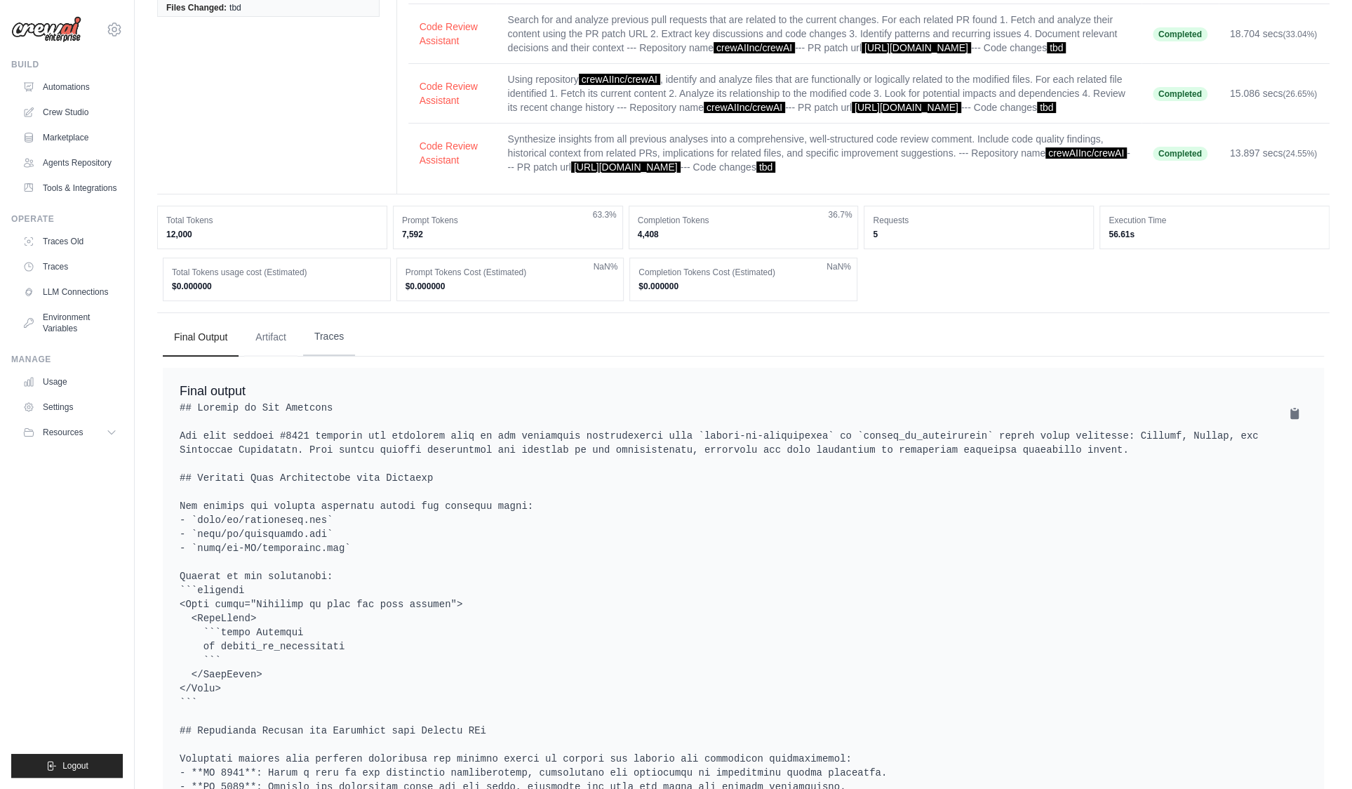
click at [328, 356] on button "Traces" at bounding box center [329, 337] width 52 height 38
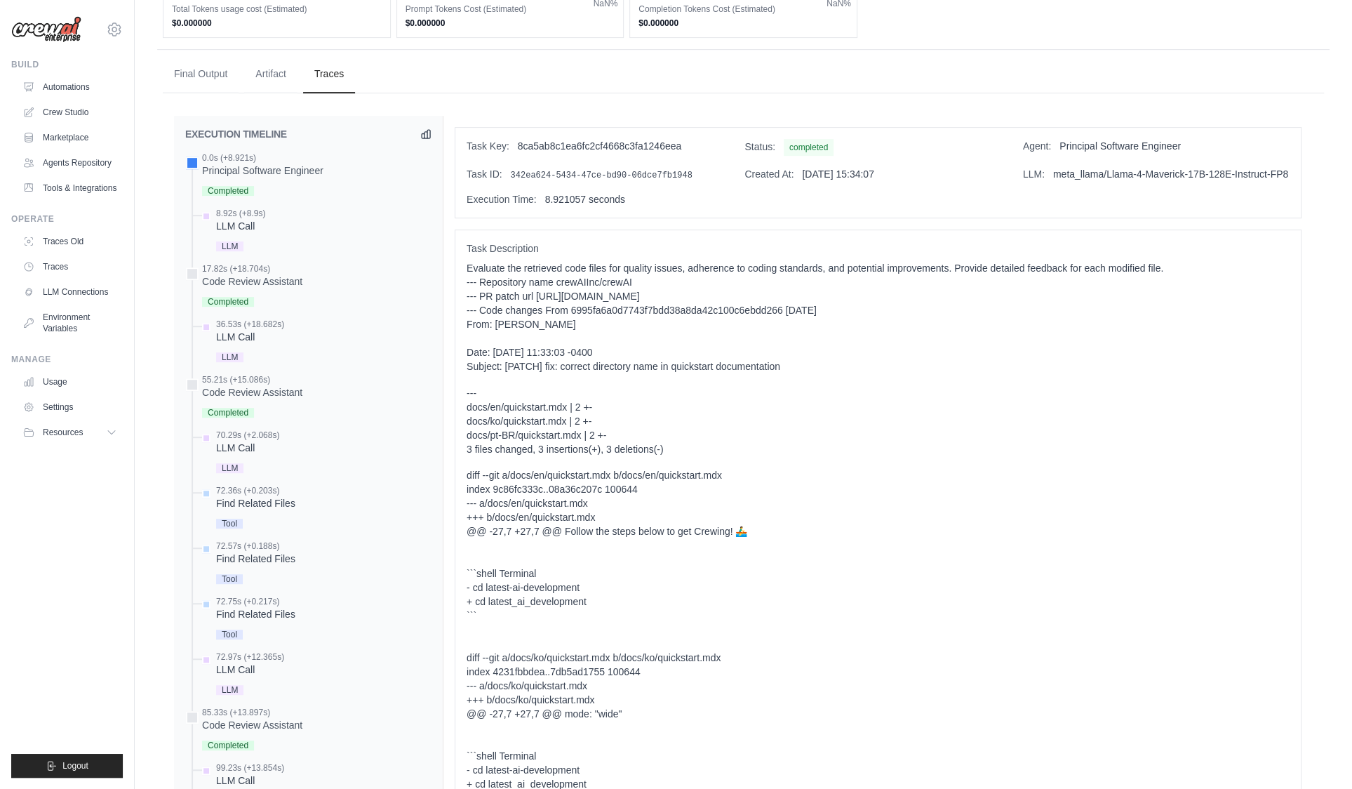
scroll to position [478, 0]
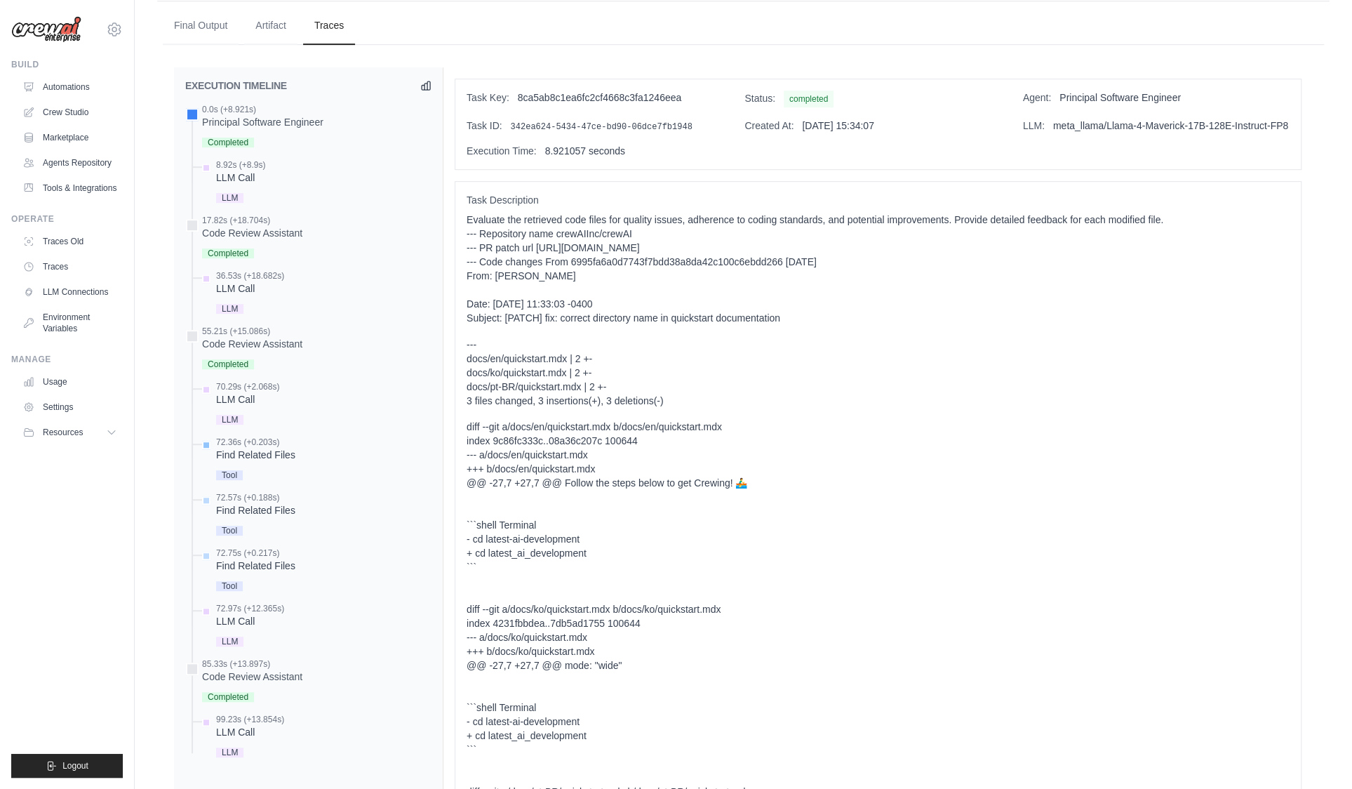
click at [311, 483] on div "72.36s (+0.203s) Find Related Files" at bounding box center [315, 459] width 232 height 47
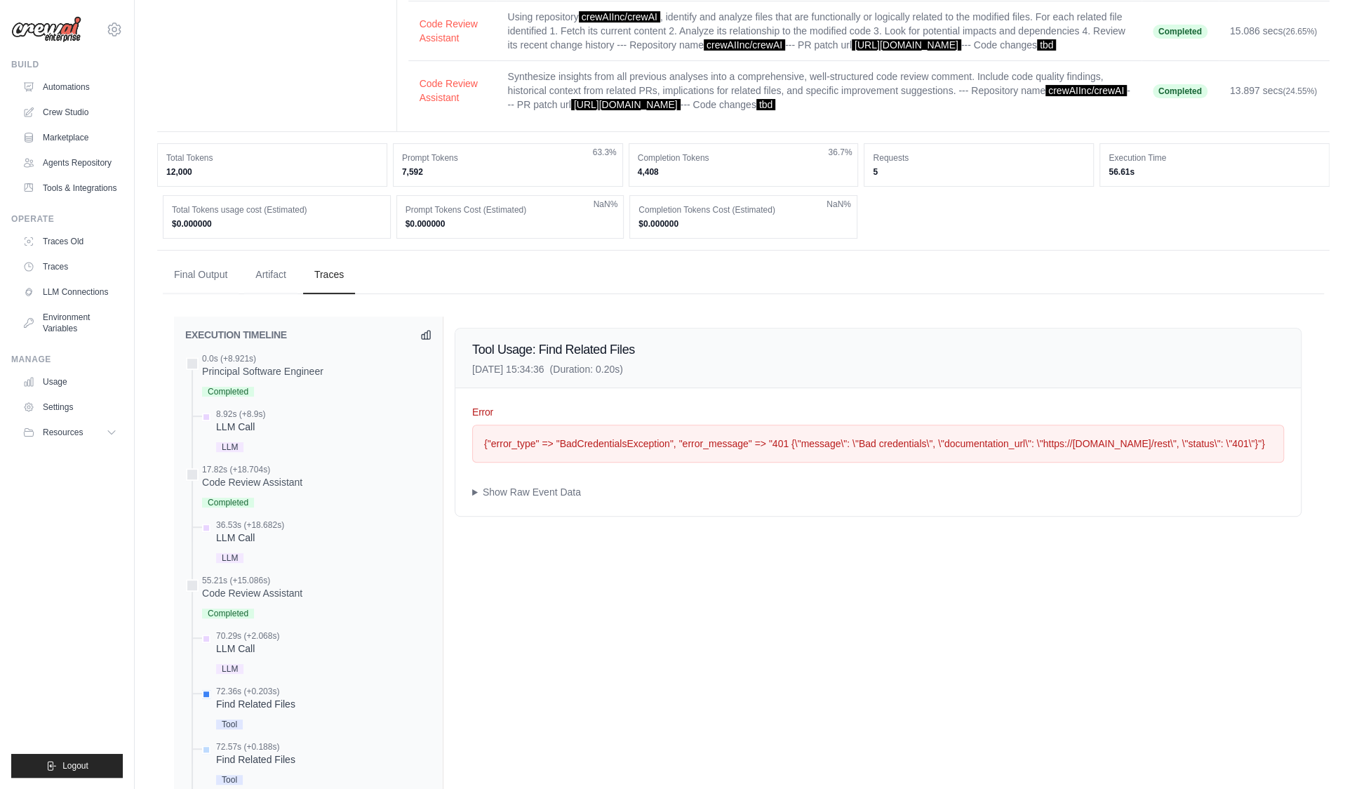
scroll to position [0, 0]
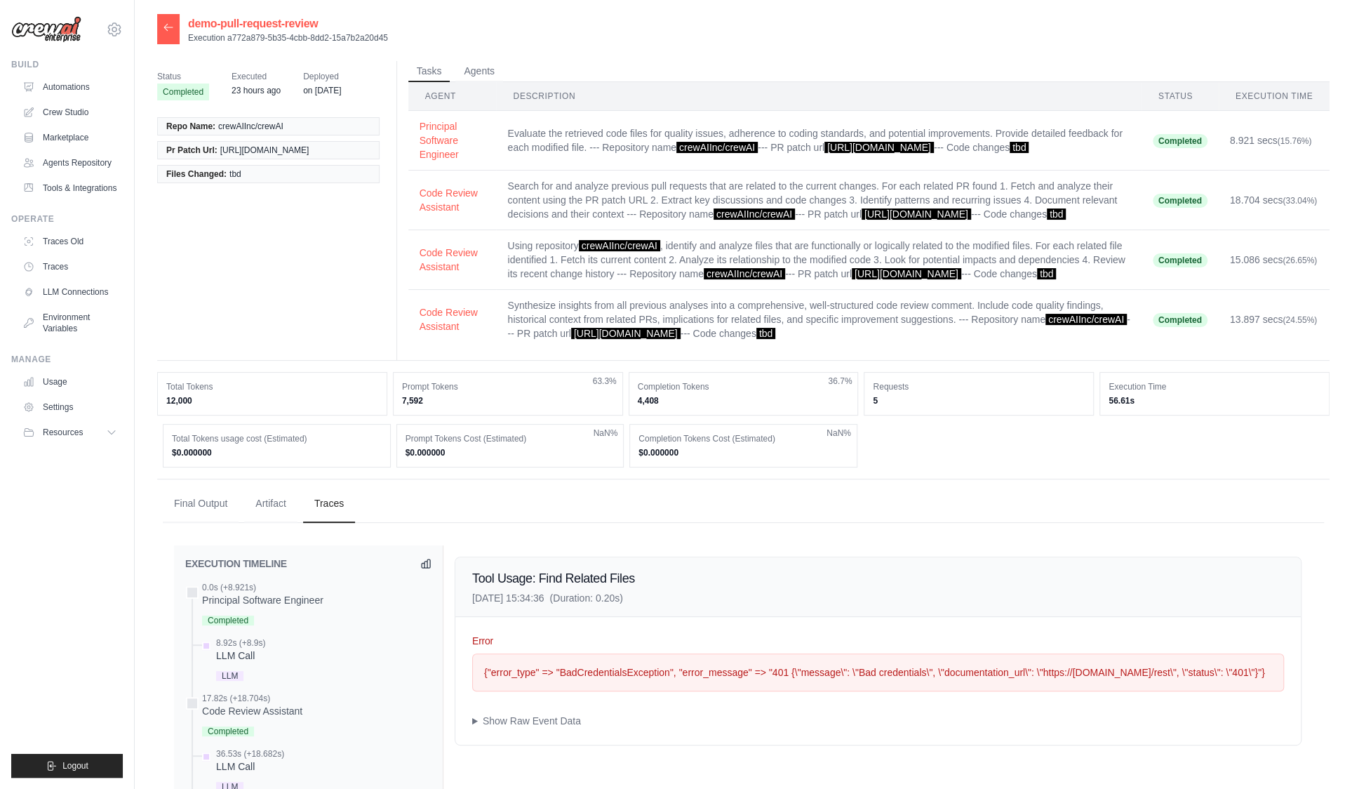
click at [167, 22] on icon at bounding box center [168, 27] width 11 height 11
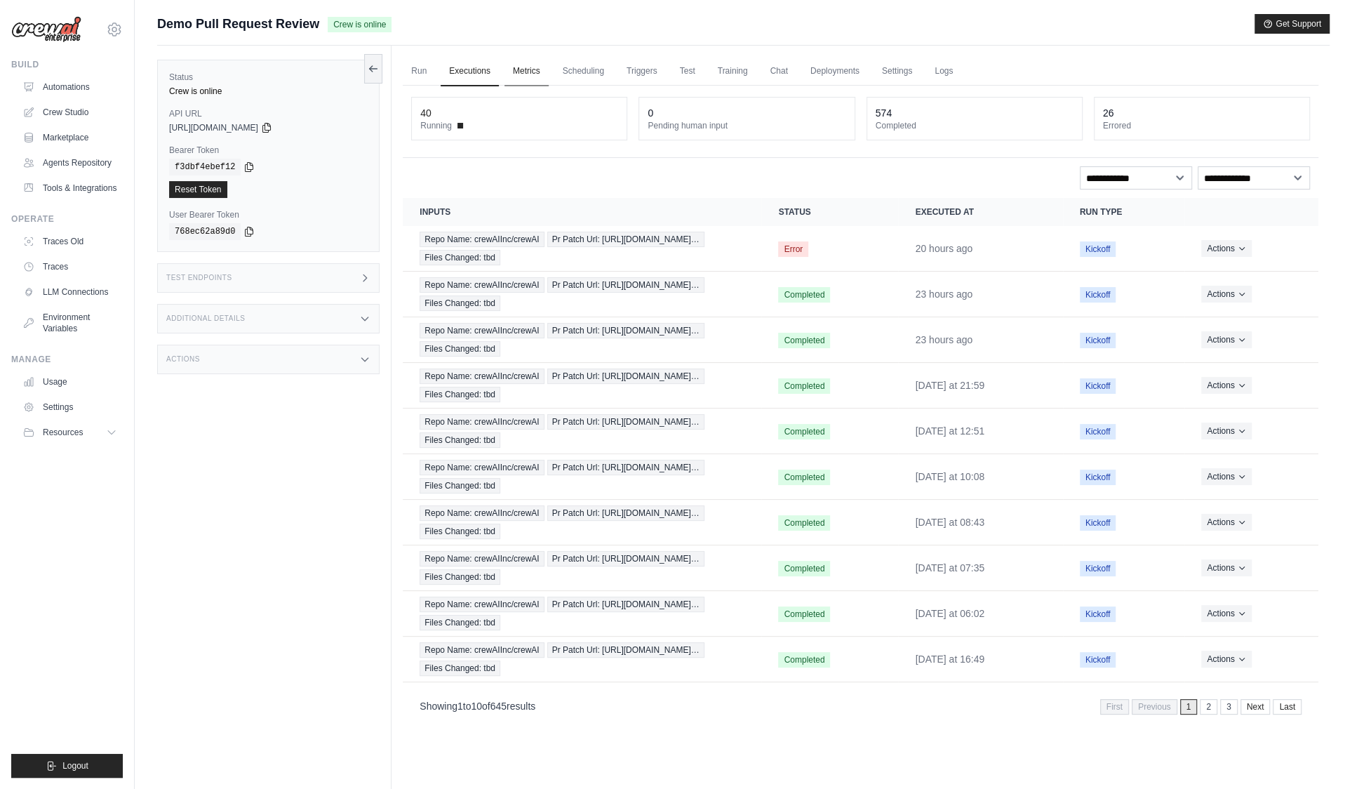
click at [534, 64] on link "Metrics" at bounding box center [526, 71] width 44 height 29
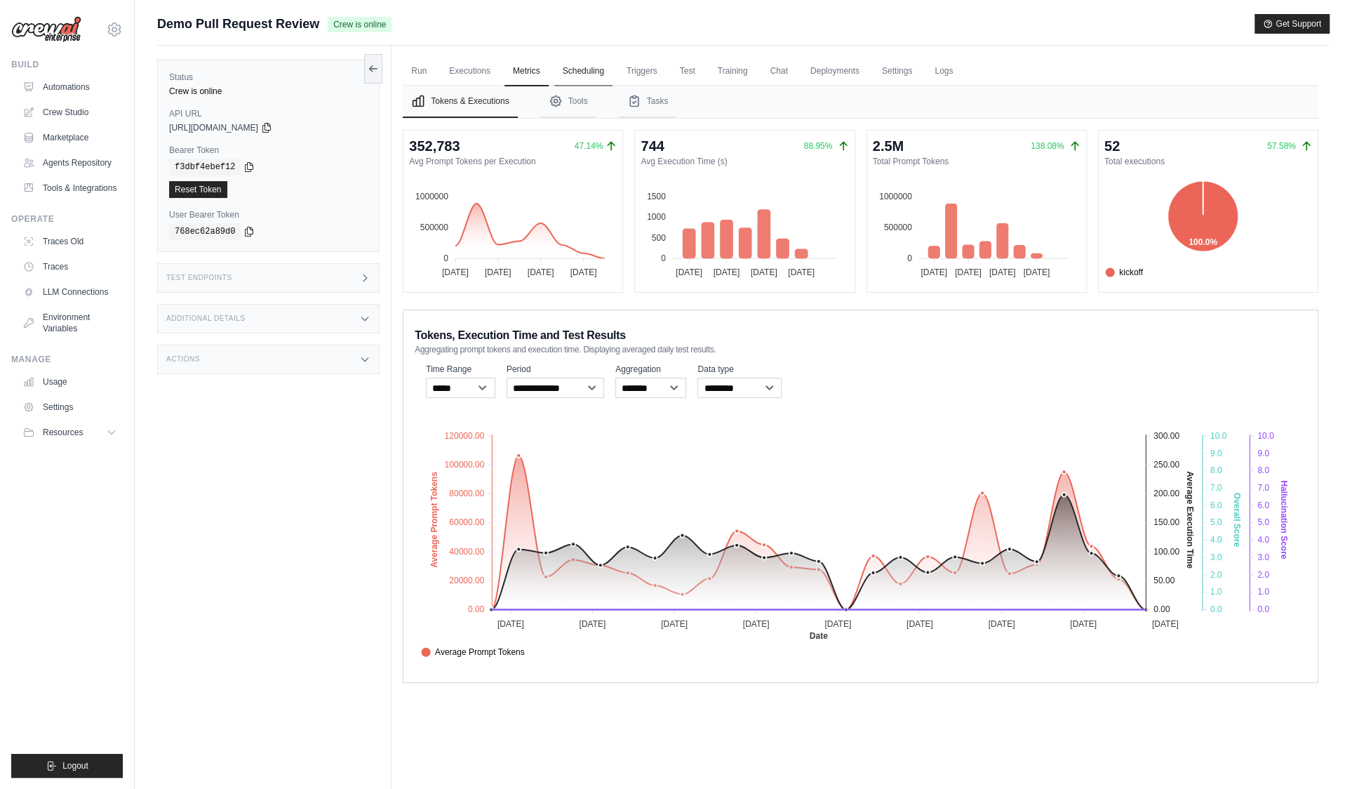
click at [558, 67] on link "Scheduling" at bounding box center [583, 71] width 58 height 29
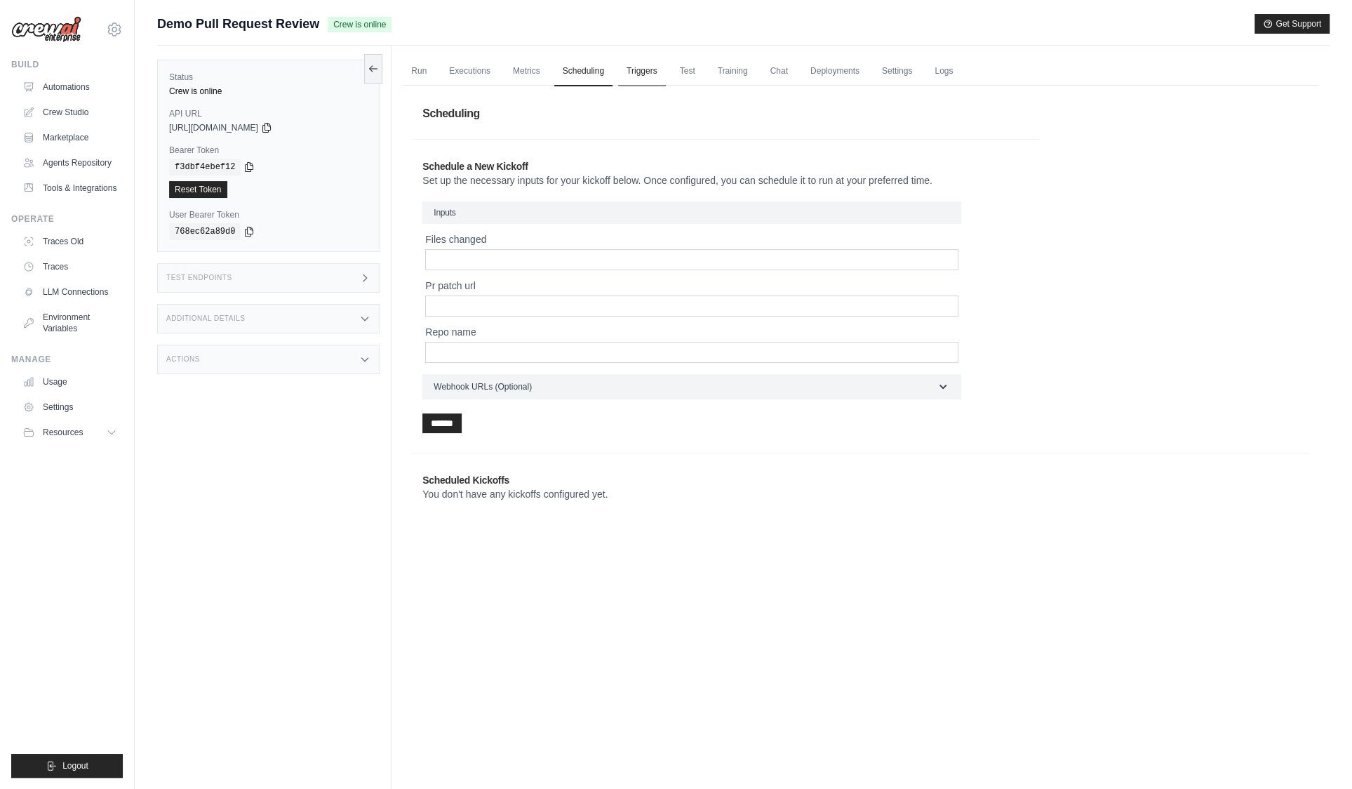
click at [648, 74] on link "Triggers" at bounding box center [642, 71] width 48 height 29
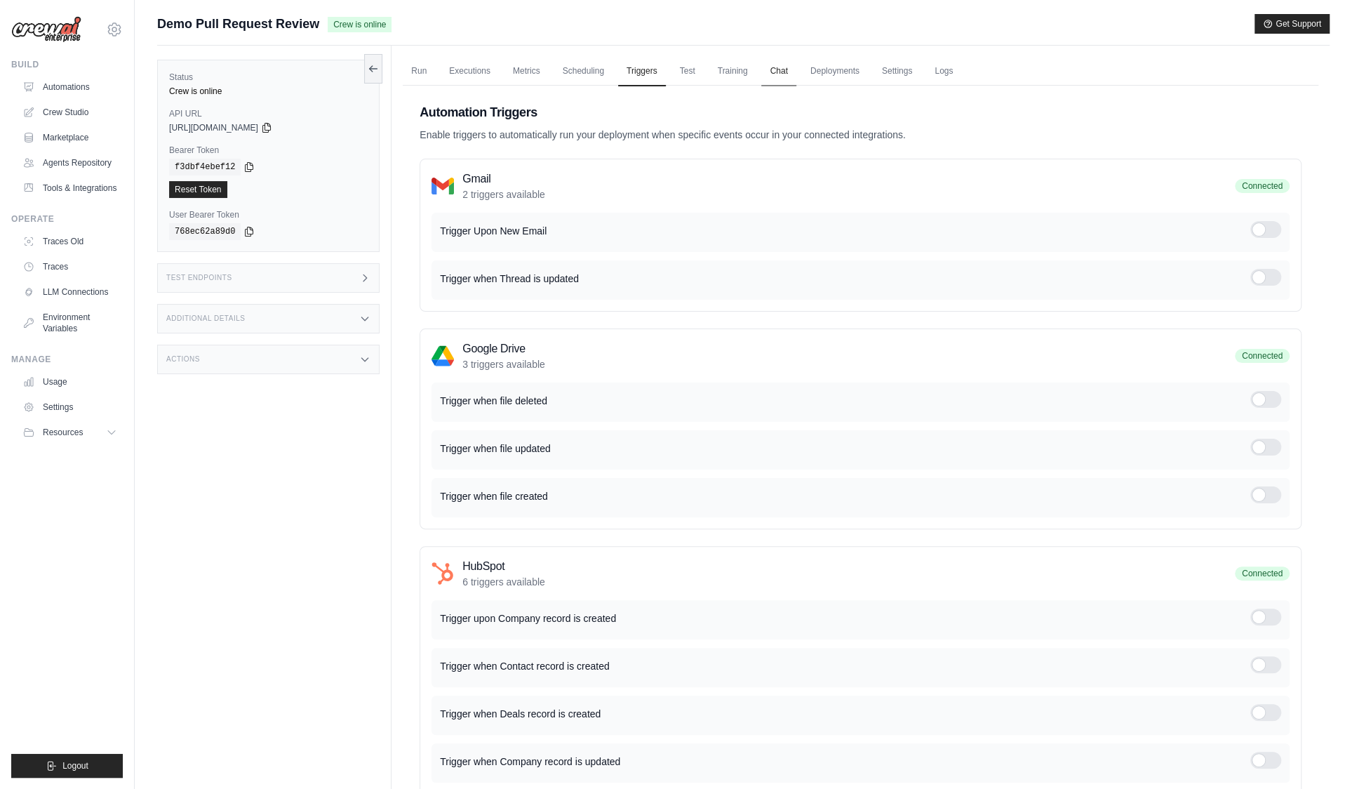
click at [773, 72] on link "Chat" at bounding box center [778, 71] width 34 height 29
click at [72, 96] on link "Automations" at bounding box center [71, 87] width 106 height 22
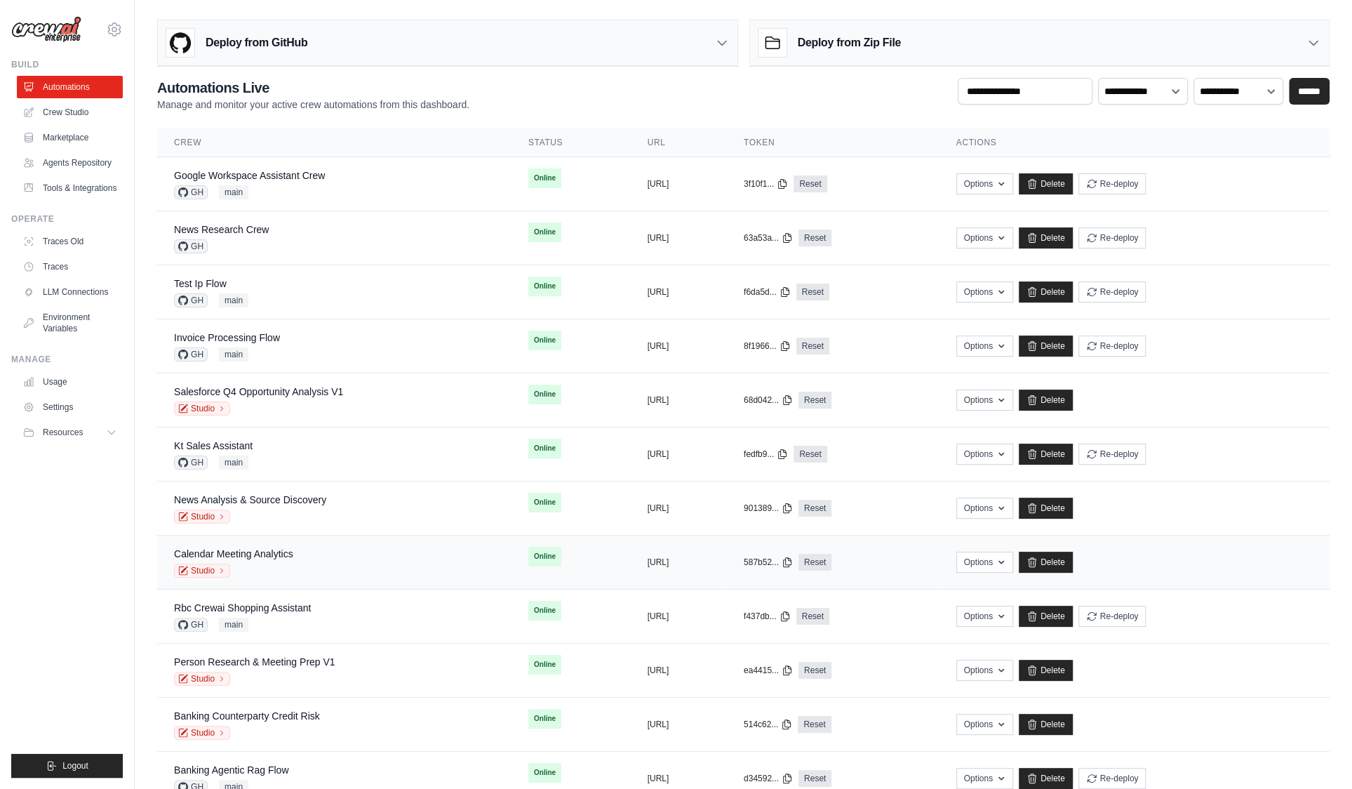
scroll to position [53, 0]
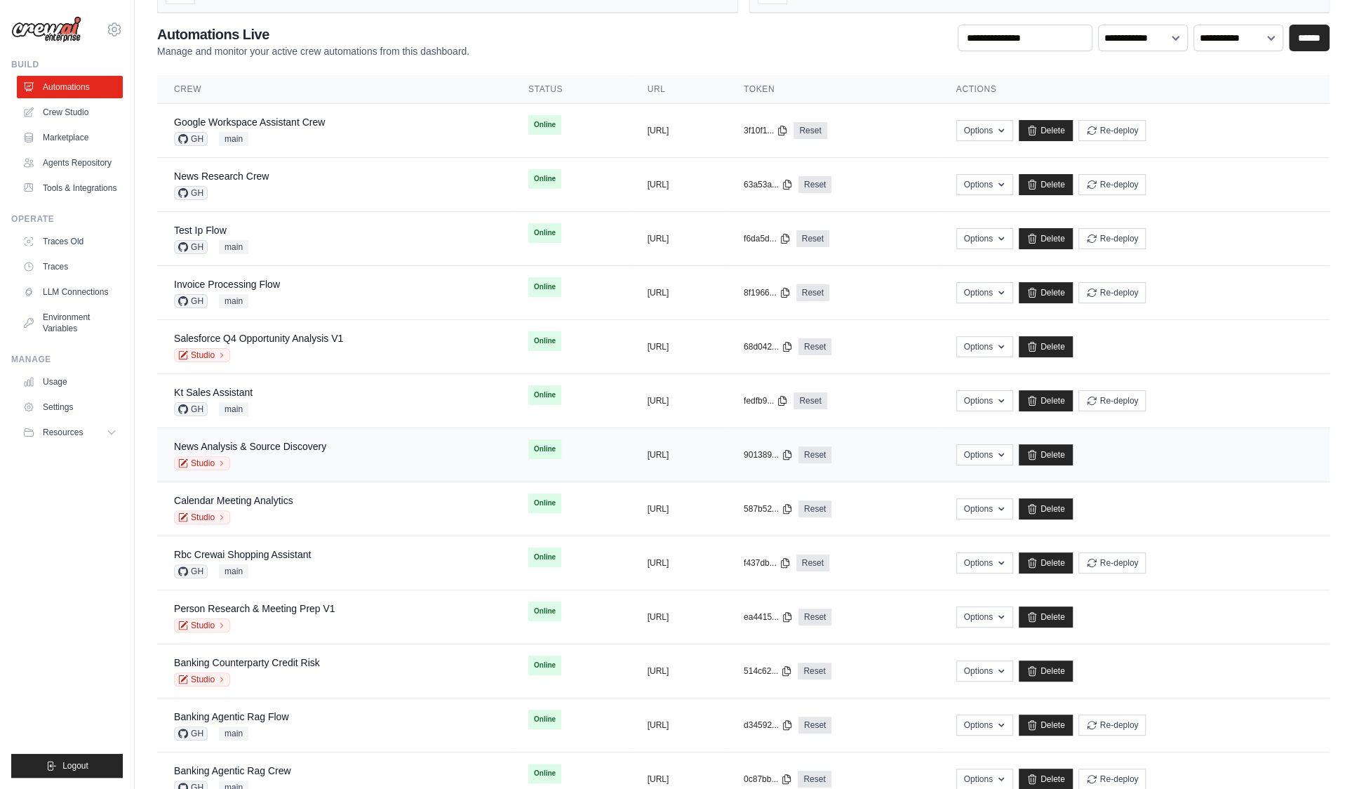
click at [305, 457] on div "Studio" at bounding box center [250, 463] width 152 height 14
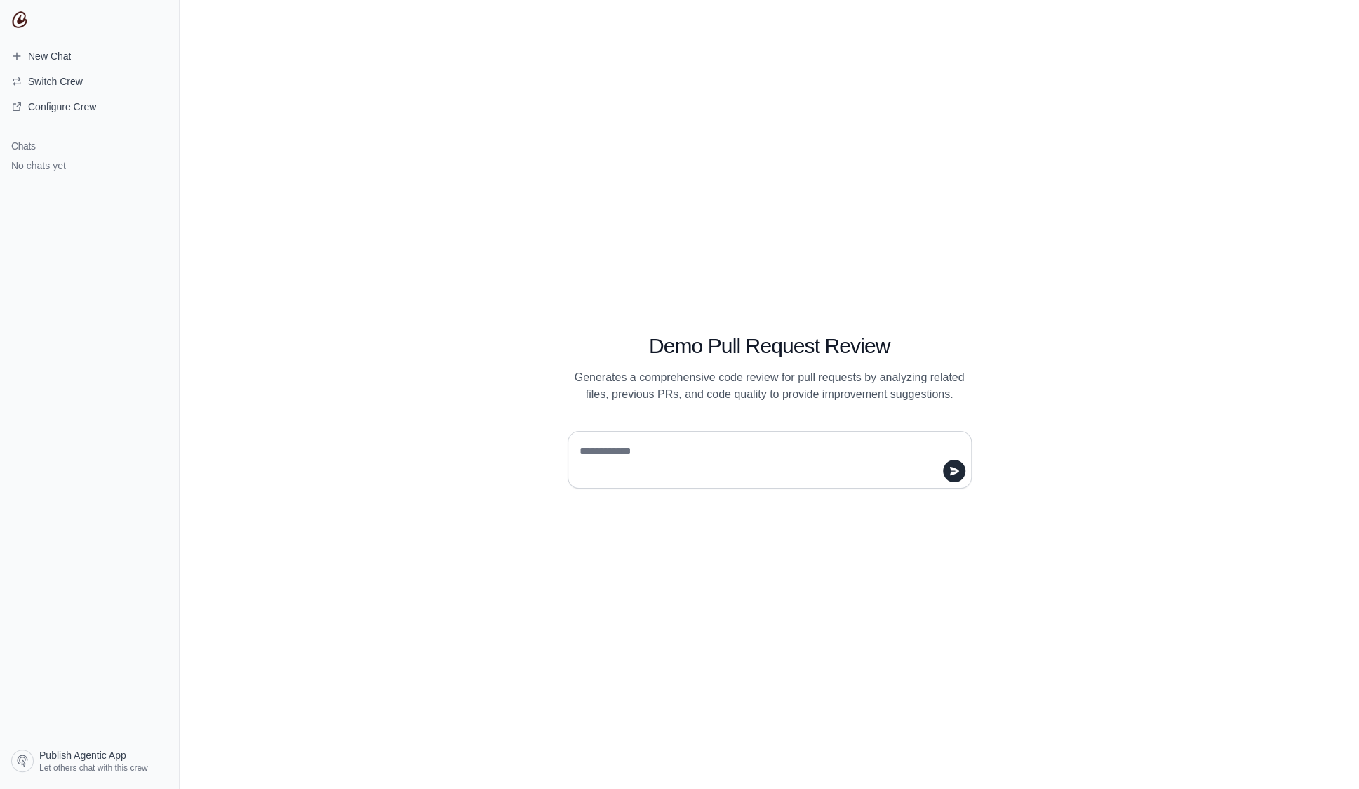
click at [699, 465] on textarea at bounding box center [765, 459] width 377 height 39
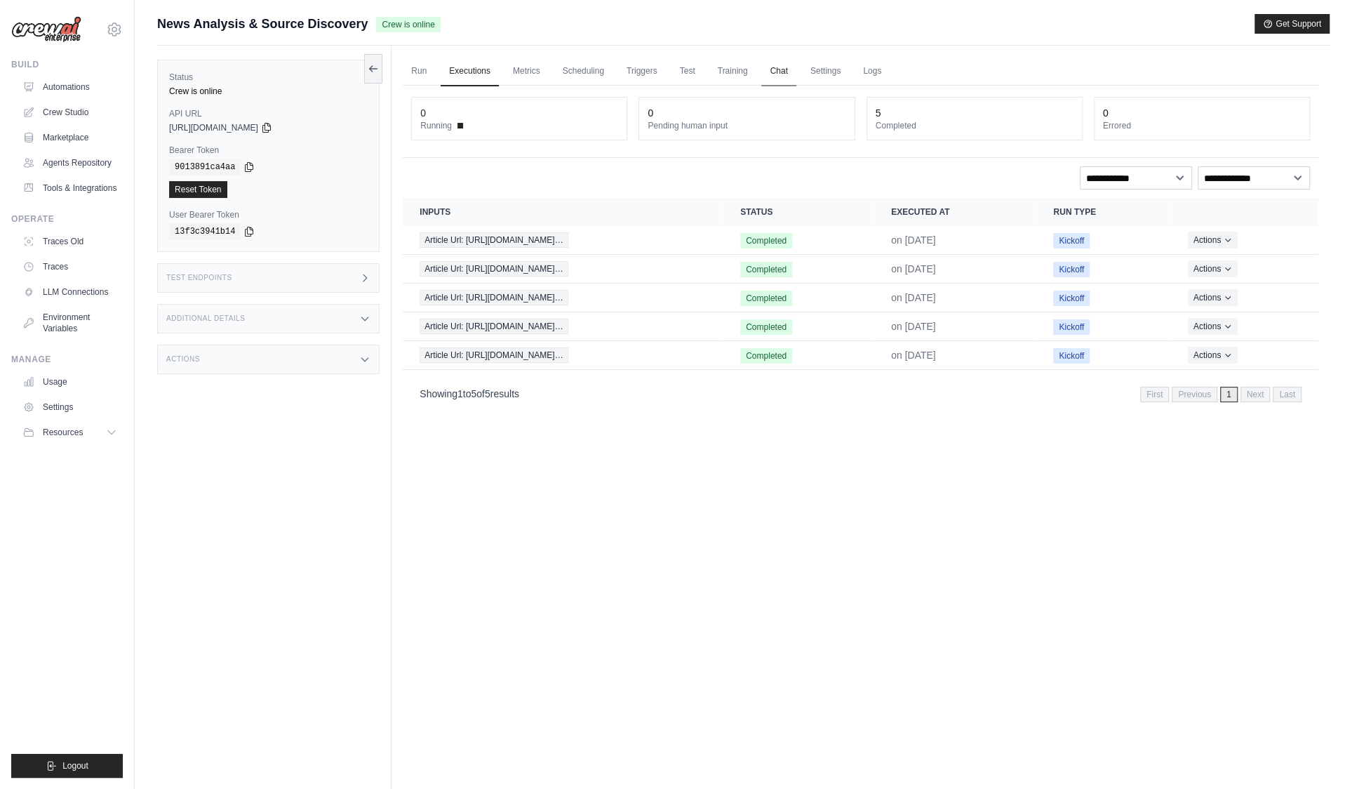
click at [775, 73] on link "Chat" at bounding box center [778, 71] width 34 height 29
click at [83, 94] on link "Automations" at bounding box center [71, 87] width 106 height 22
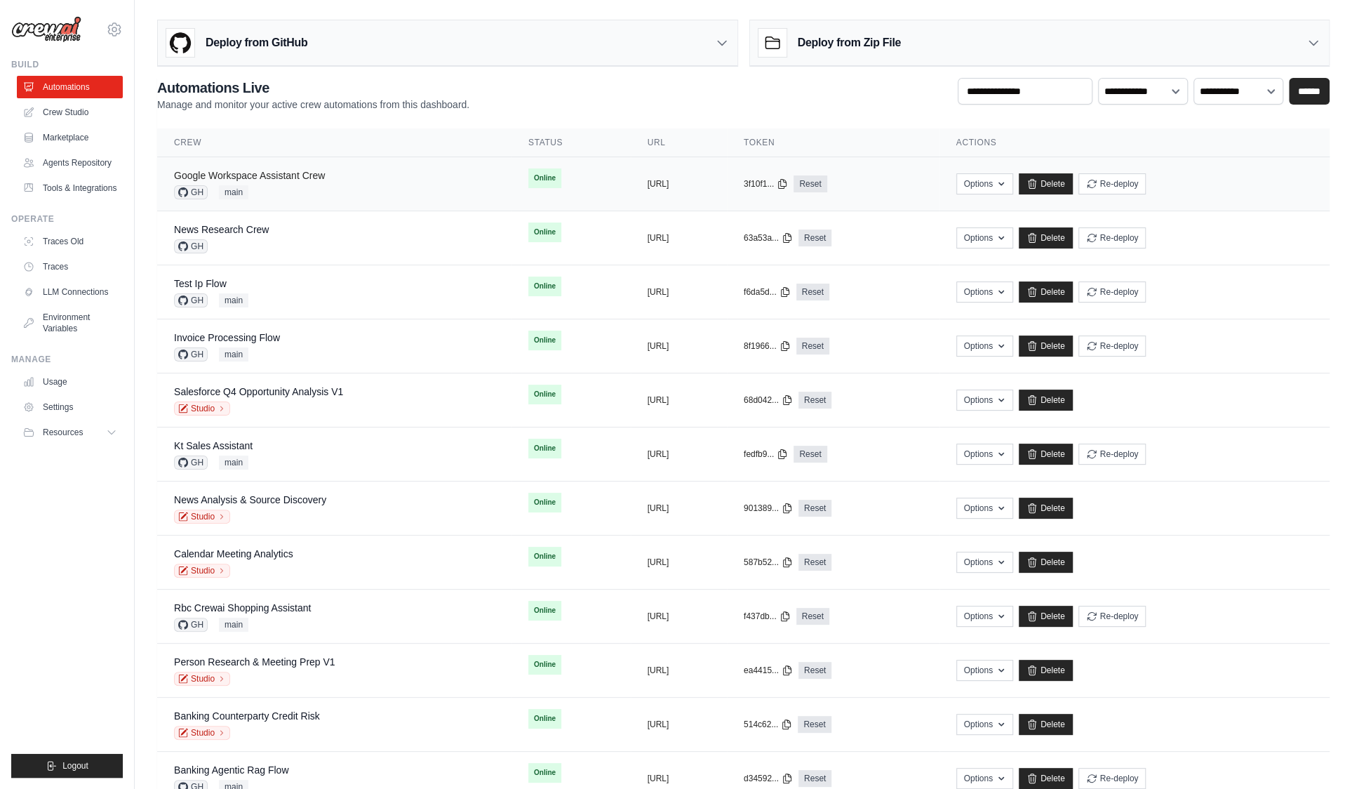
click at [302, 178] on link "Google Workspace Assistant Crew" at bounding box center [249, 175] width 151 height 11
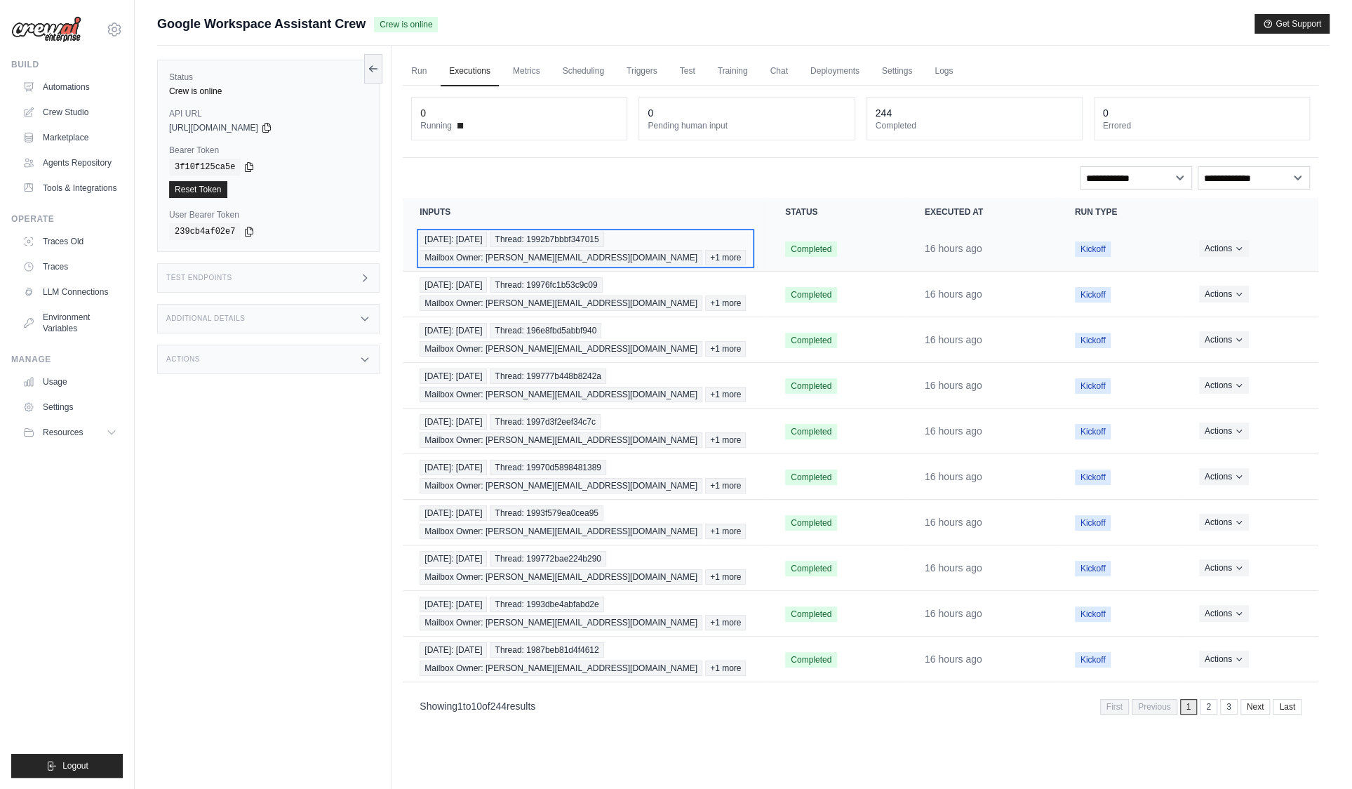
click at [540, 243] on span "Thread: 1992b7bbbf347015" at bounding box center [547, 239] width 114 height 15
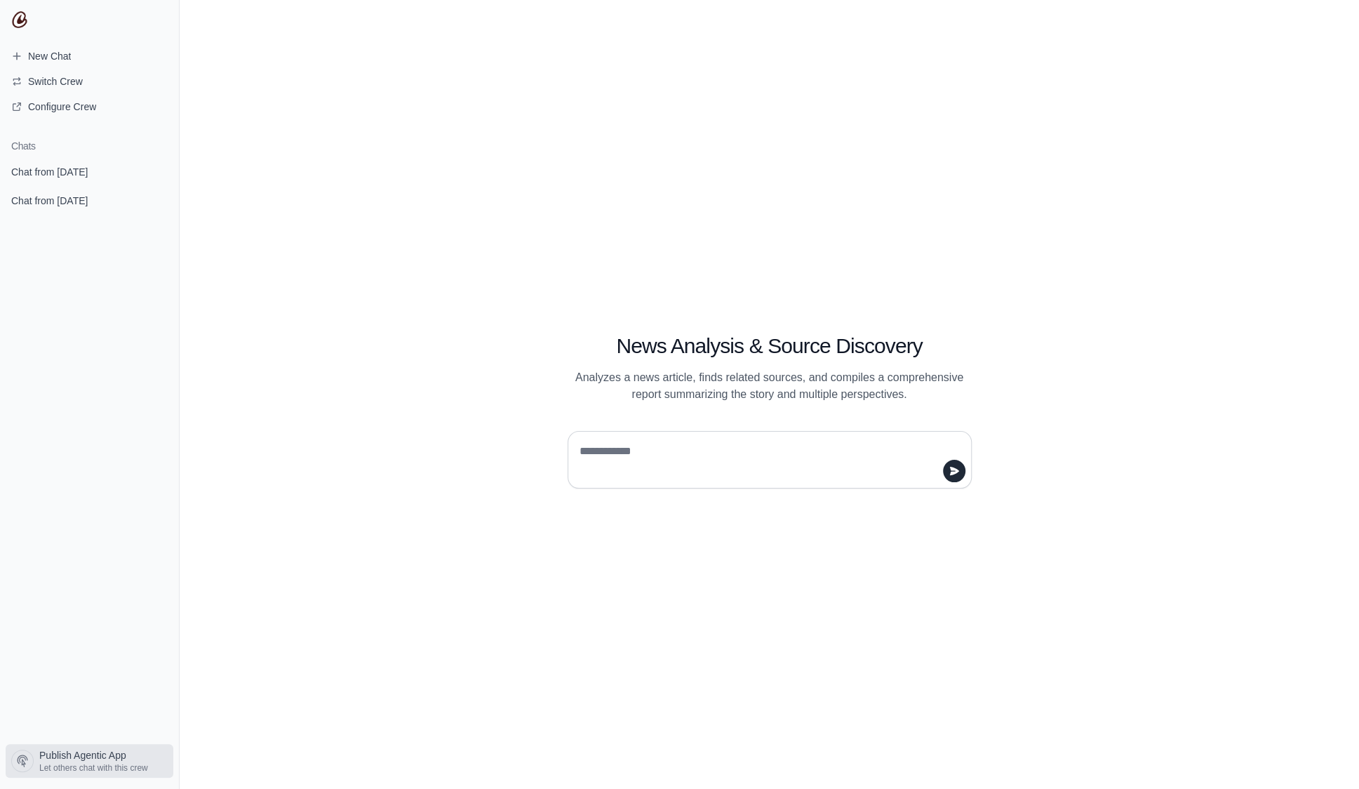
click at [105, 753] on span "Publish Agentic App" at bounding box center [82, 755] width 87 height 14
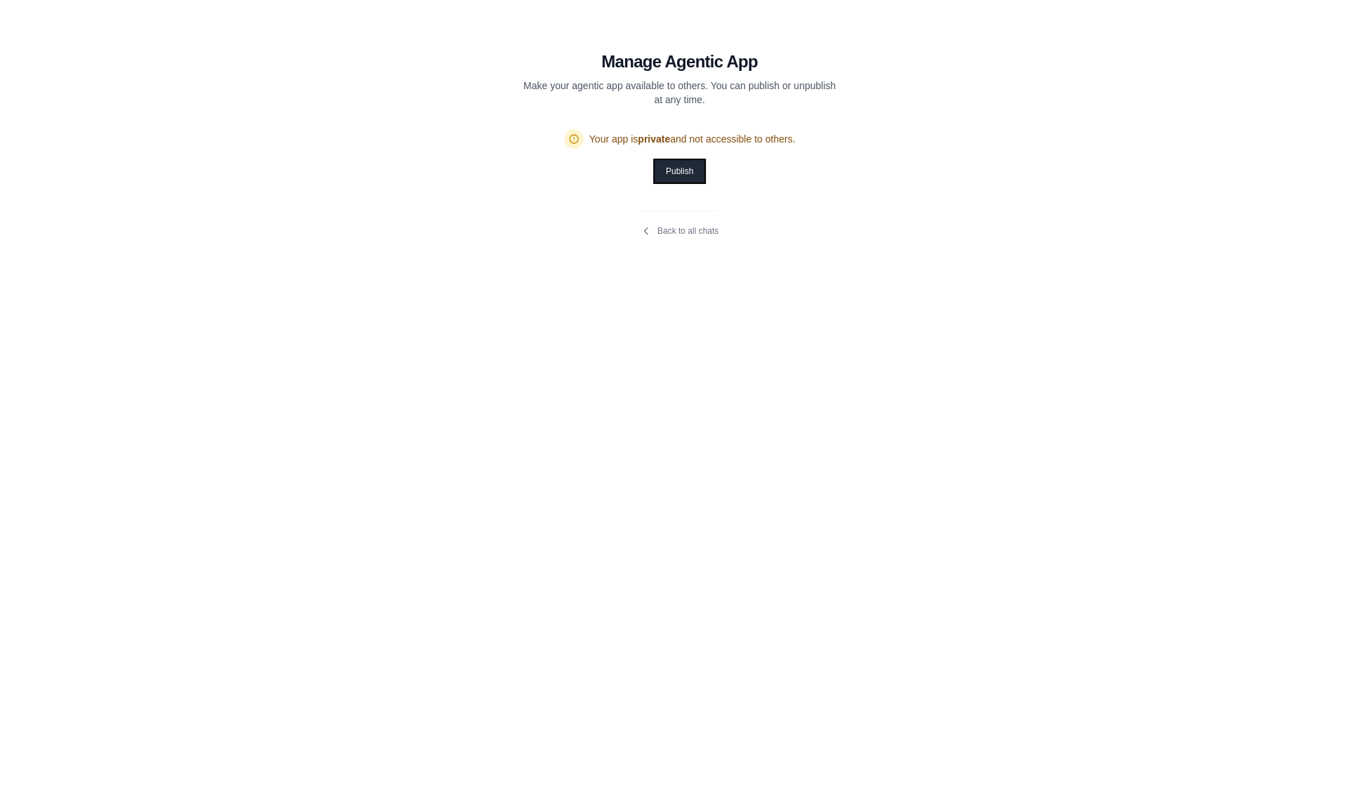
click at [655, 174] on button "Publish" at bounding box center [680, 171] width 50 height 22
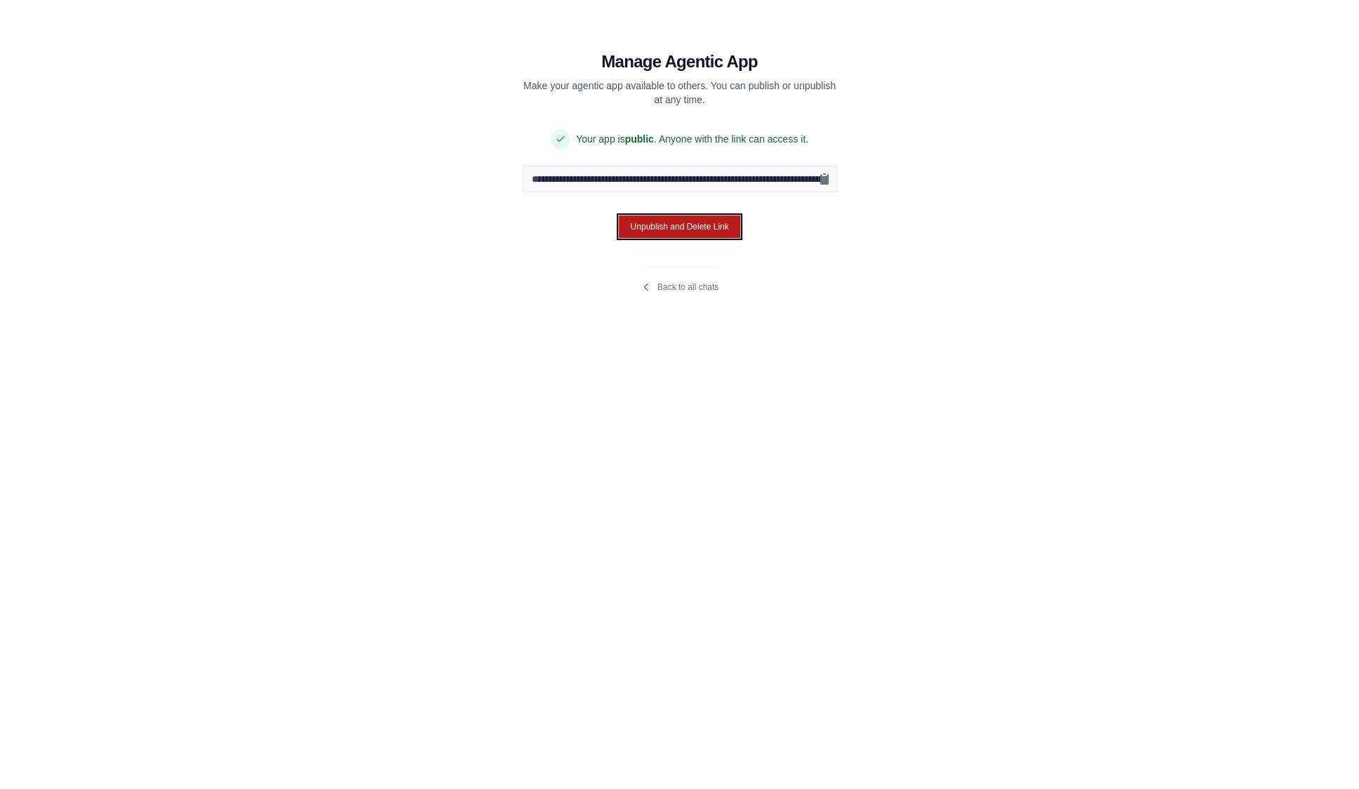
click at [702, 231] on button "Unpublish and Delete Link" at bounding box center [679, 227] width 122 height 24
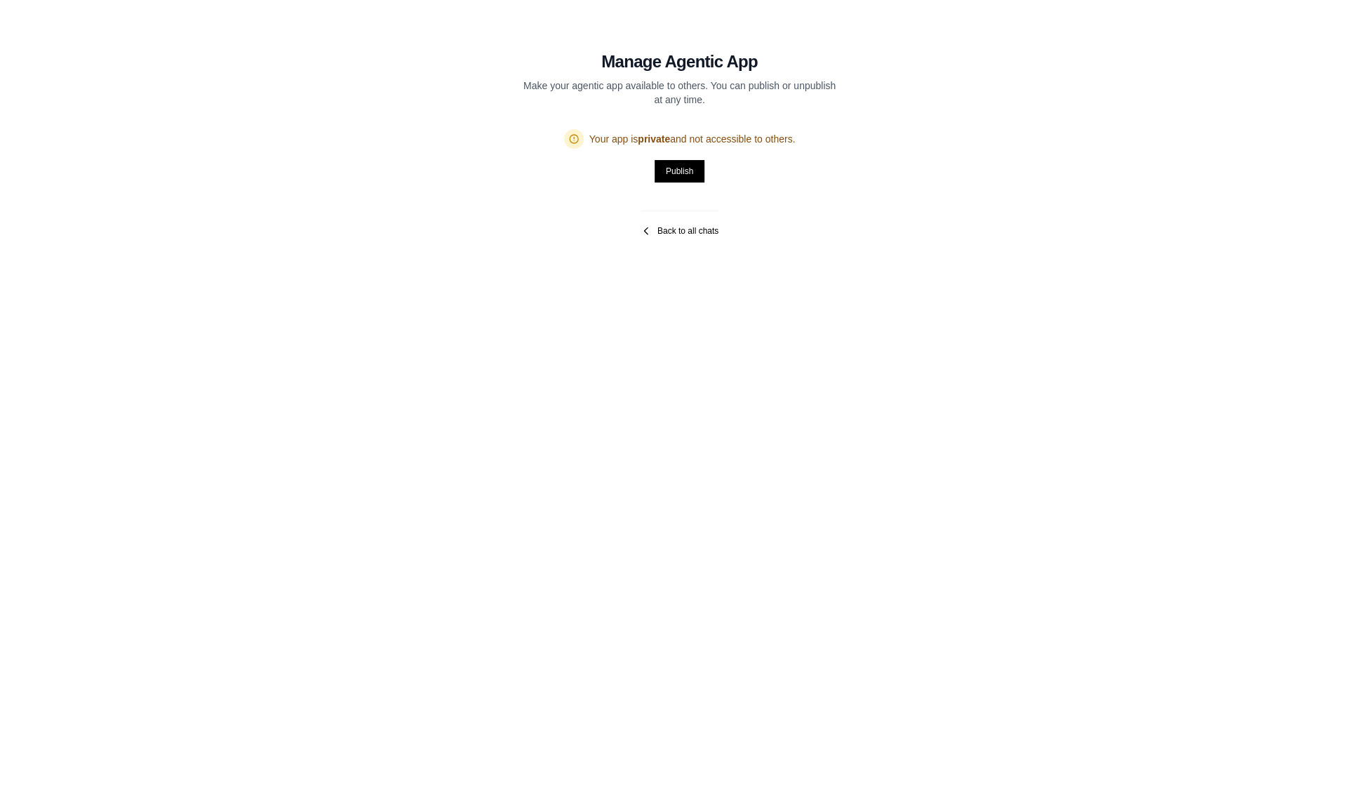
click at [678, 235] on link "Back to all chats" at bounding box center [680, 230] width 78 height 11
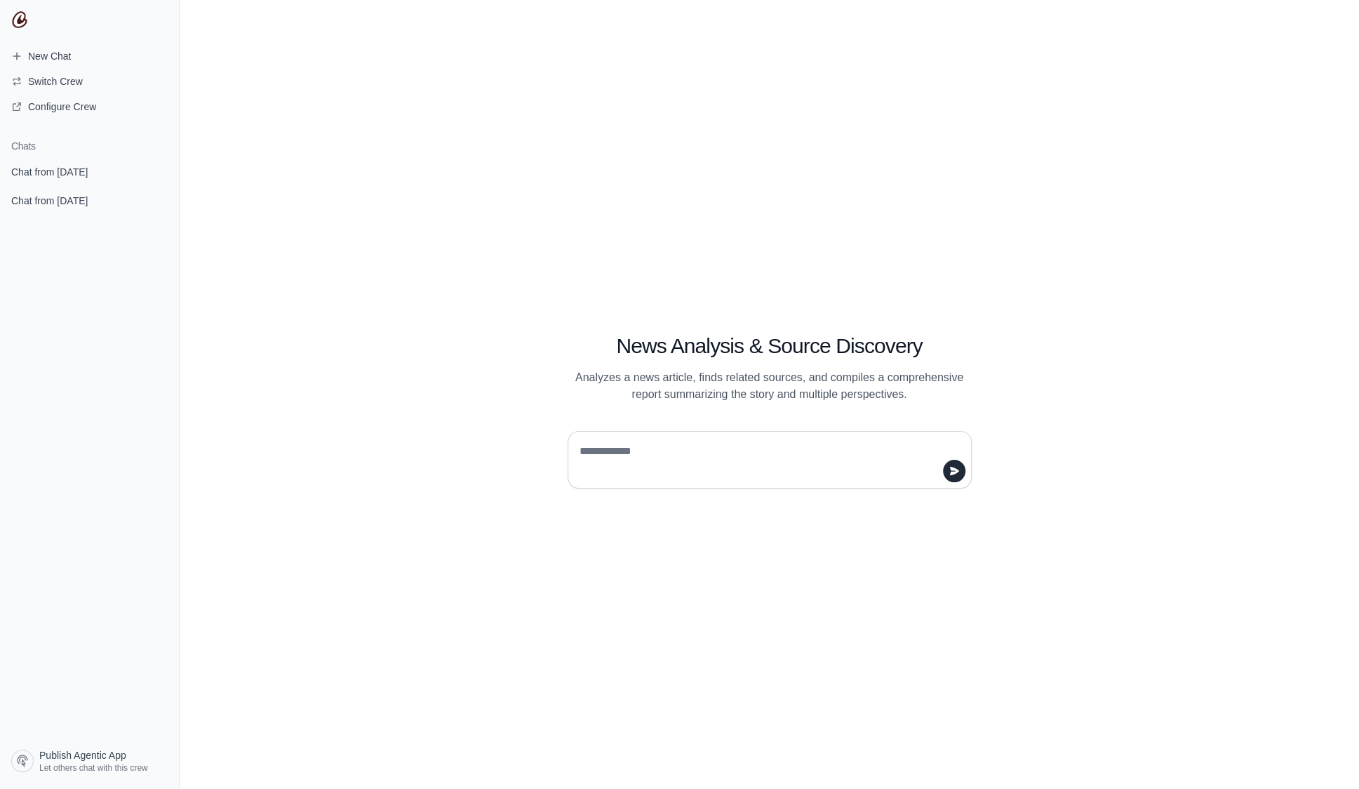
click at [295, 220] on div "News Analysis & Source Discovery Analyzes a news article, finds related sources…" at bounding box center [769, 394] width 1179 height 789
click at [46, 167] on span "Chat from [DATE]" at bounding box center [49, 172] width 76 height 14
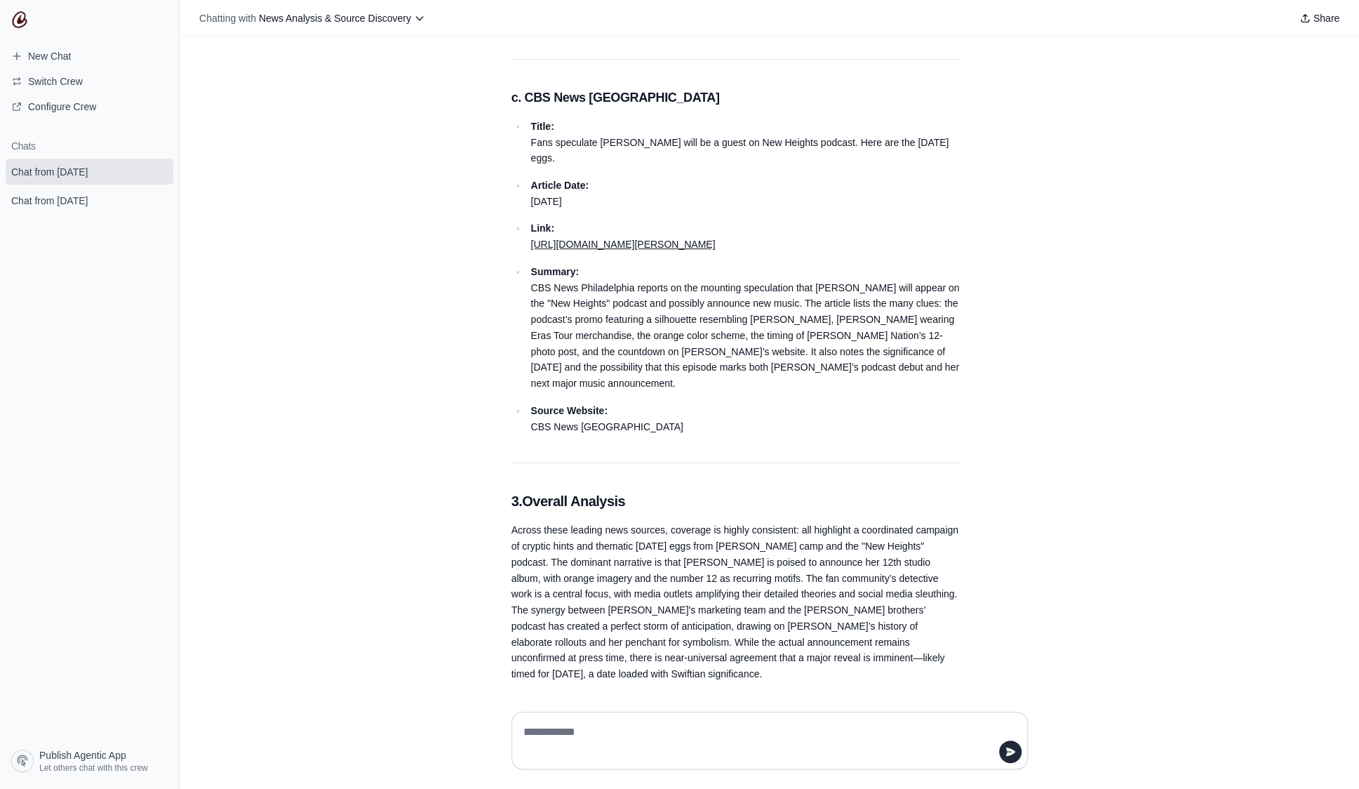
scroll to position [3763, 0]
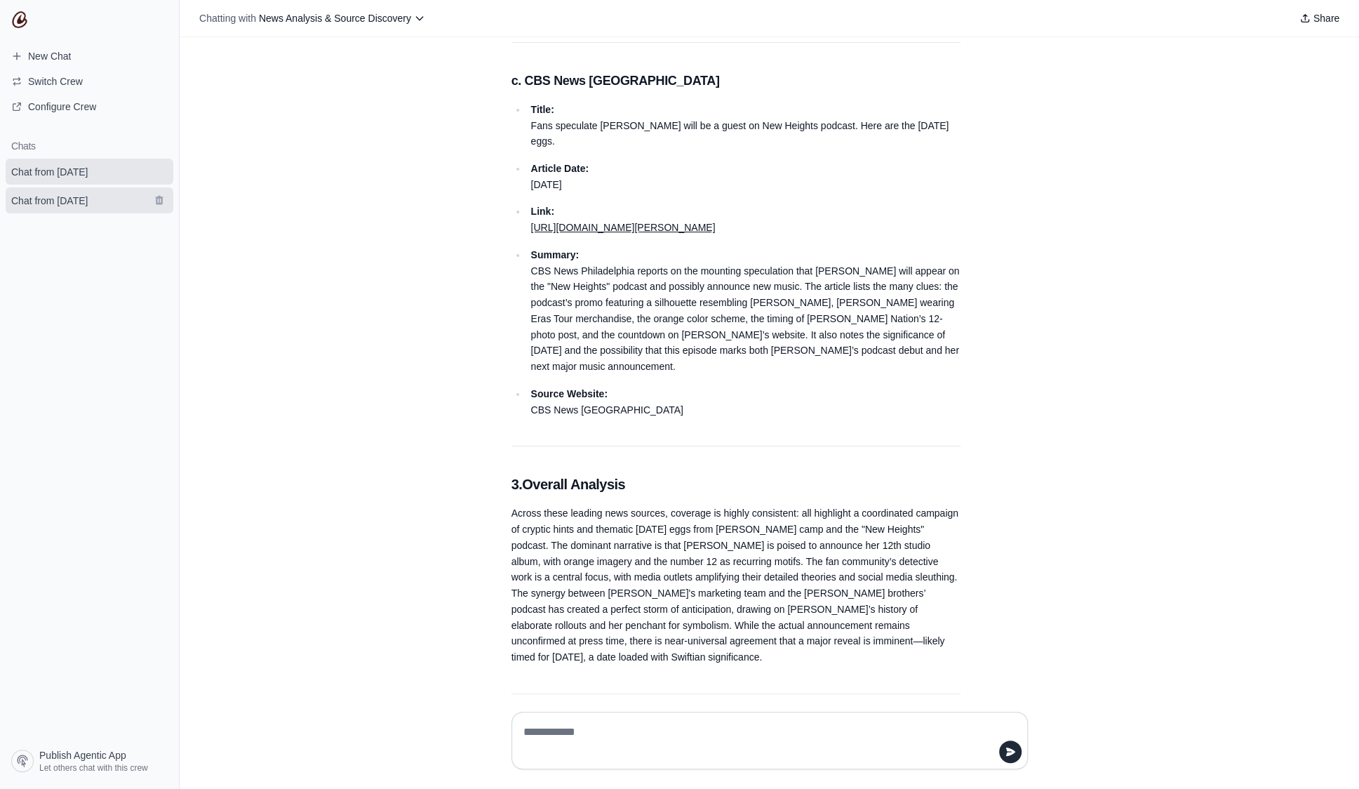
click at [81, 194] on span "Chat from [DATE]" at bounding box center [49, 201] width 76 height 14
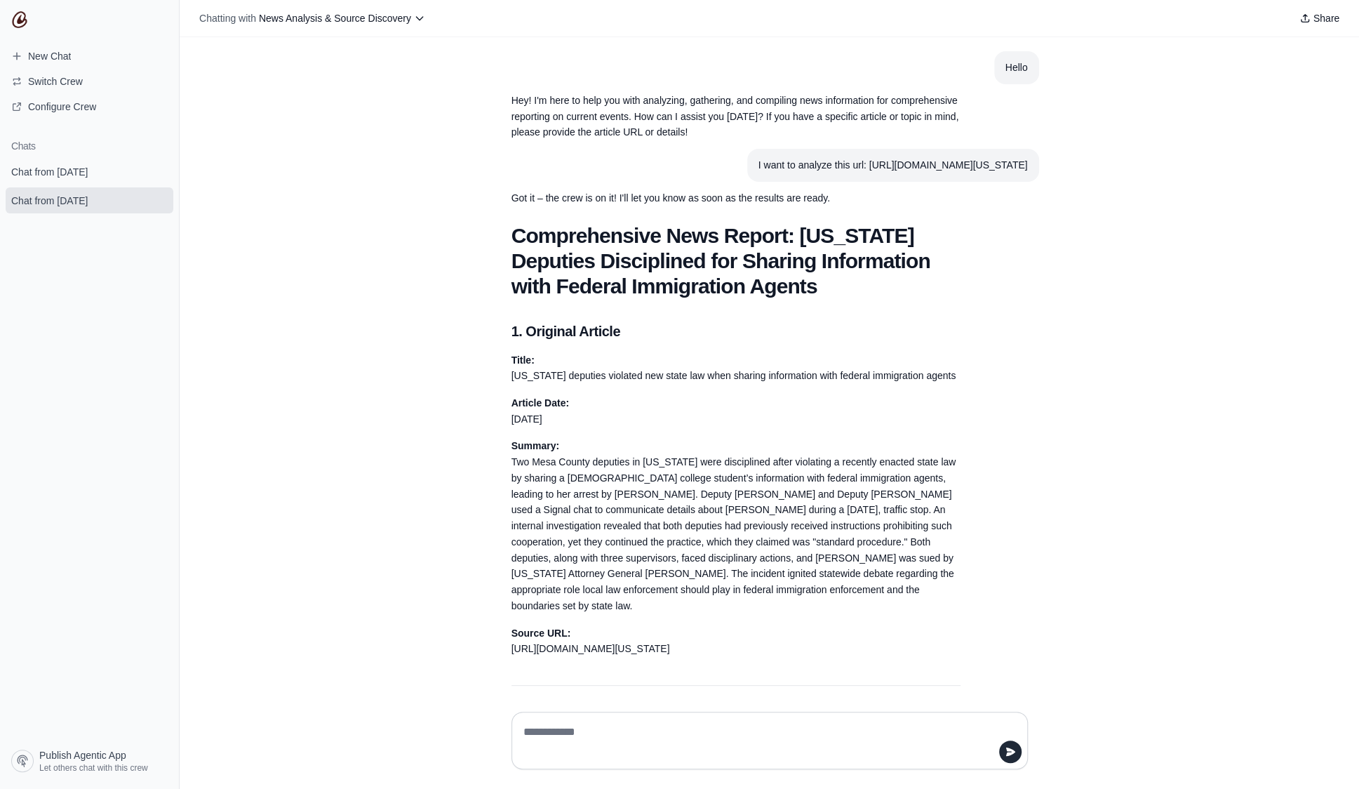
drag, startPoint x: 1019, startPoint y: 72, endPoint x: 1026, endPoint y: 74, distance: 7.8
click at [1024, 73] on section "Hello" at bounding box center [1016, 67] width 45 height 33
drag, startPoint x: 566, startPoint y: 166, endPoint x: 799, endPoint y: 187, distance: 233.9
click at [799, 182] on section "I want to analyze this url: [URL][DOMAIN_NAME][US_STATE]" at bounding box center [893, 165] width 292 height 33
click at [747, 182] on section "I want to analyze this url: [URL][DOMAIN_NAME][US_STATE]" at bounding box center [893, 165] width 292 height 33
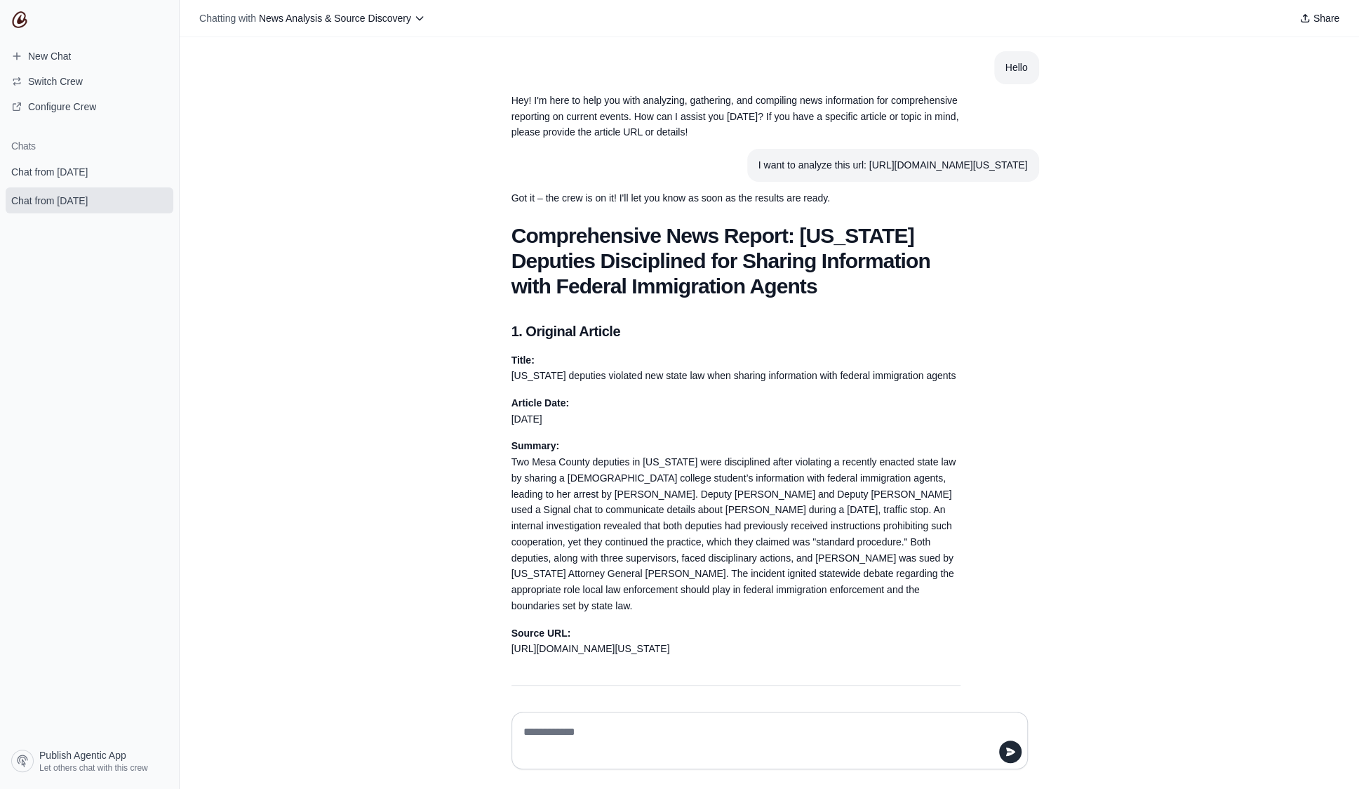
drag, startPoint x: 688, startPoint y: 162, endPoint x: 793, endPoint y: 173, distance: 105.8
click at [793, 173] on div "I want to analyze this url: [URL][DOMAIN_NAME][US_STATE]" at bounding box center [892, 165] width 269 height 16
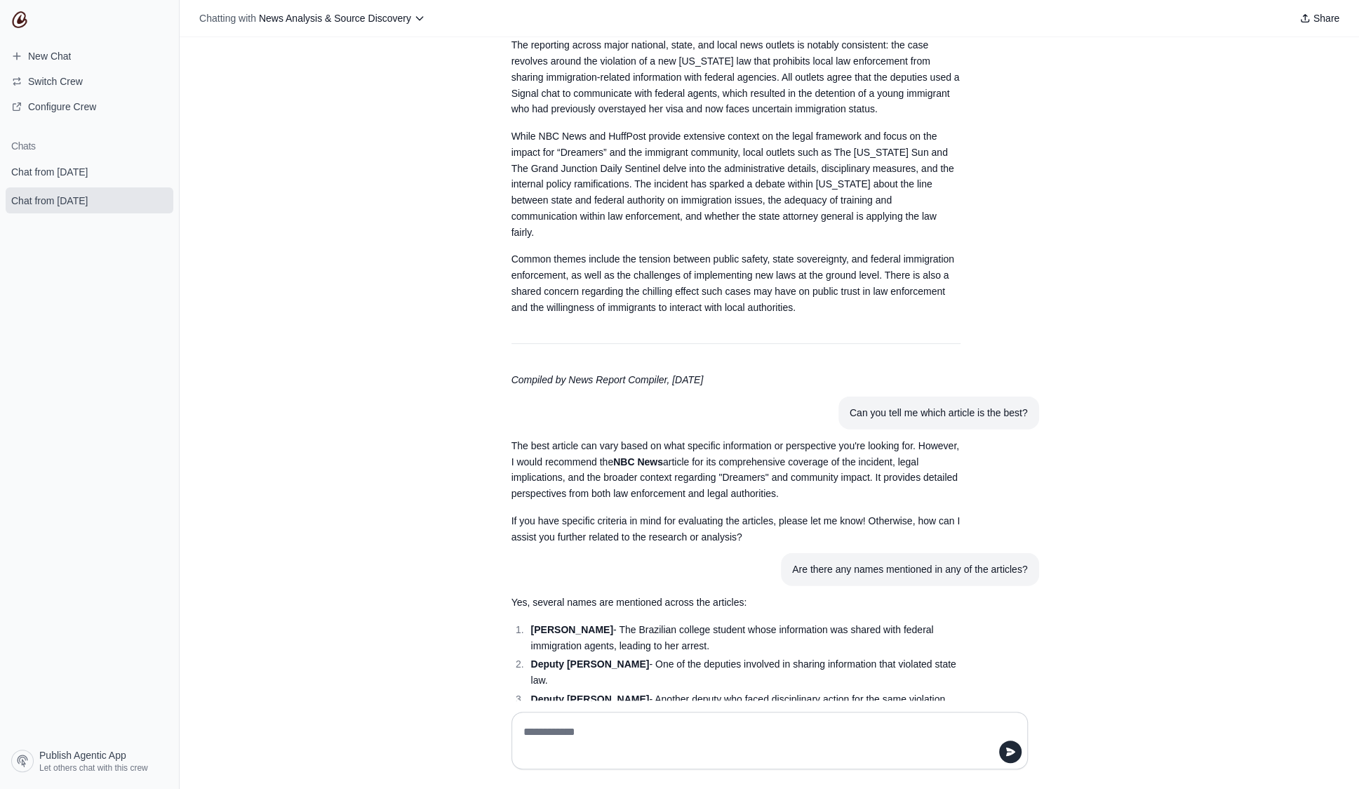
scroll to position [2335, 0]
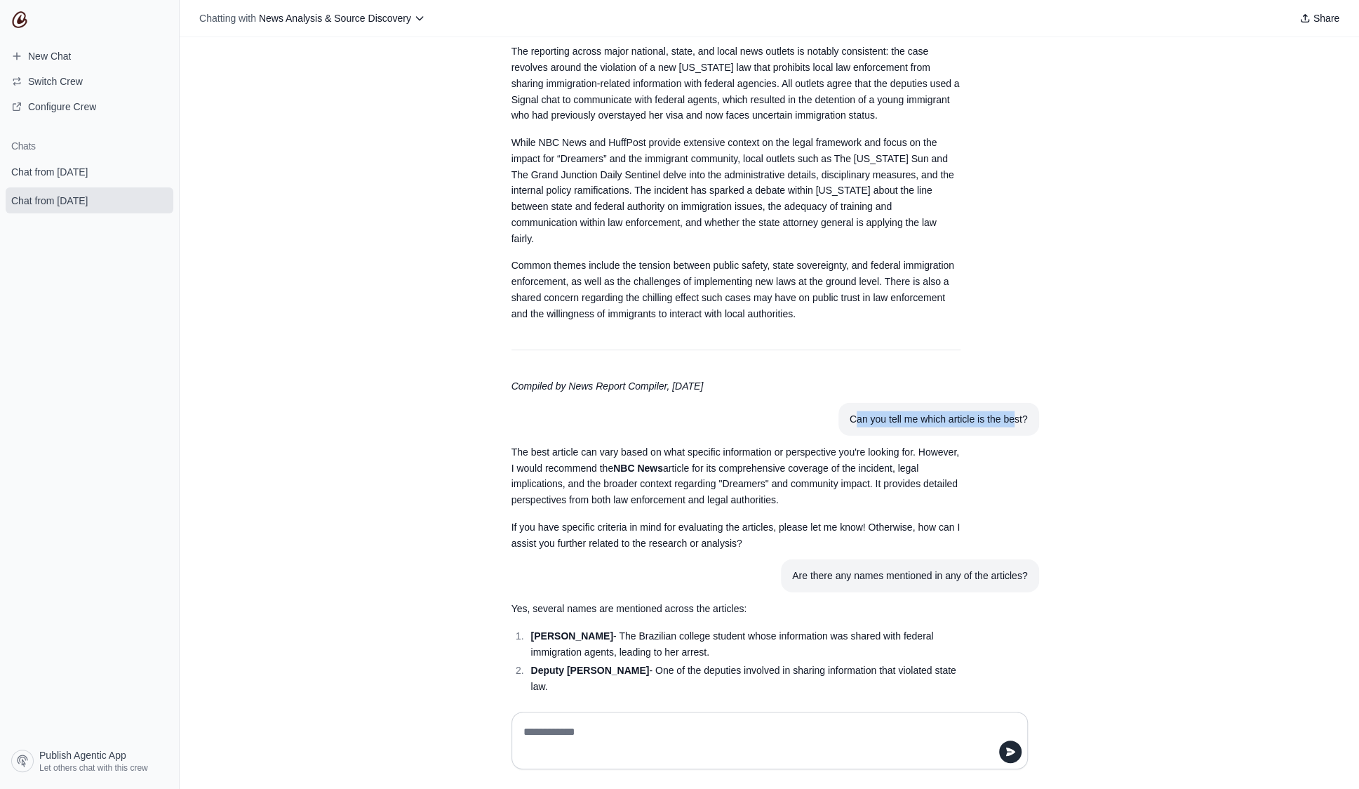
drag, startPoint x: 850, startPoint y: 399, endPoint x: 1012, endPoint y: 397, distance: 161.4
click at [1012, 411] on div "Can you tell me which article is the best?" at bounding box center [939, 419] width 178 height 16
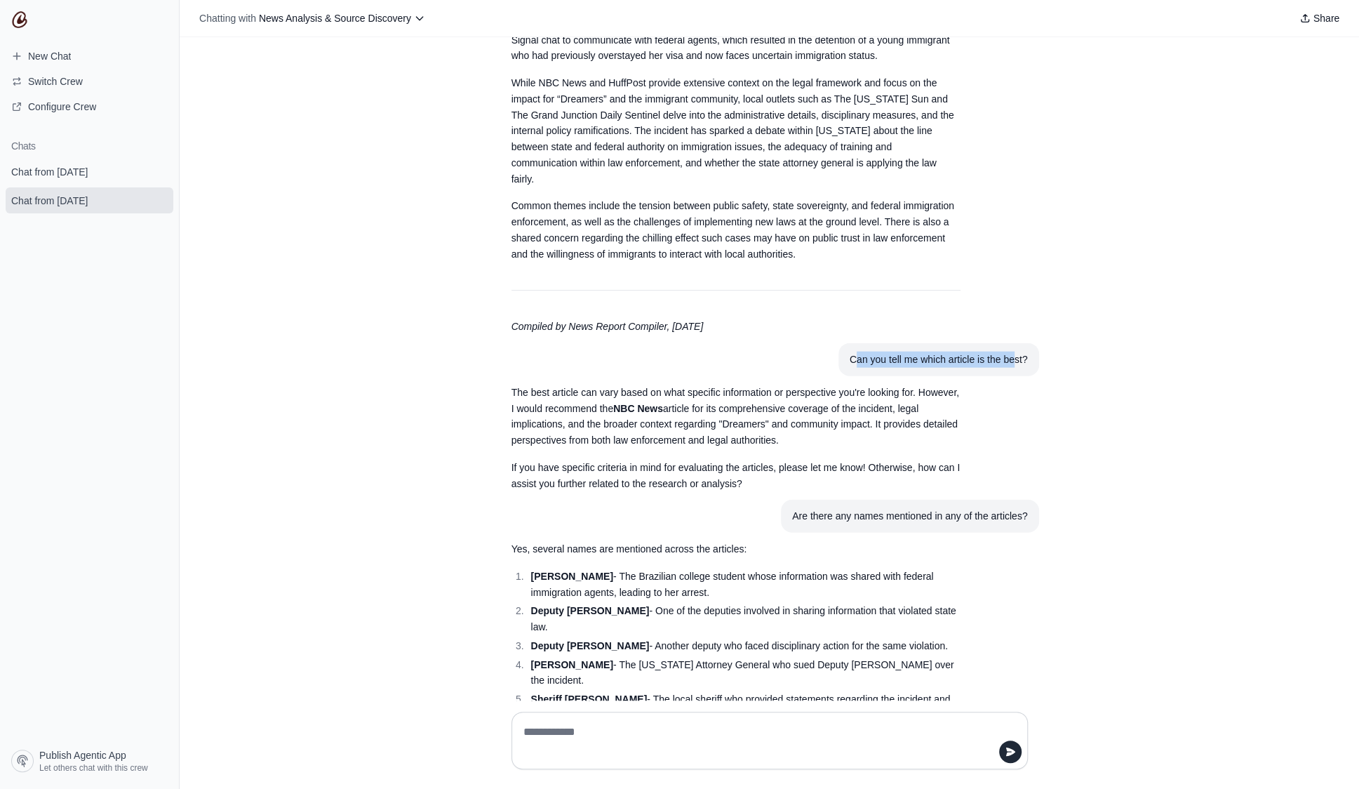
scroll to position [2441, 0]
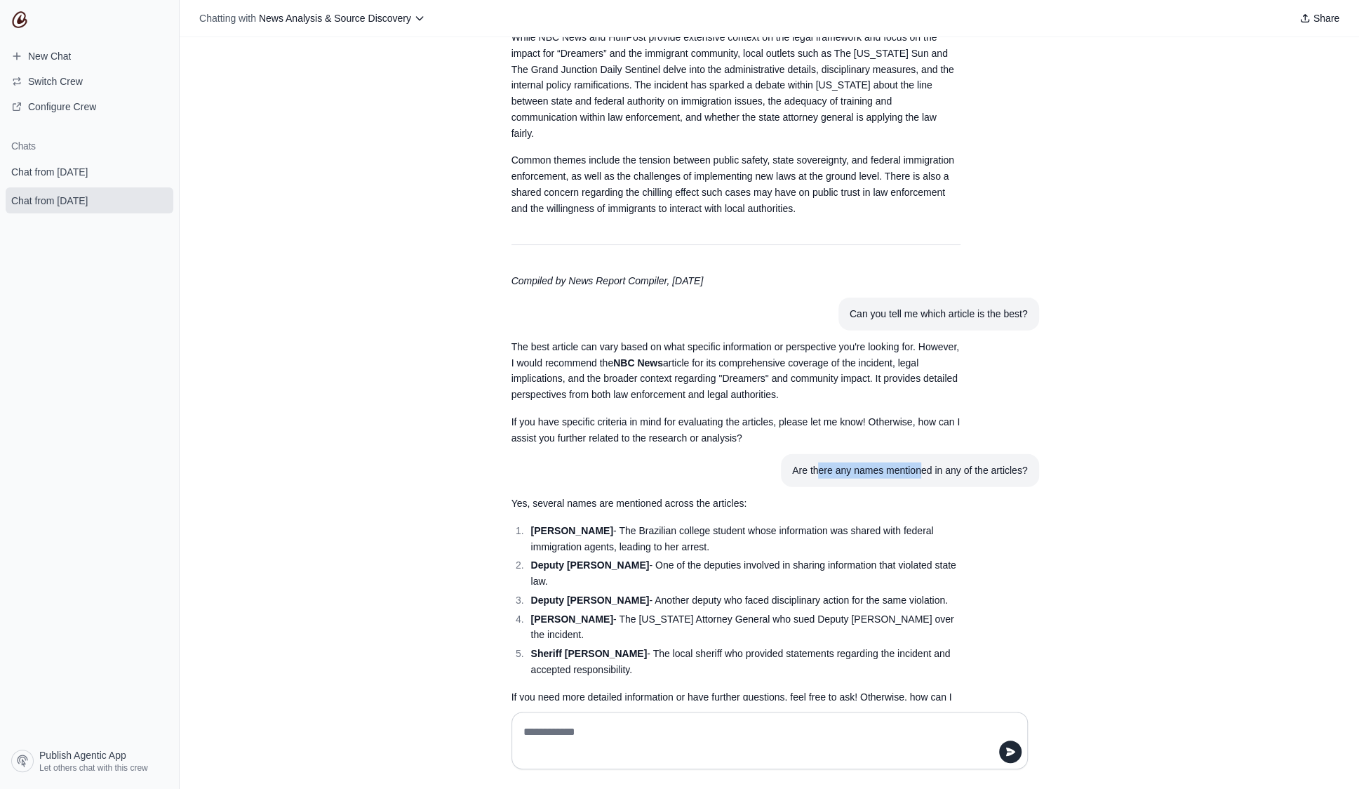
drag, startPoint x: 814, startPoint y: 450, endPoint x: 925, endPoint y: 454, distance: 111.6
click at [925, 462] on div "Are there any names mentioned in any of the articles?" at bounding box center [909, 470] width 235 height 16
click at [846, 529] on li "Caroline Dias-Goncalves - The Brazilian college student whose information was s…" at bounding box center [744, 539] width 434 height 32
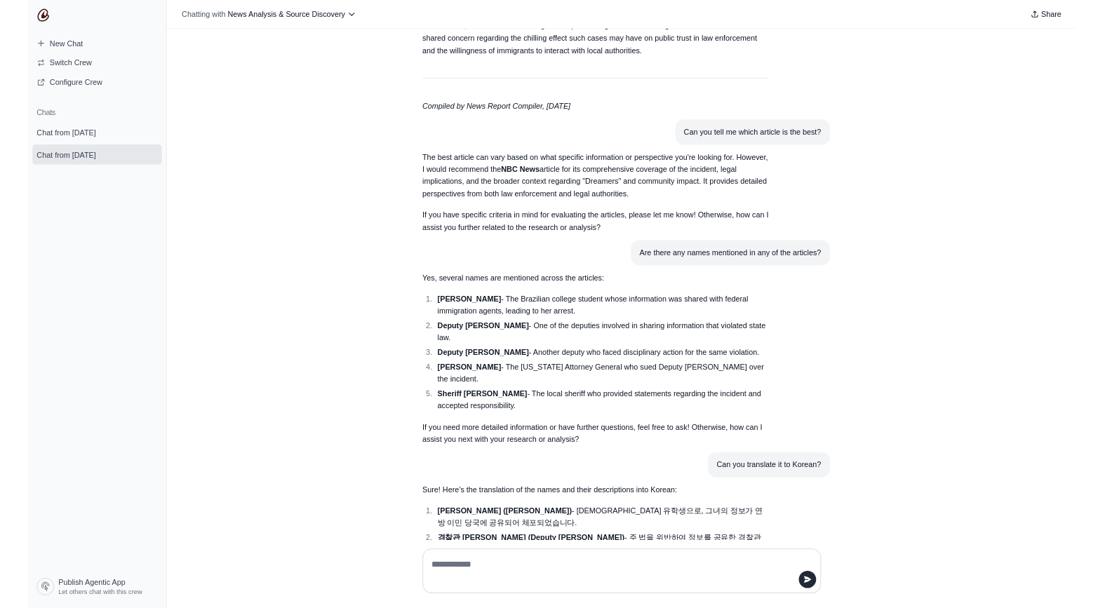
scroll to position [2676, 0]
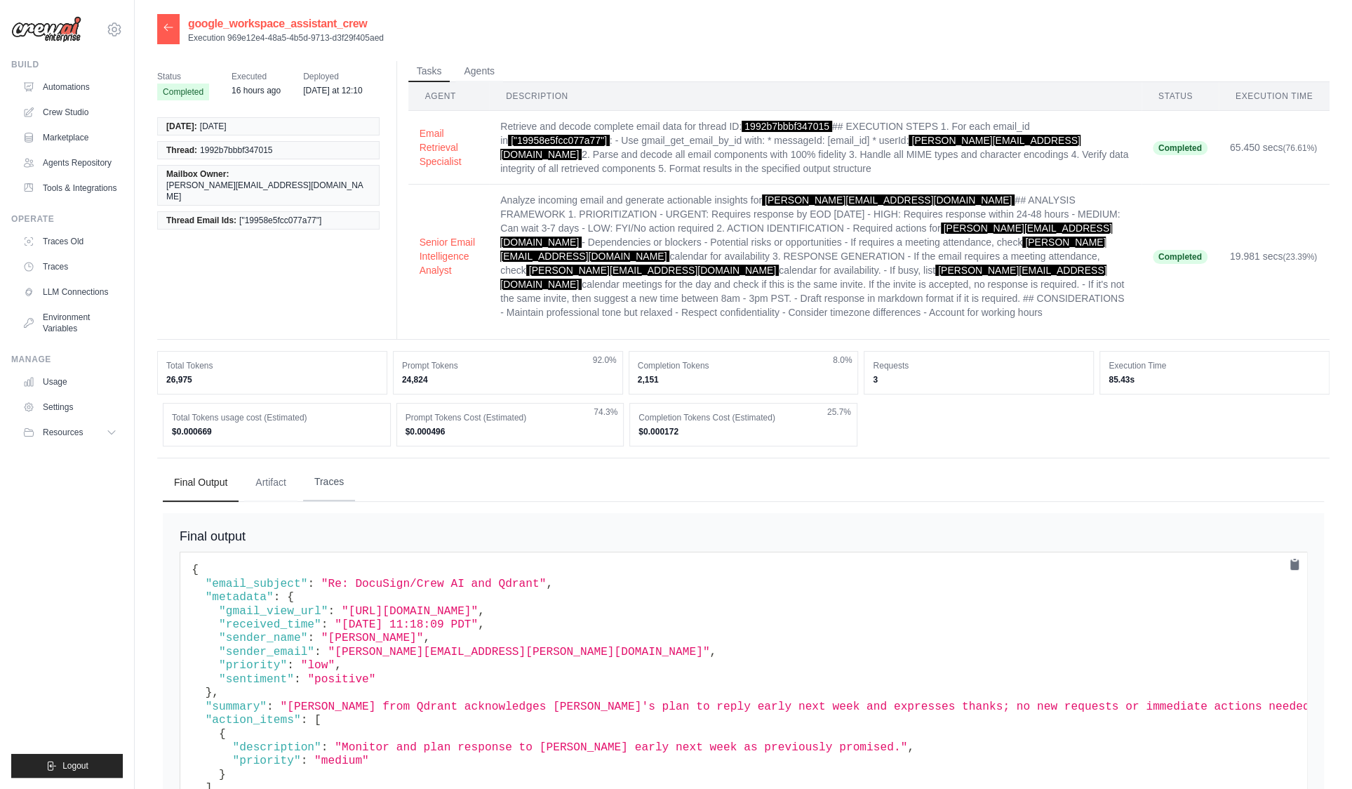
click at [348, 463] on button "Traces" at bounding box center [329, 482] width 52 height 38
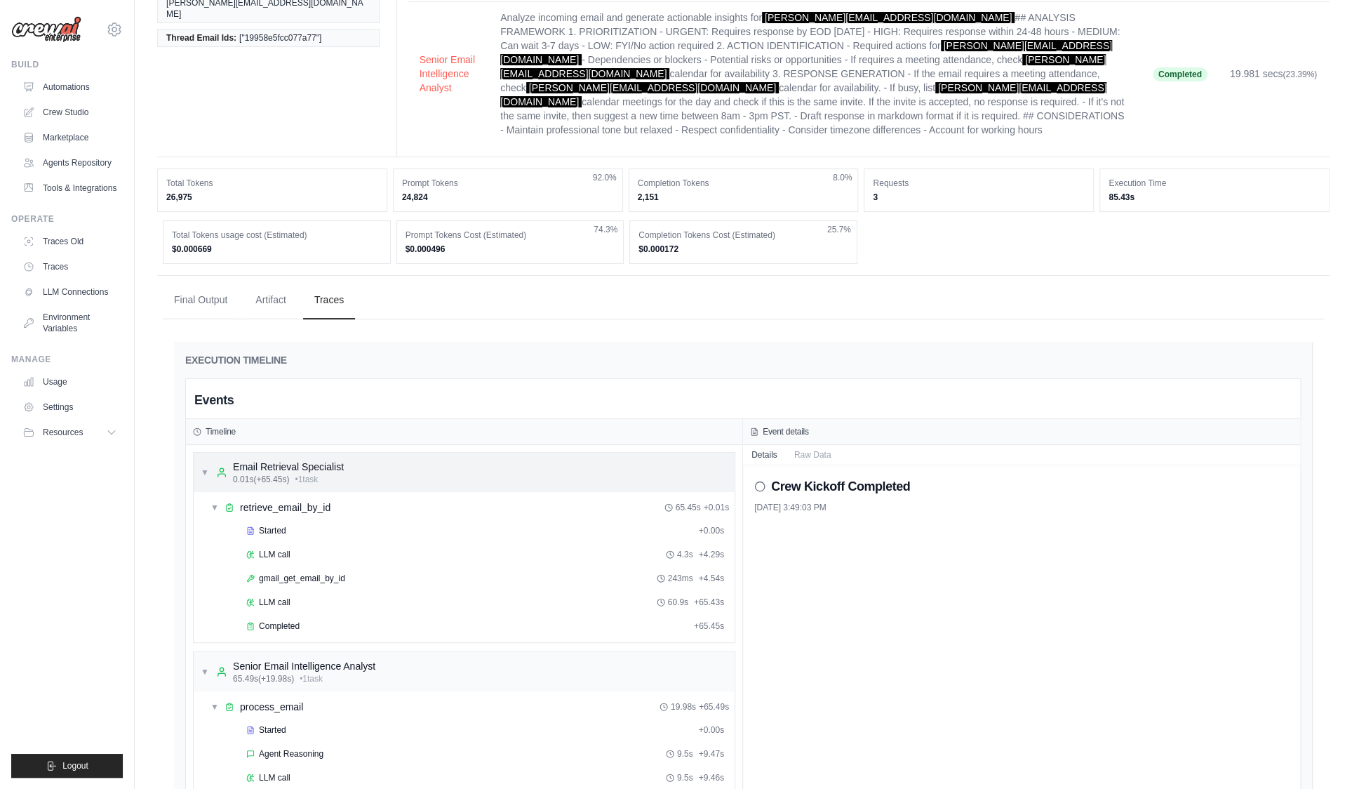
scroll to position [177, 0]
